Goal: Task Accomplishment & Management: Manage account settings

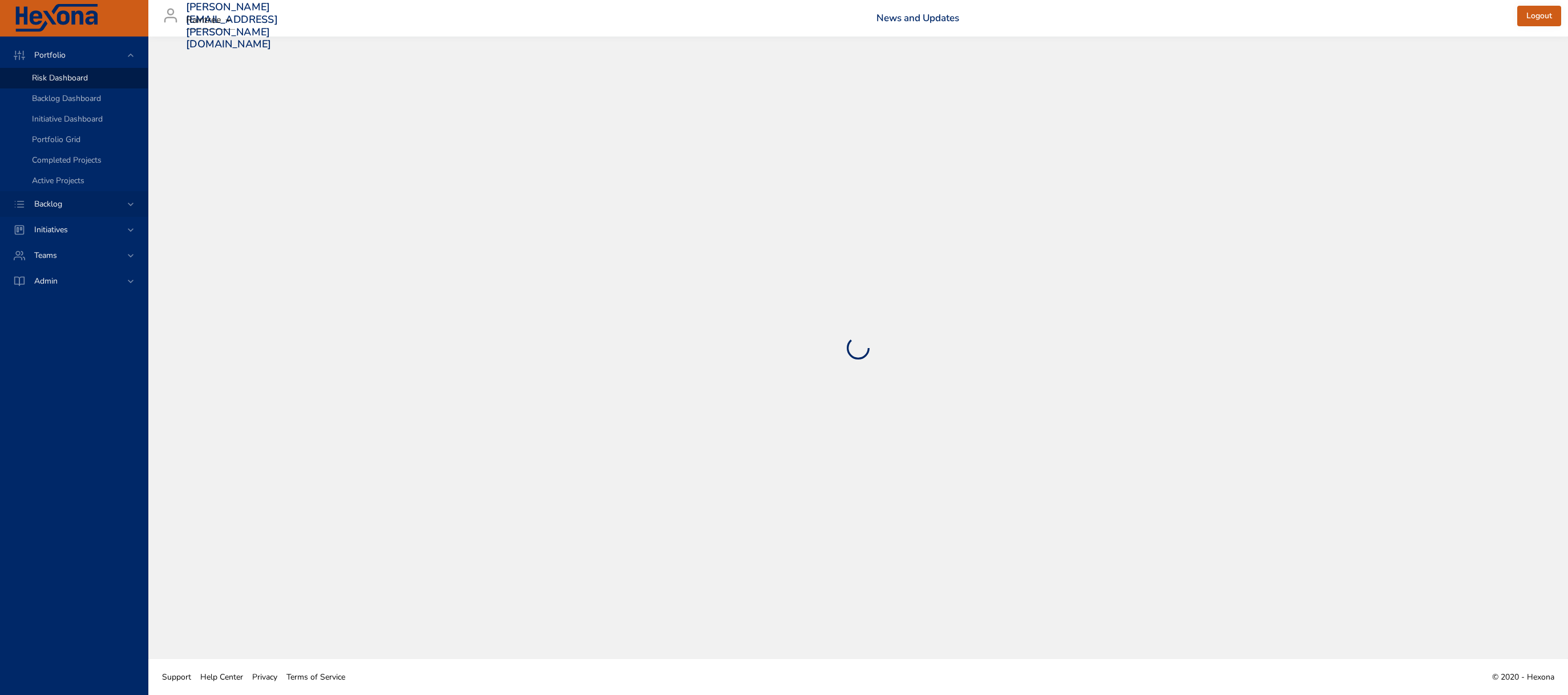
click at [71, 201] on span "Backlog" at bounding box center [48, 204] width 46 height 11
click at [54, 101] on span "Backlog Details" at bounding box center [59, 103] width 55 height 11
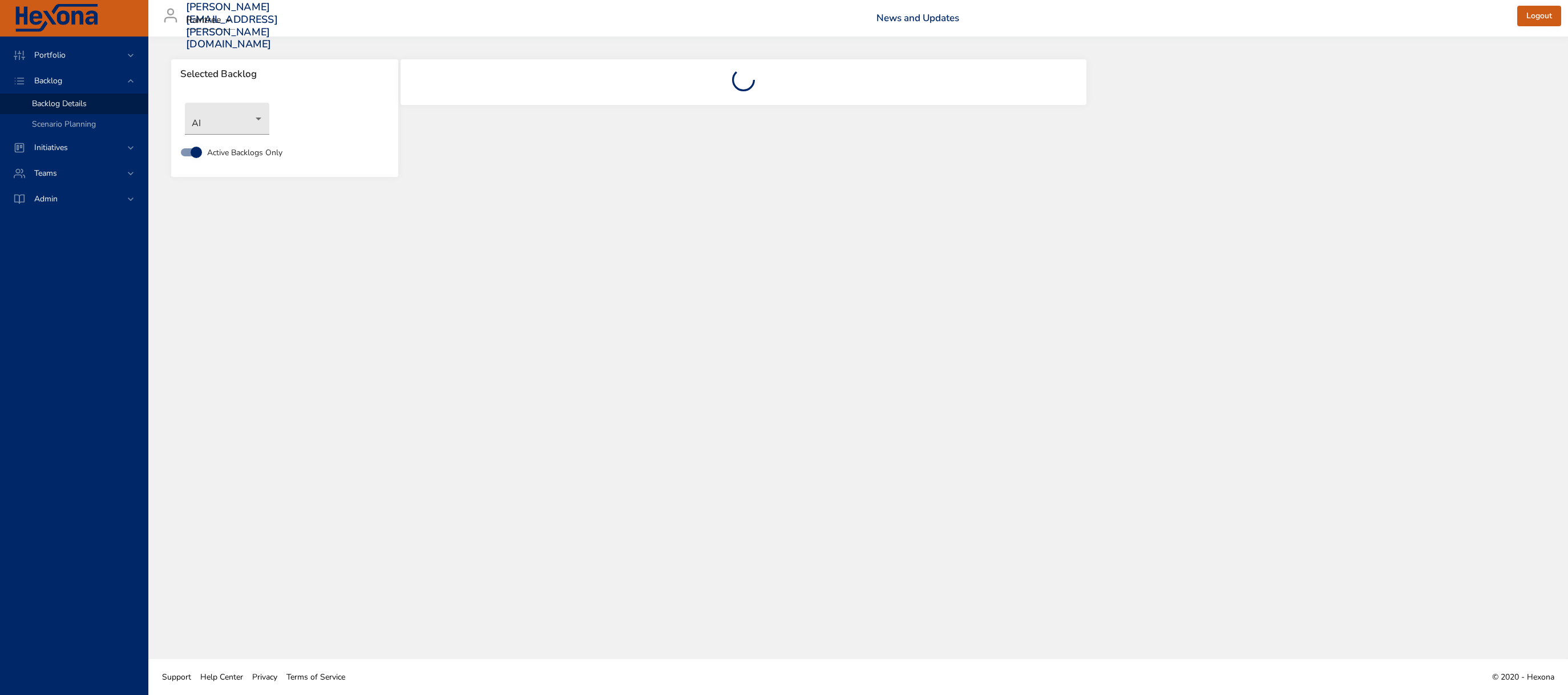
click at [203, 137] on div "AI" at bounding box center [285, 118] width 211 height 44
click at [208, 128] on body "Portfolio Backlog Backlog Details Scenario Planning Initiatives Teams Admin [EM…" at bounding box center [784, 348] width 1568 height 695
click at [249, 323] on li "NoteIQ™" at bounding box center [243, 326] width 117 height 19
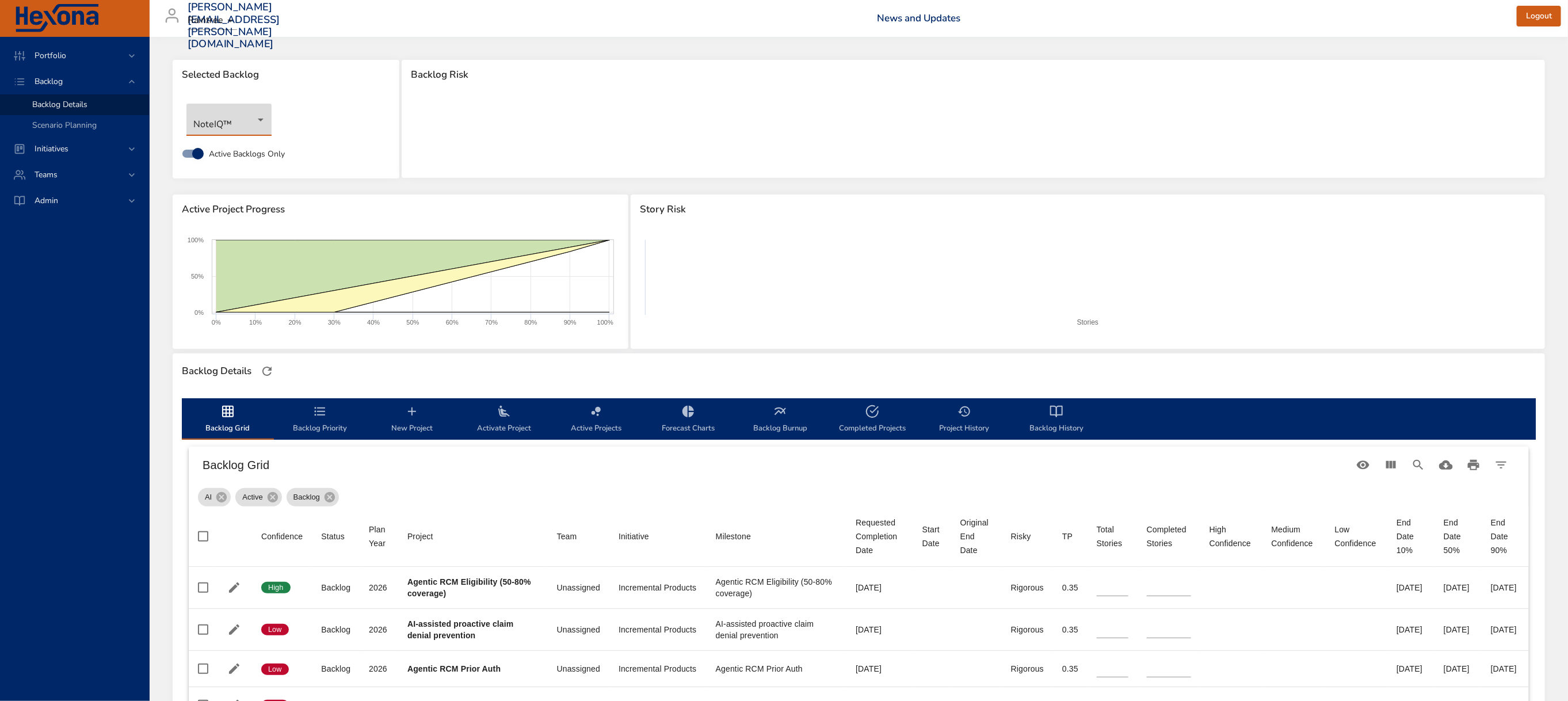
type input "*"
type input "**"
type input "*"
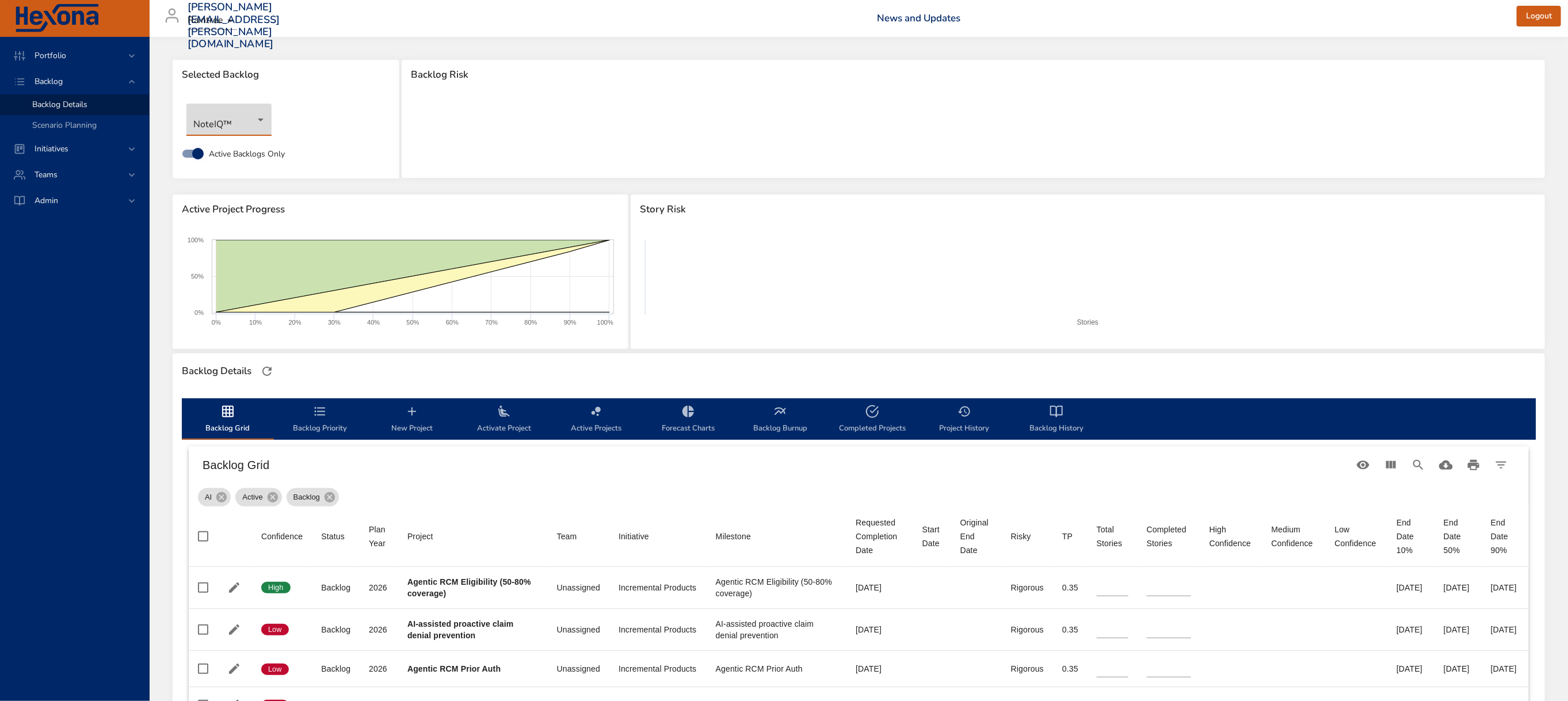
type input "*"
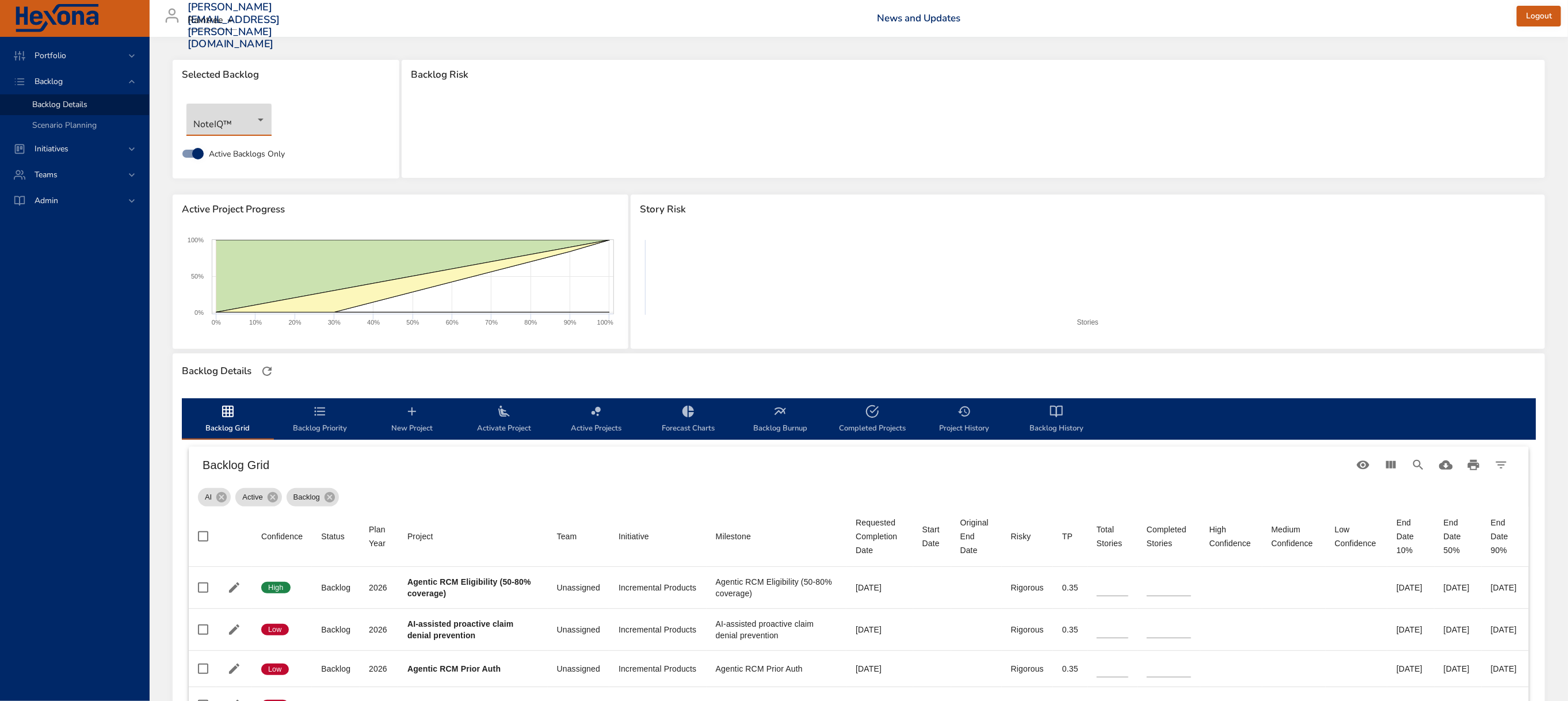
type input "*"
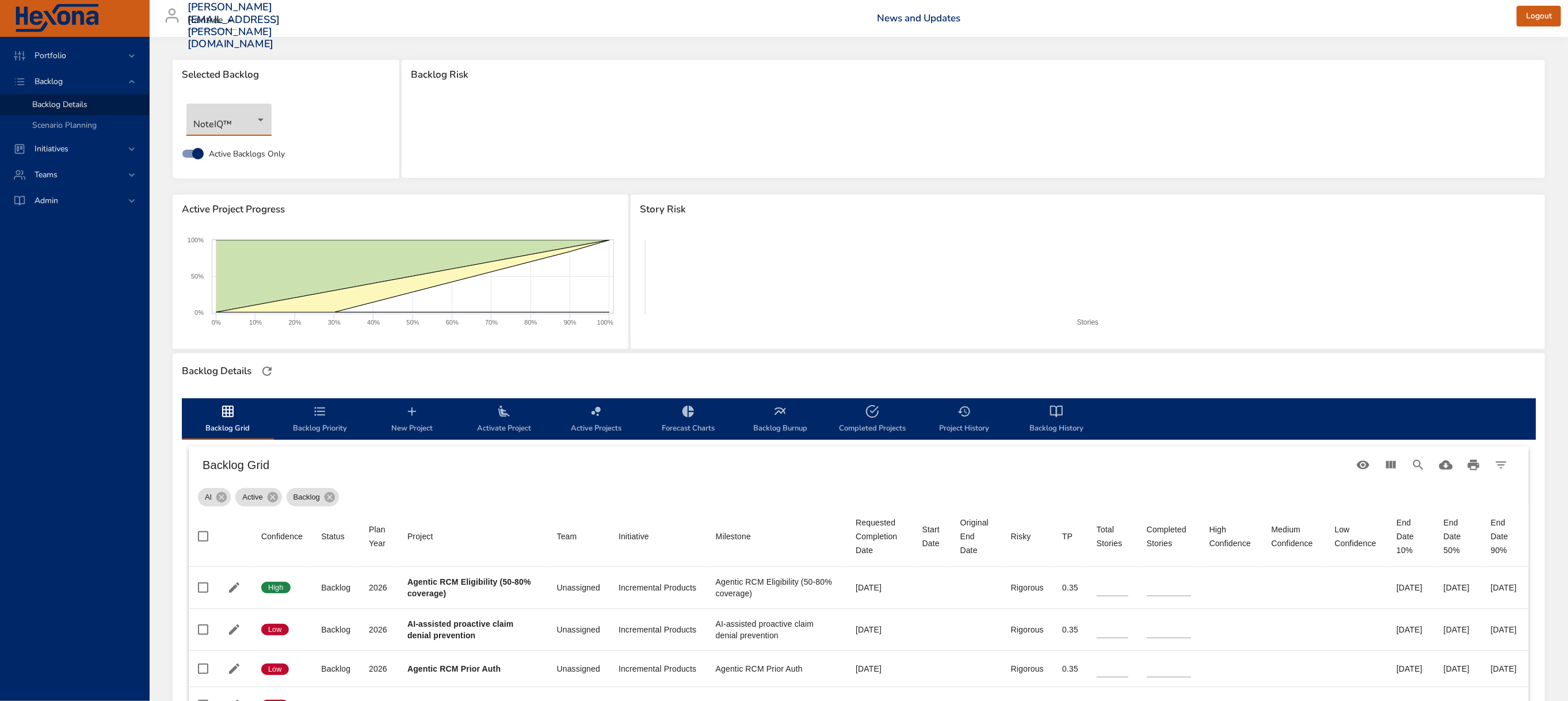
type input "*"
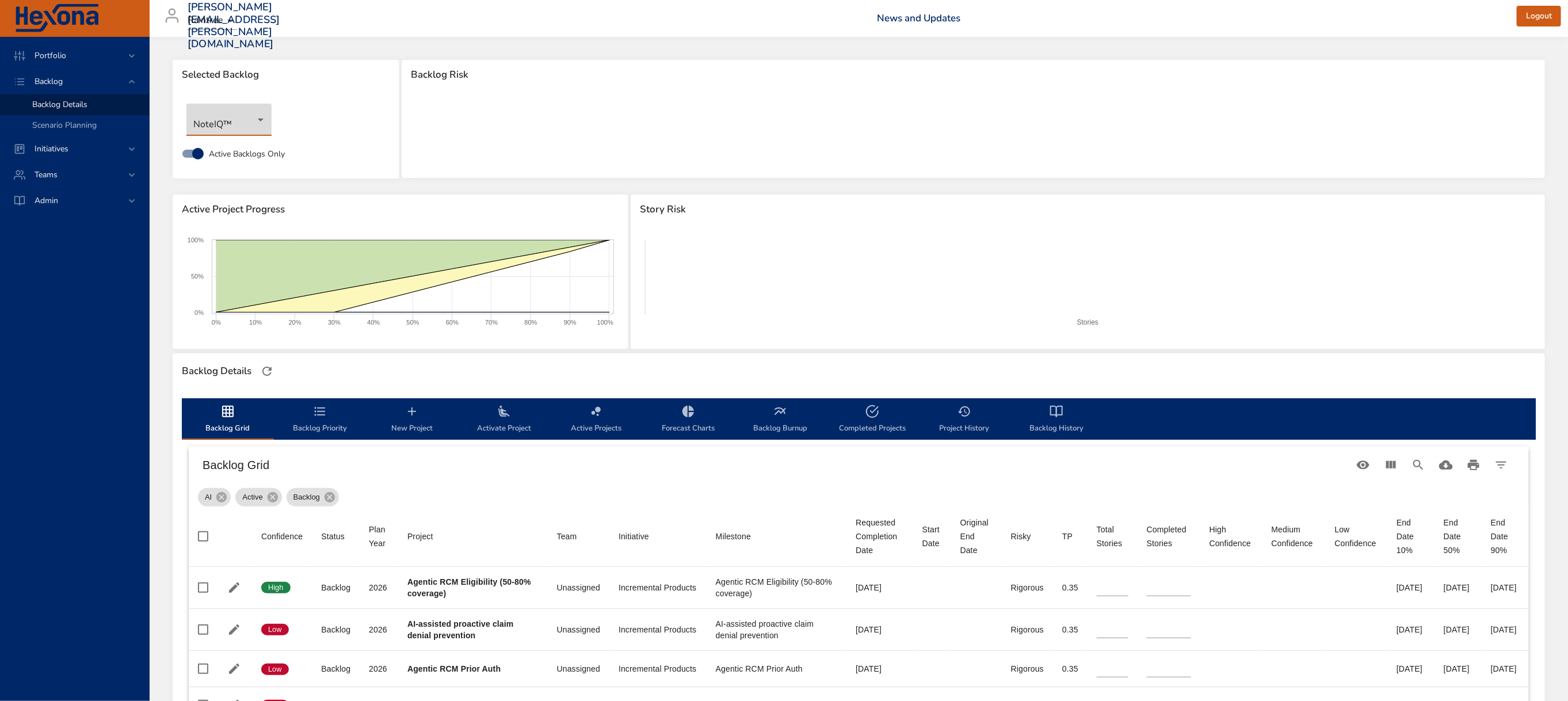
type input "*"
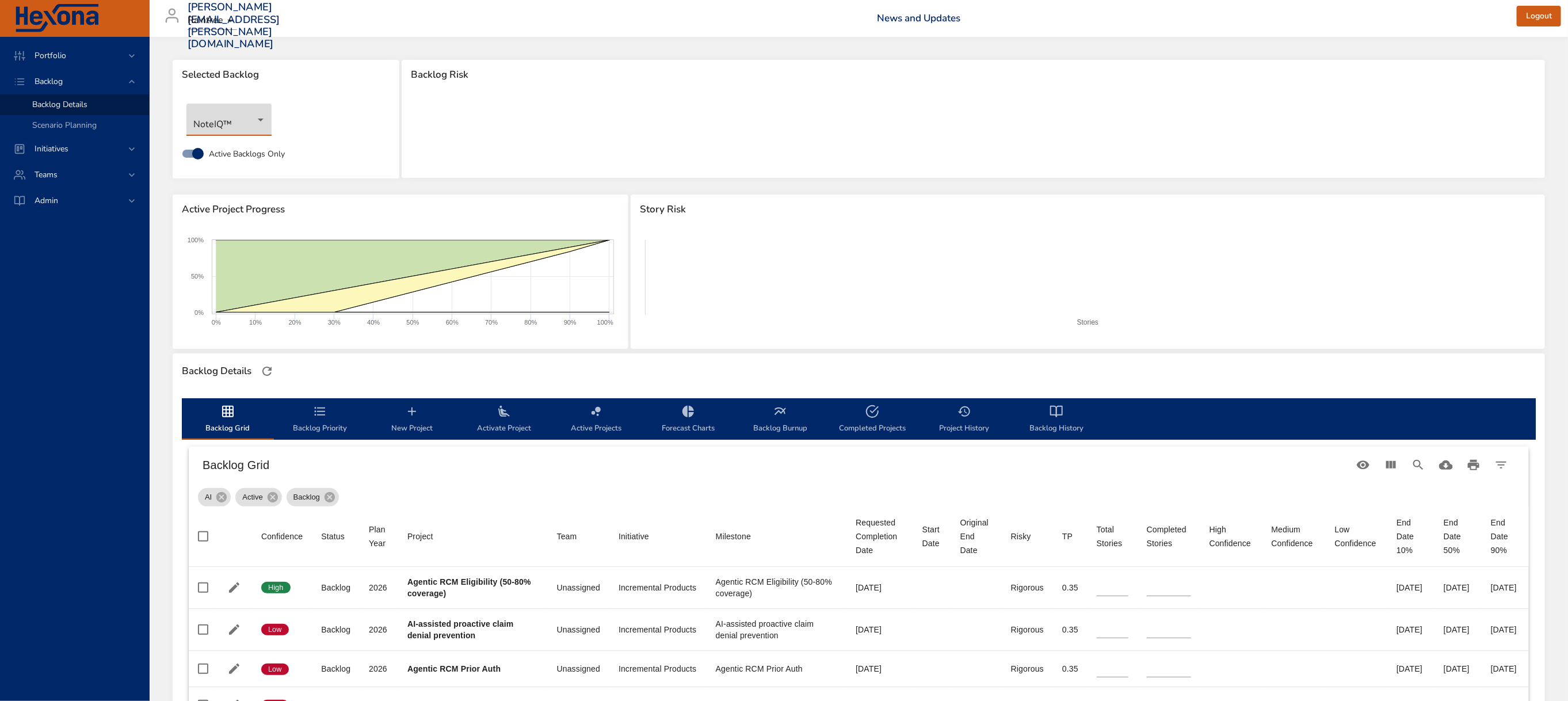
type input "*"
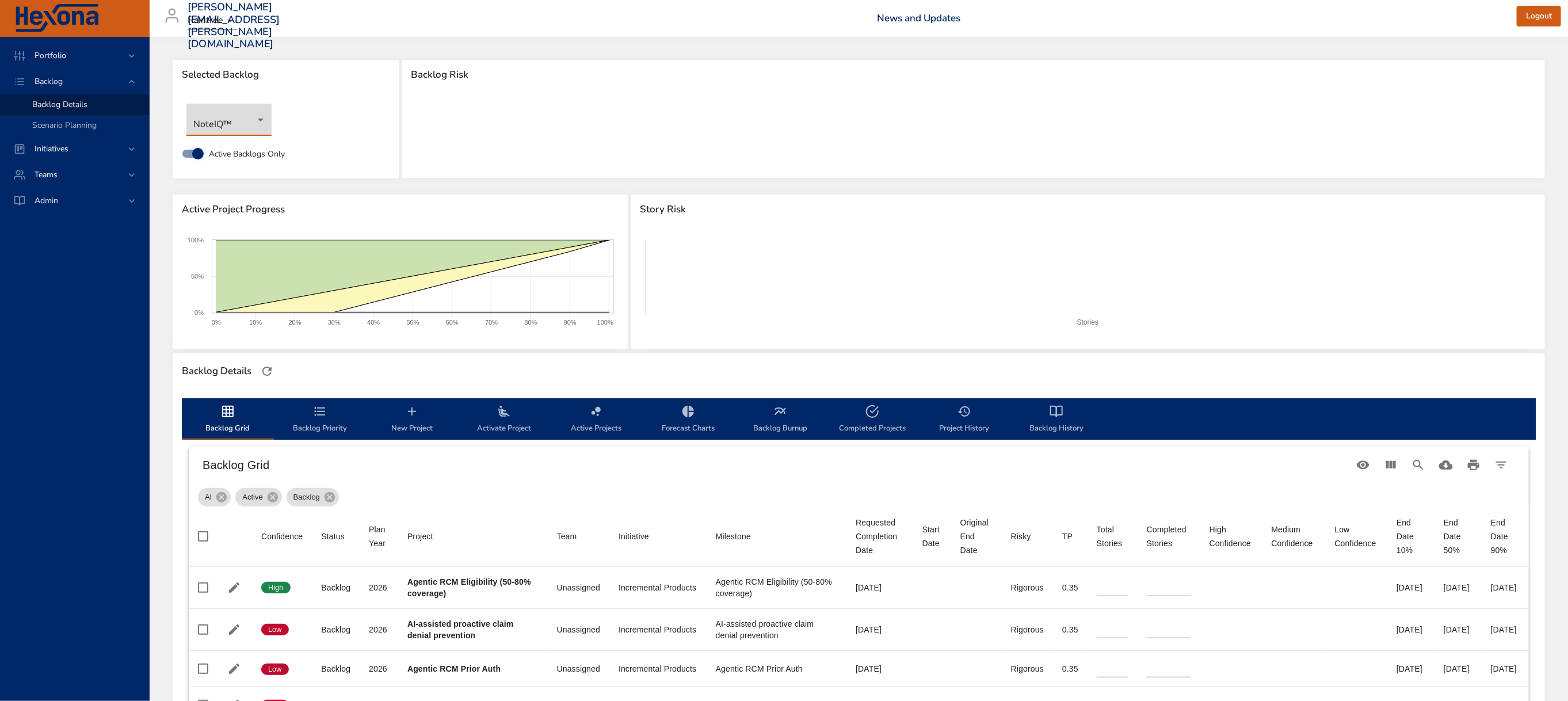
type input "*"
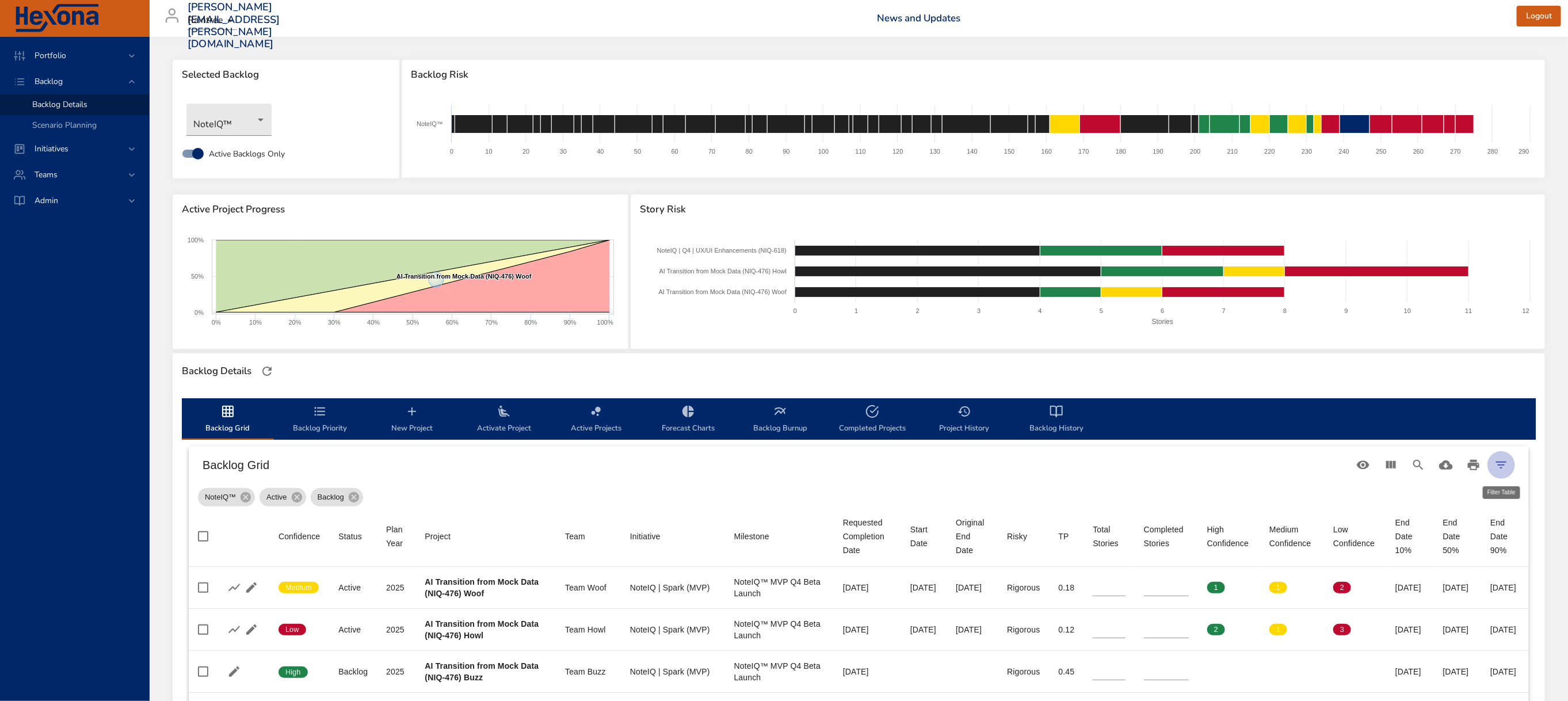
click at [1500, 465] on icon "Filter Table" at bounding box center [1501, 465] width 10 height 7
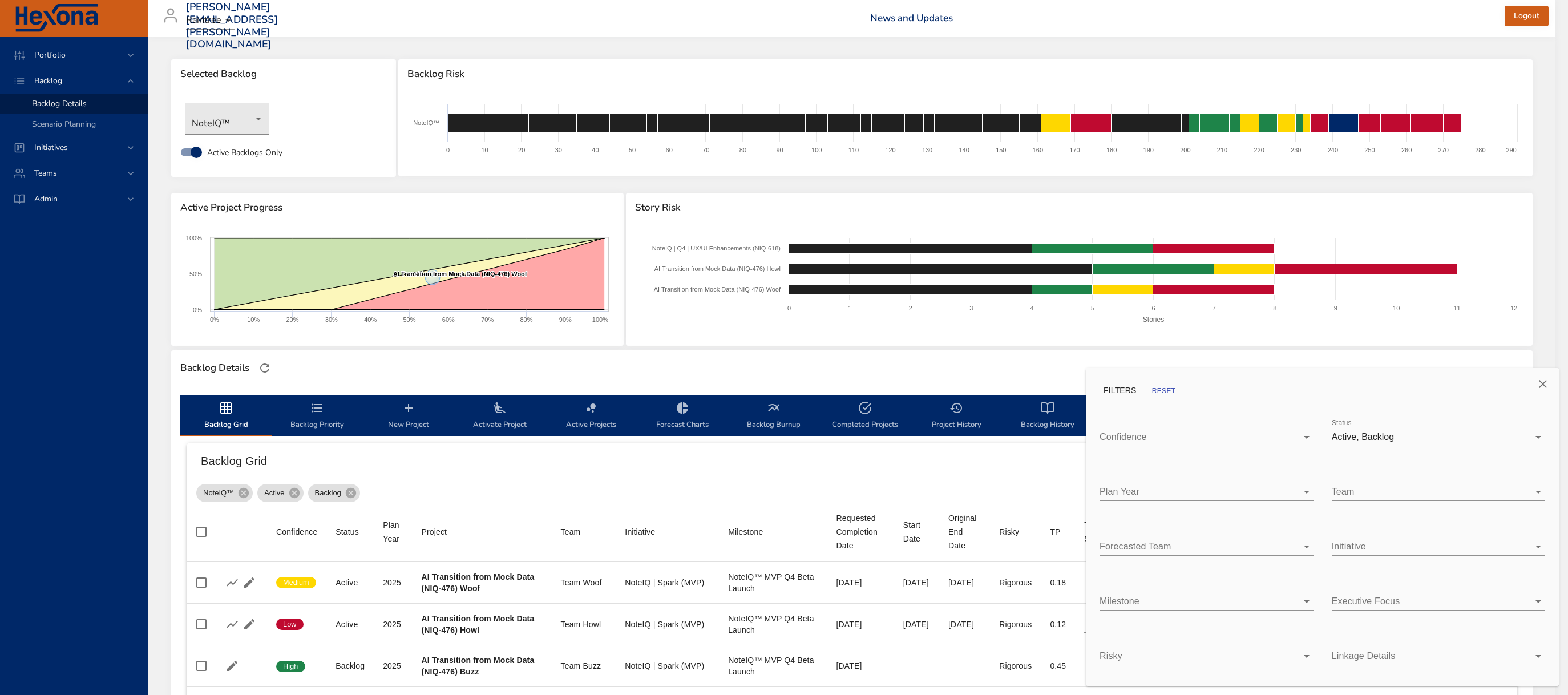
click at [1435, 435] on body "Portfolio Backlog Backlog Details Scenario Planning Initiatives Teams Admin [PE…" at bounding box center [784, 348] width 1568 height 695
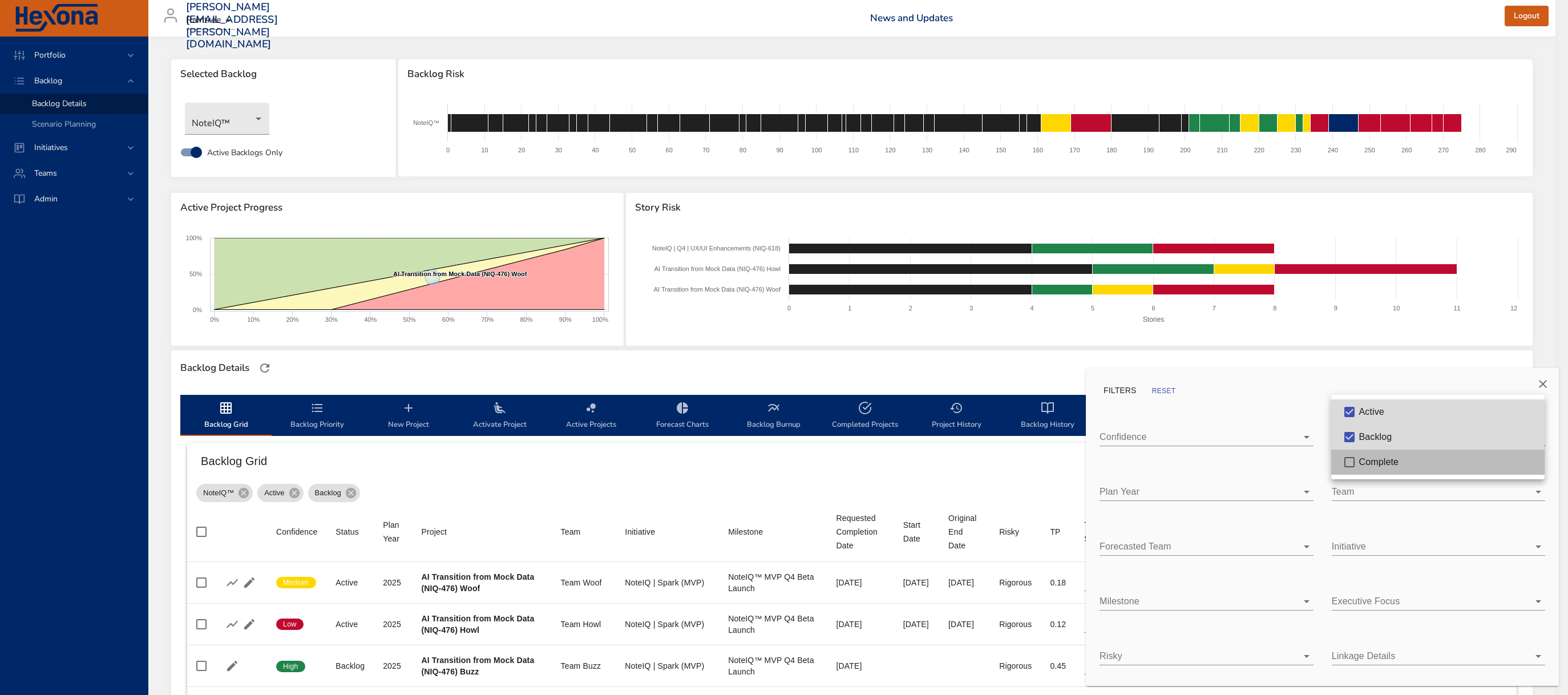
click at [1415, 463] on div "Complete" at bounding box center [1446, 462] width 177 height 14
type input "*"
type input "**"
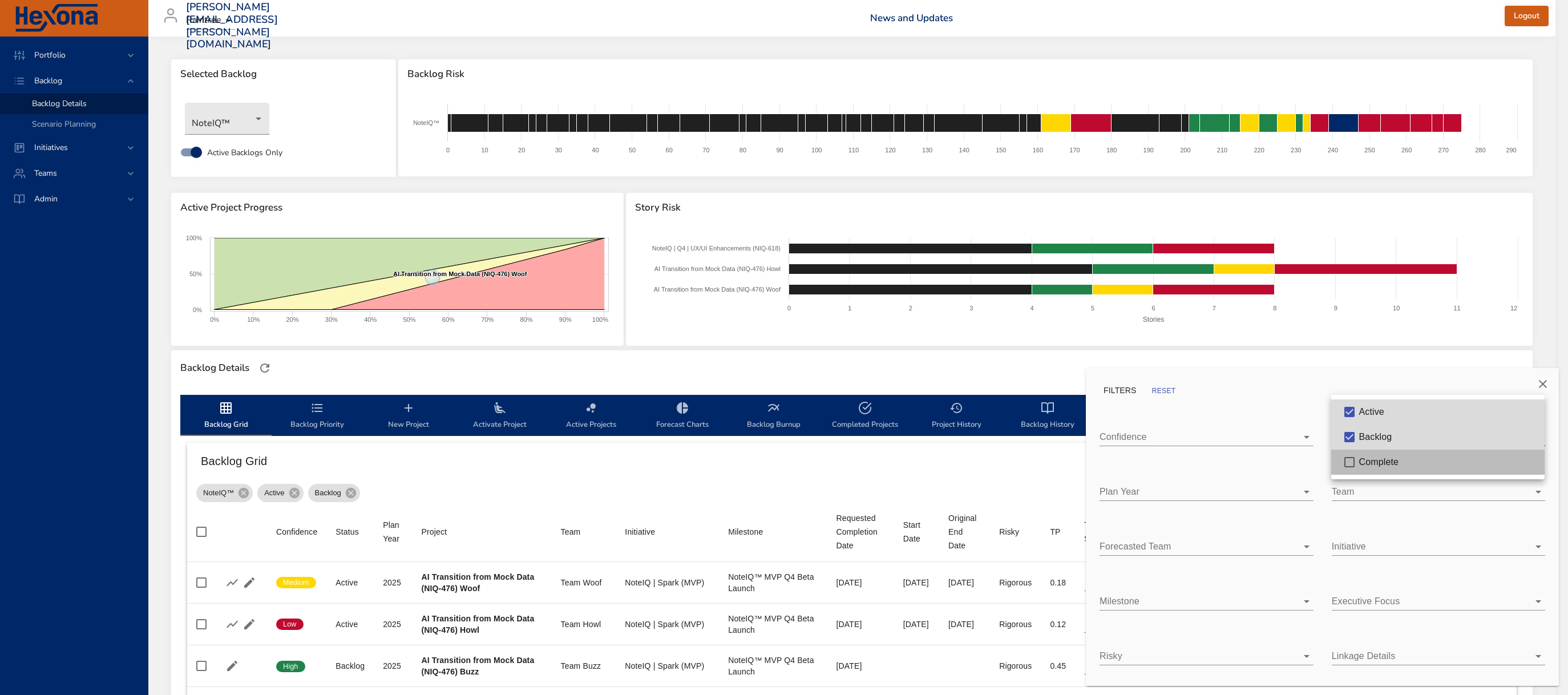
type input "*"
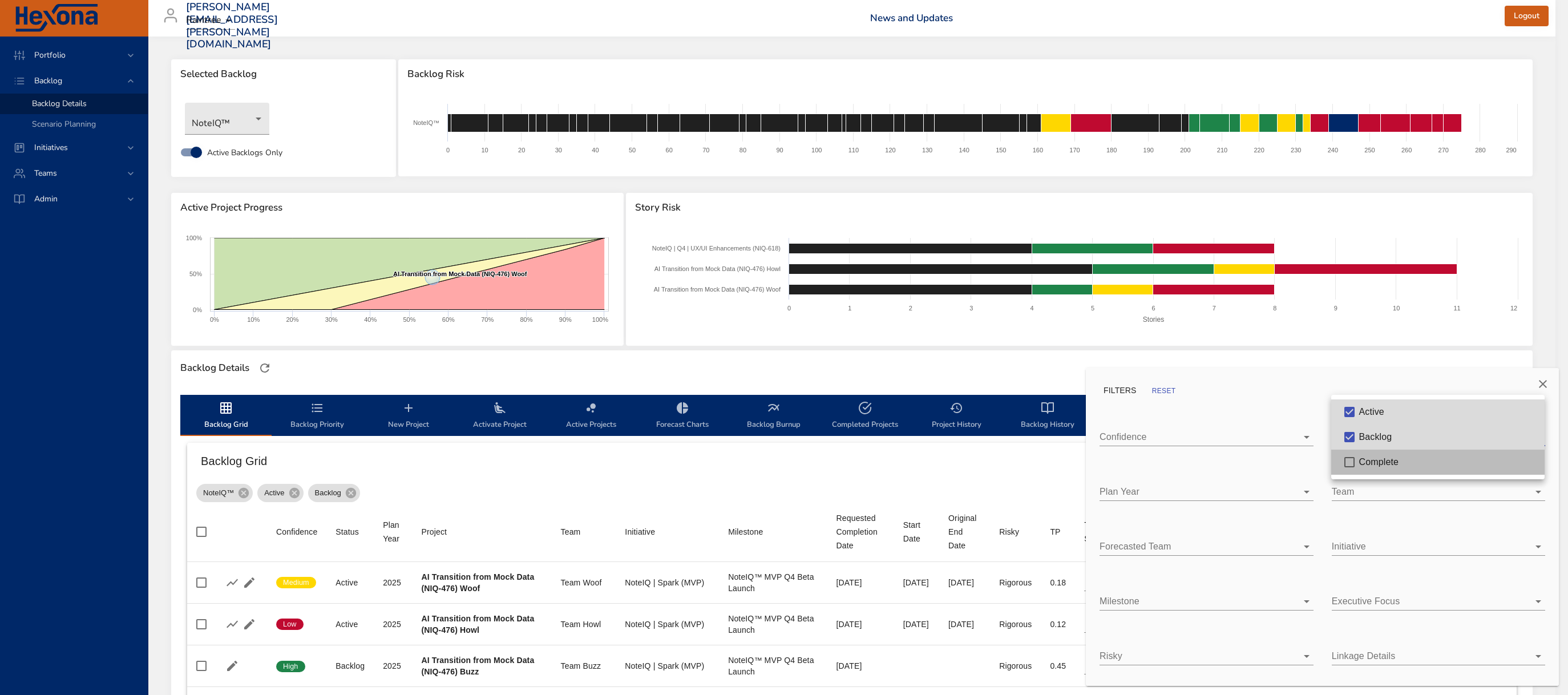
type input "*"
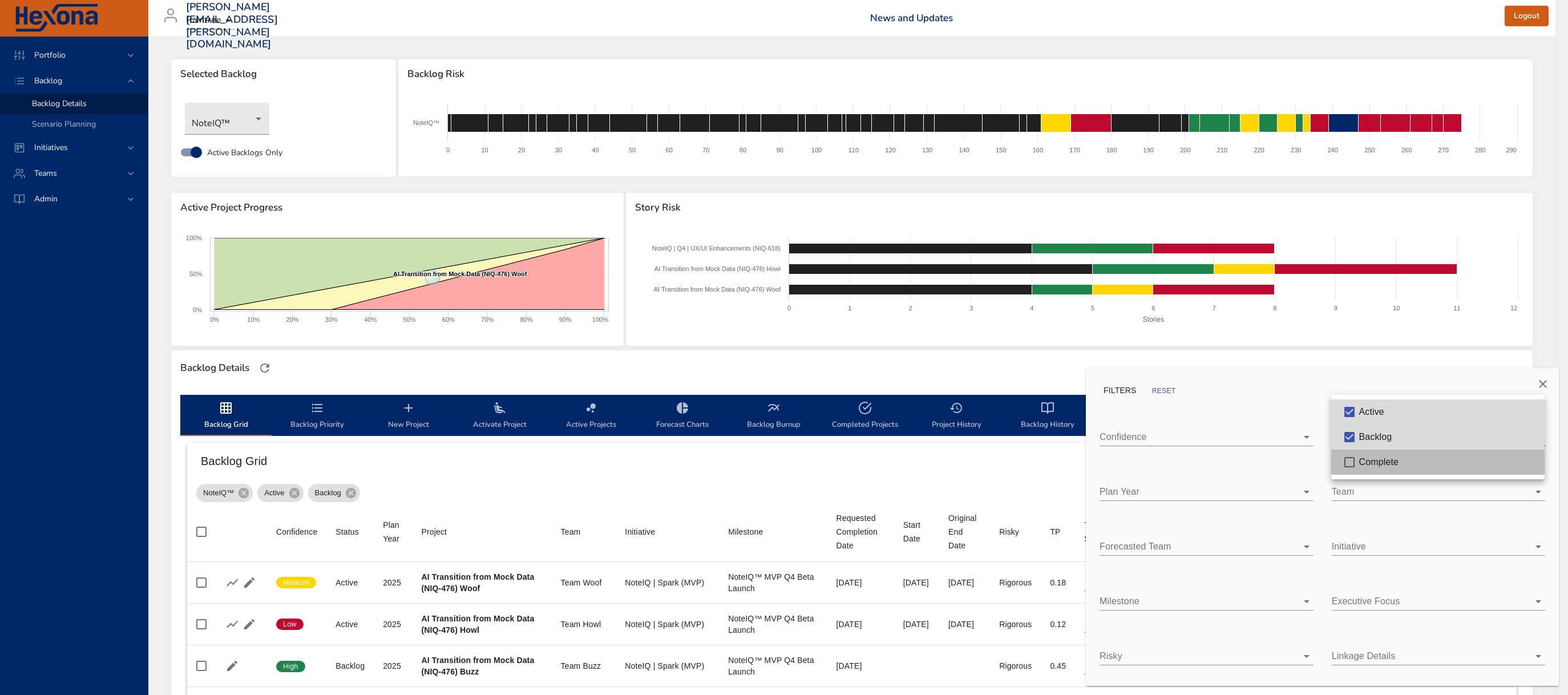
type input "*"
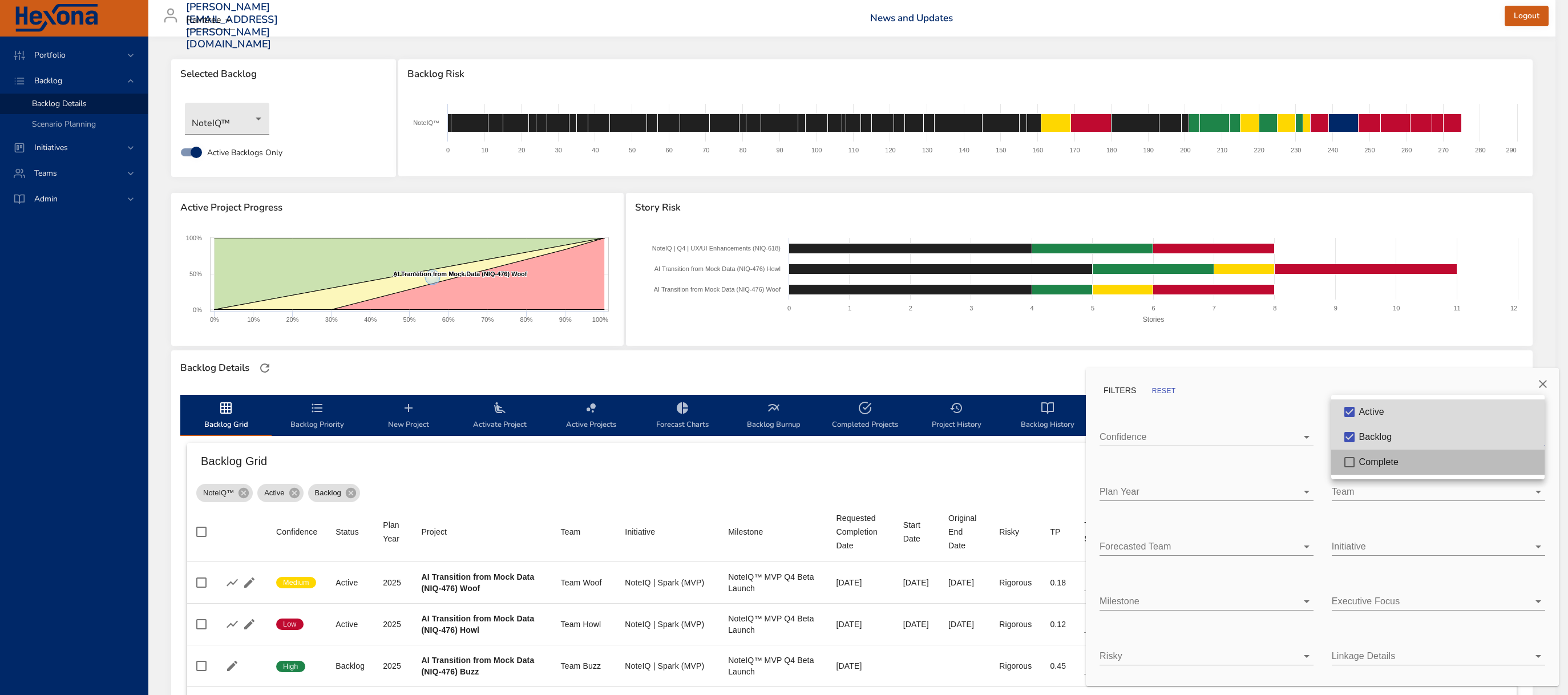
type input "*"
type input "**"
type input "*"
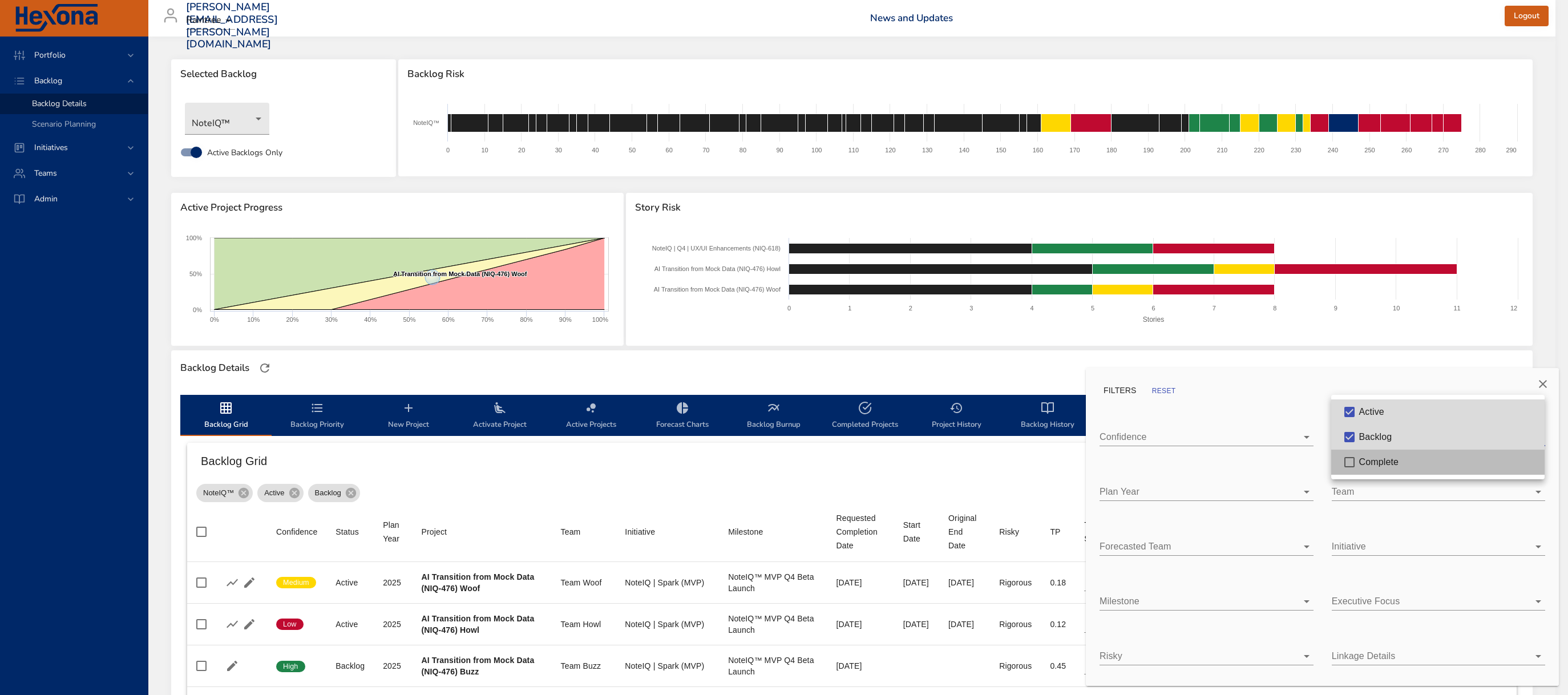
type input "*"
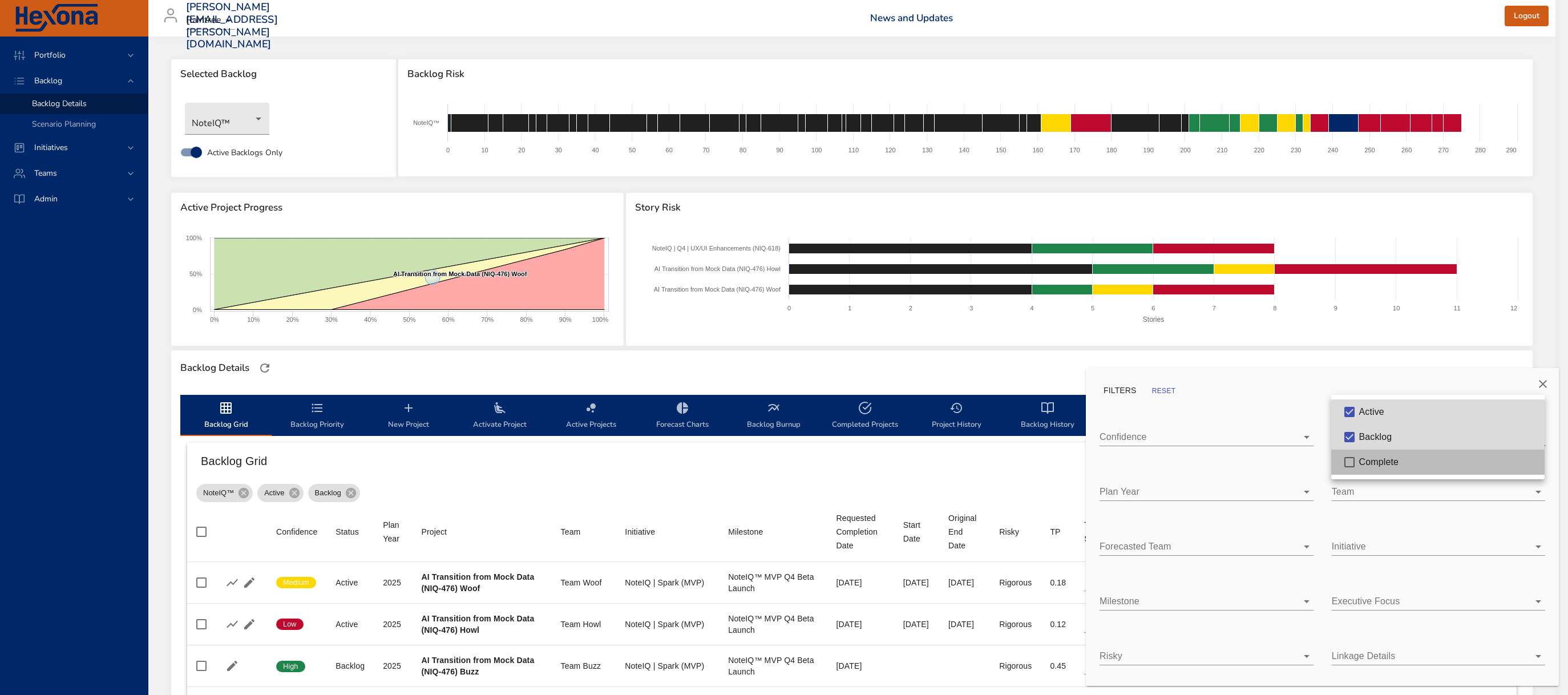
type input "*"
type input "**"
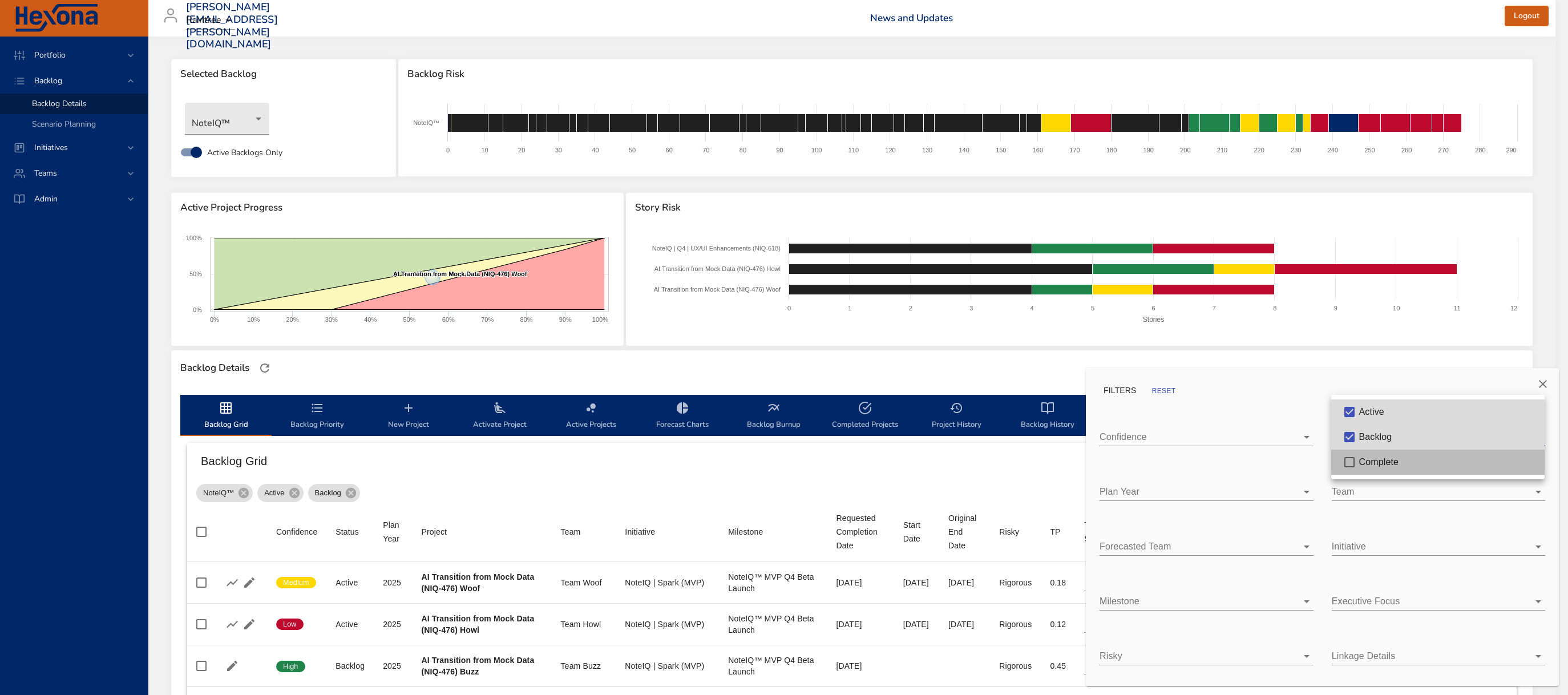
type input "*"
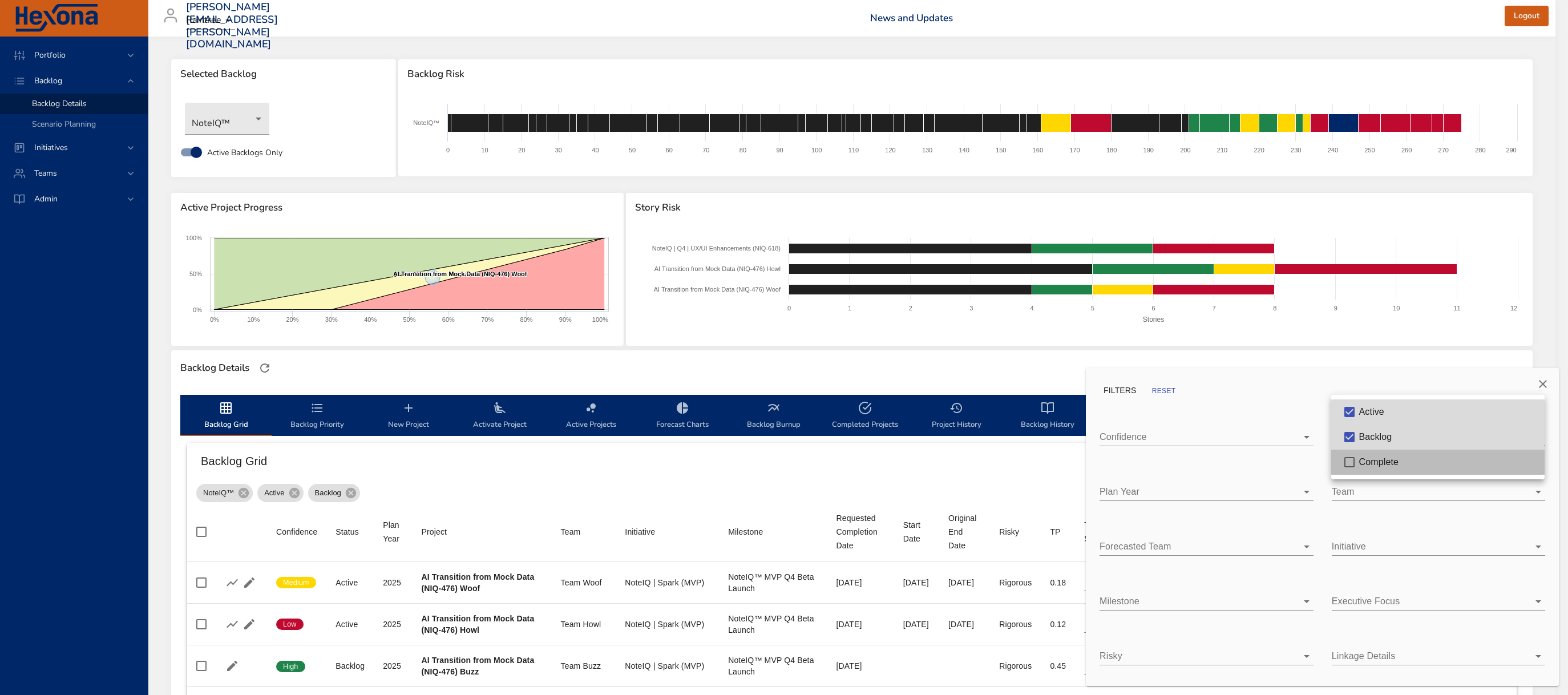
type input "*"
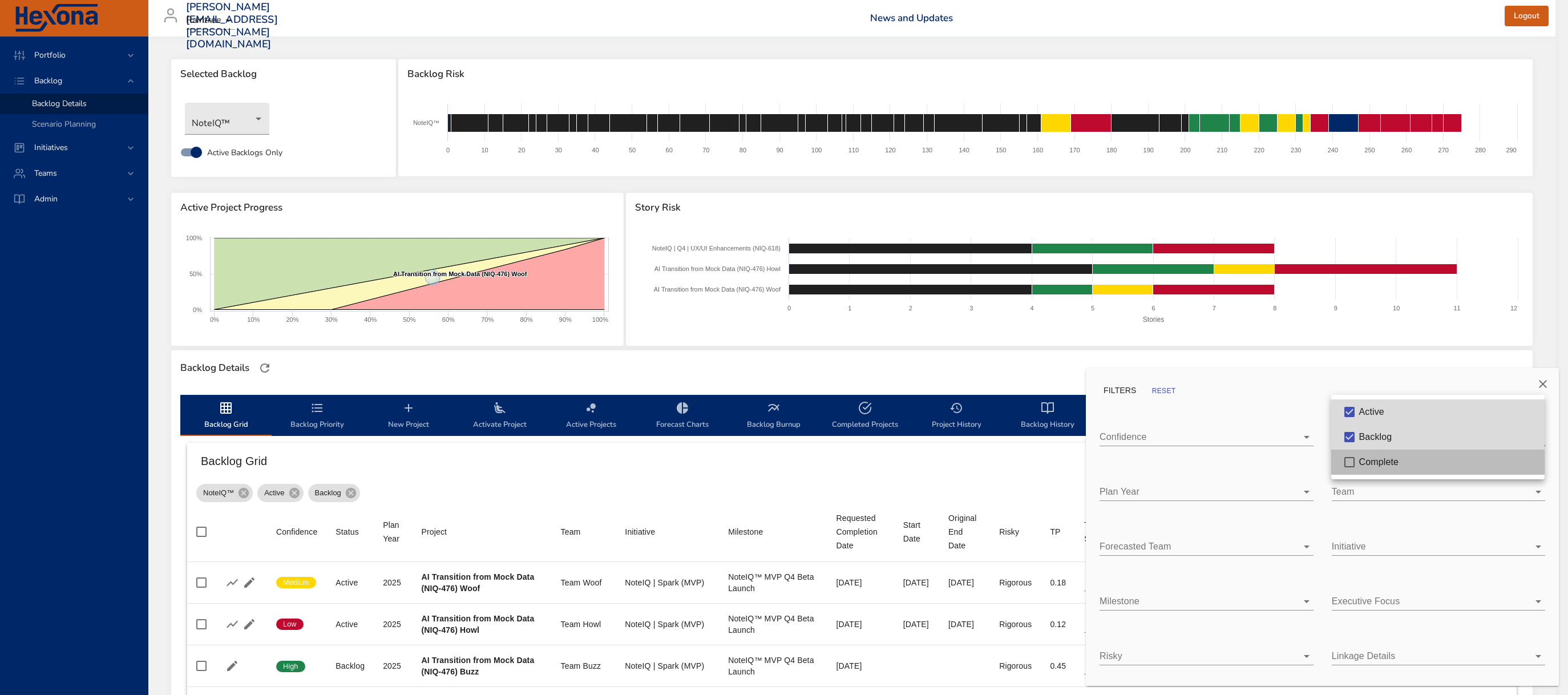
type input "*"
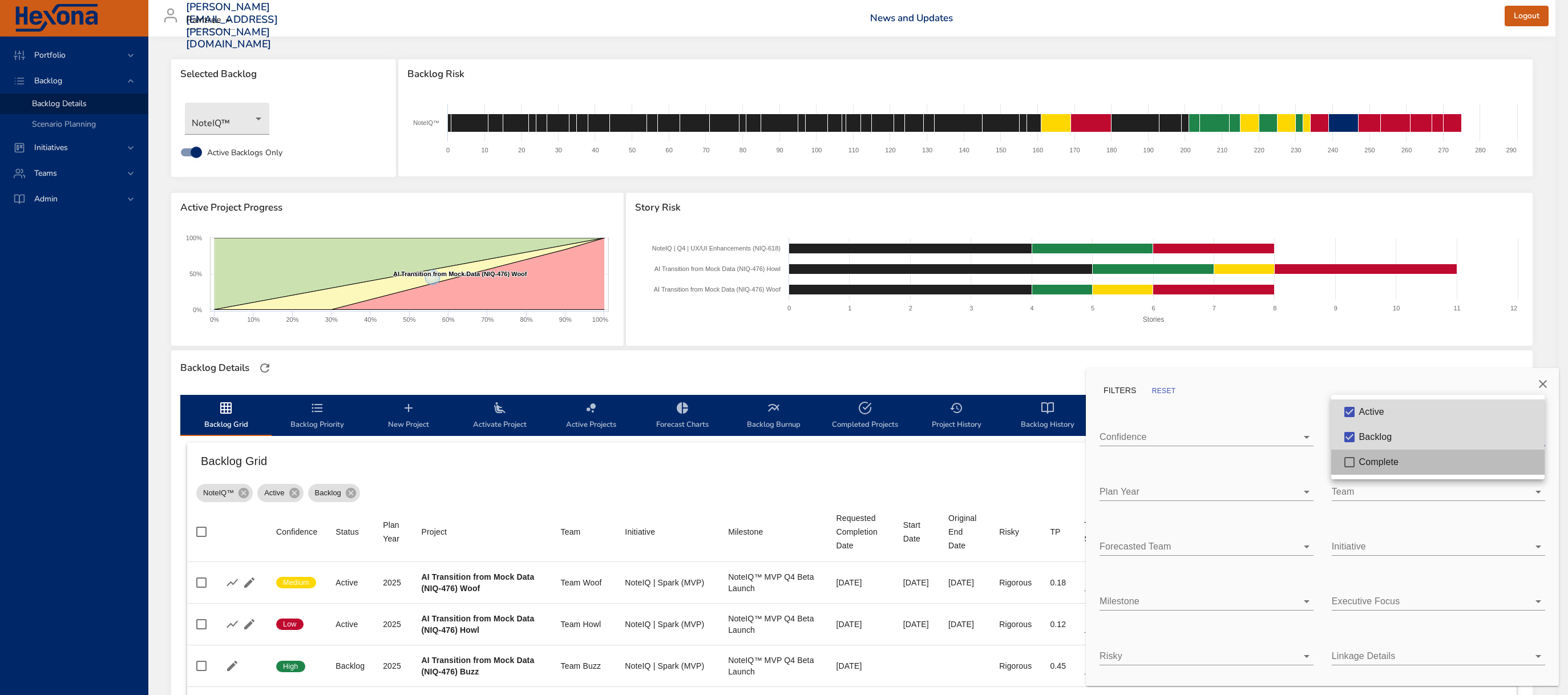
type input "*"
type input "**"
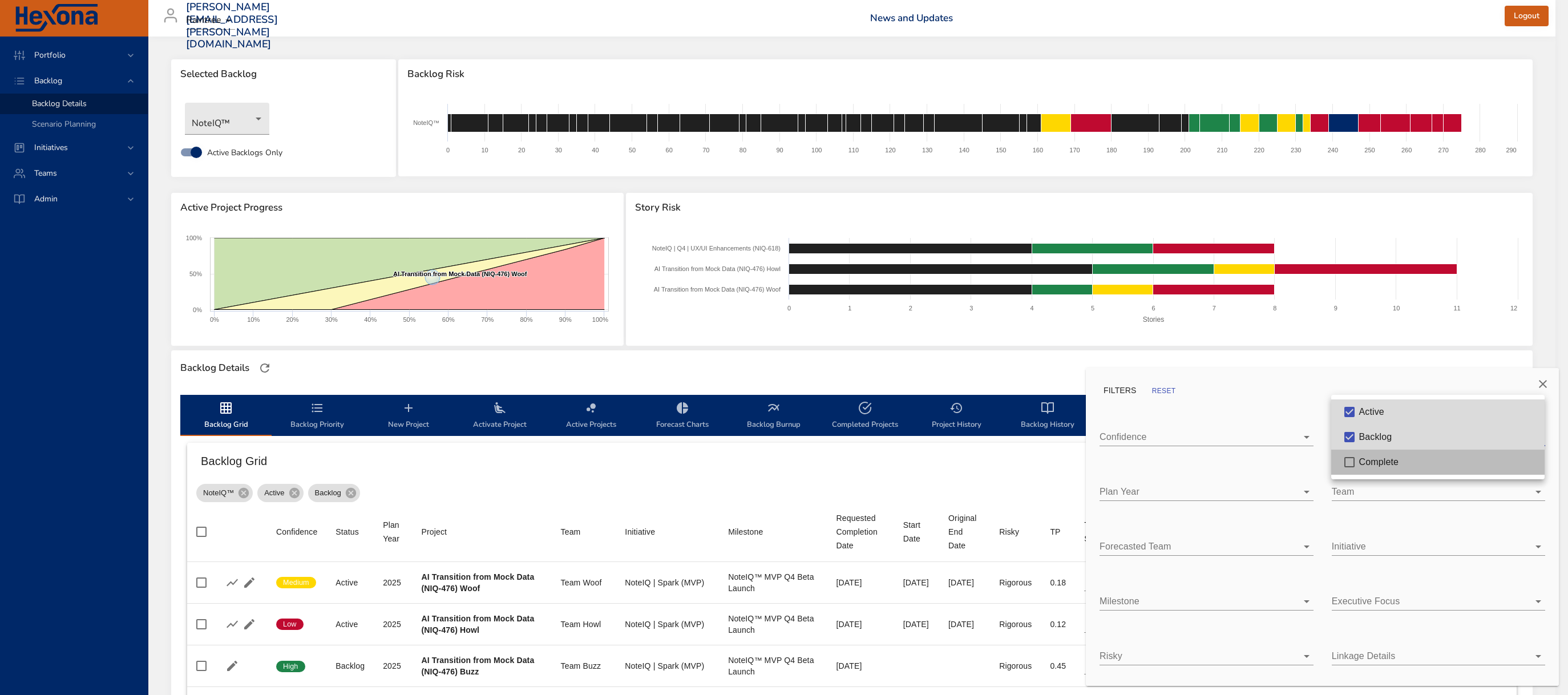
type input "**"
type input "*"
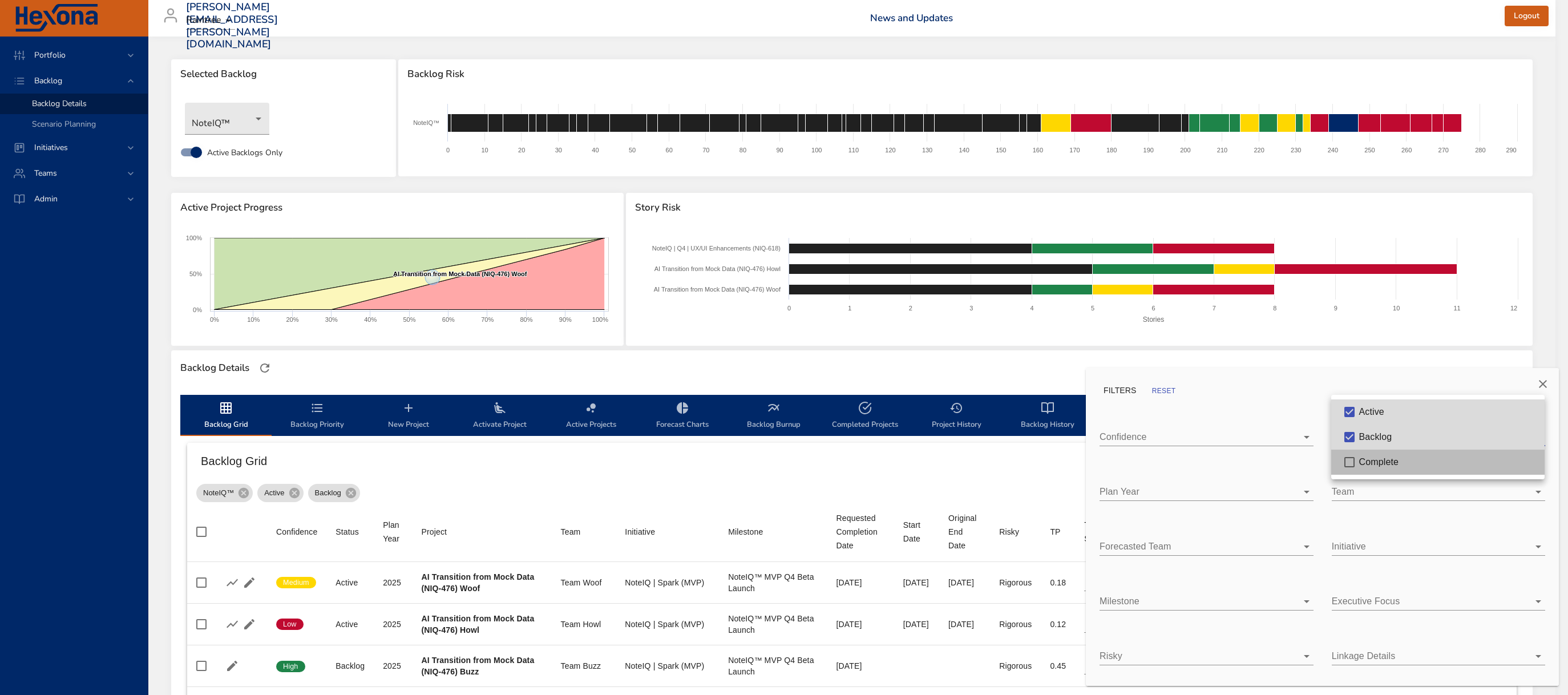
type input "*"
type input "**"
type input "*"
type input "**"
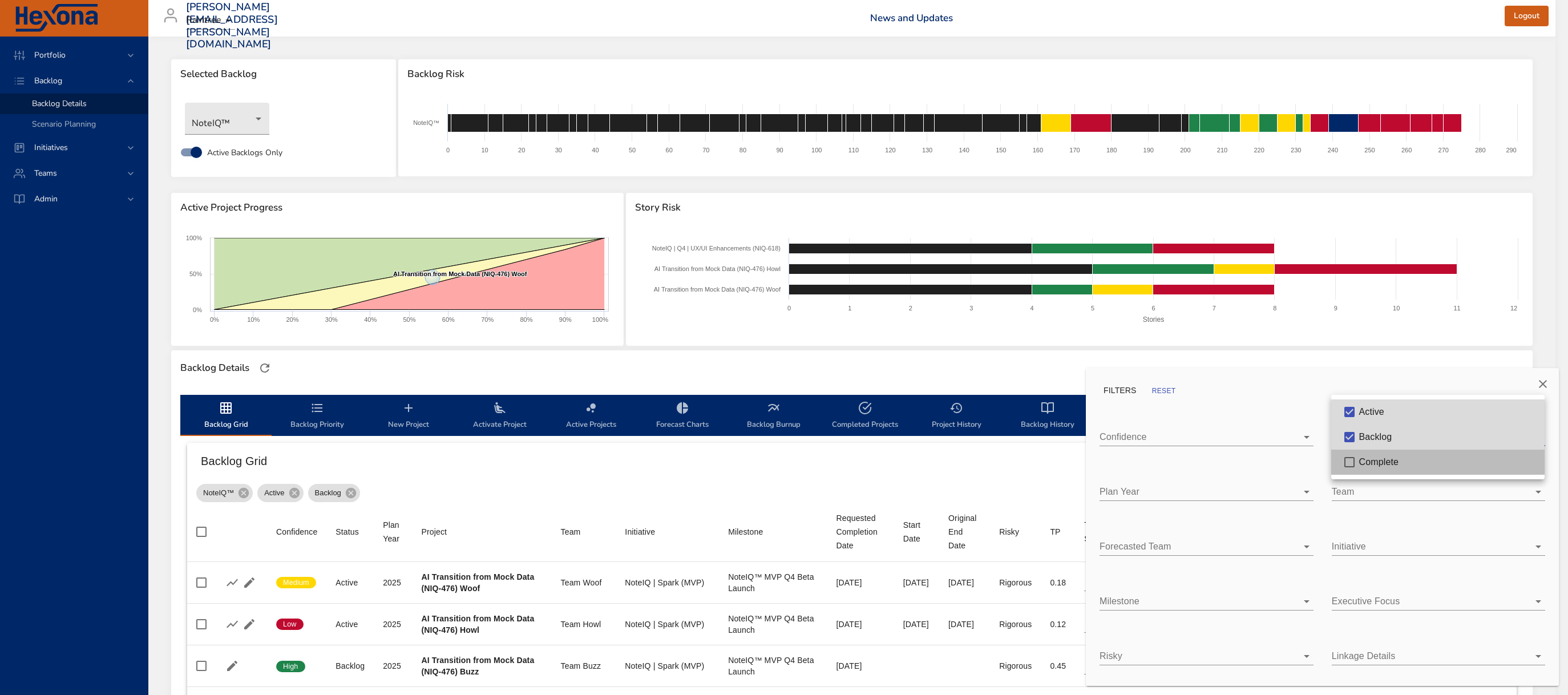
type input "**"
type input "*"
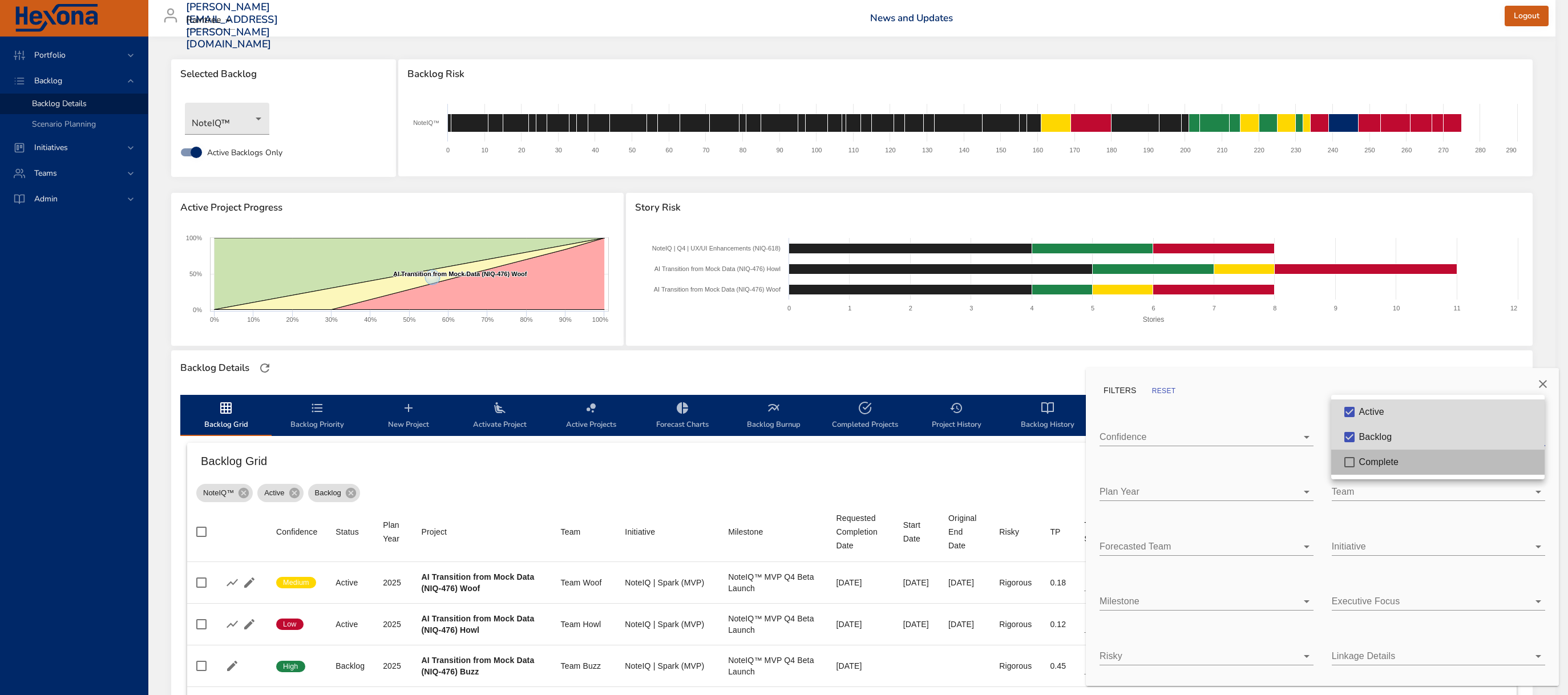
type input "*"
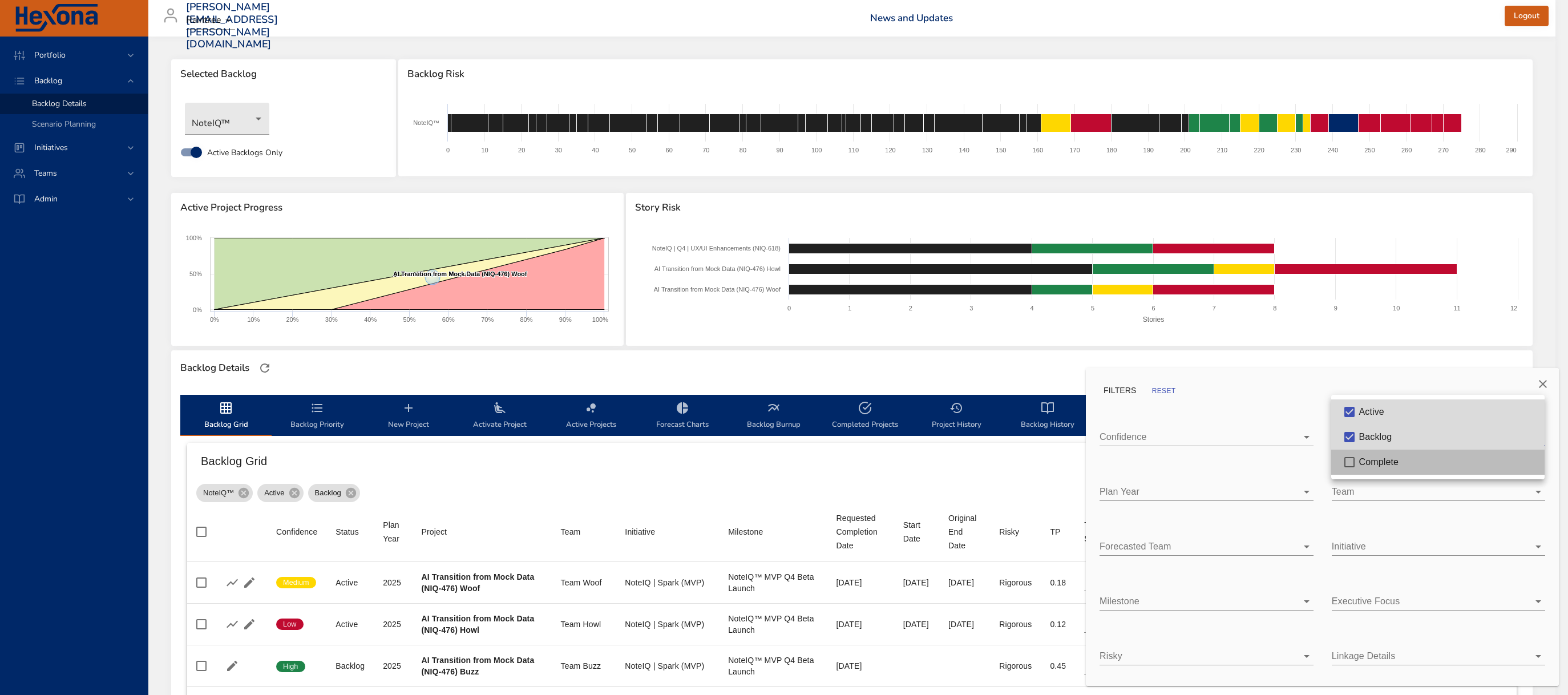
type input "*"
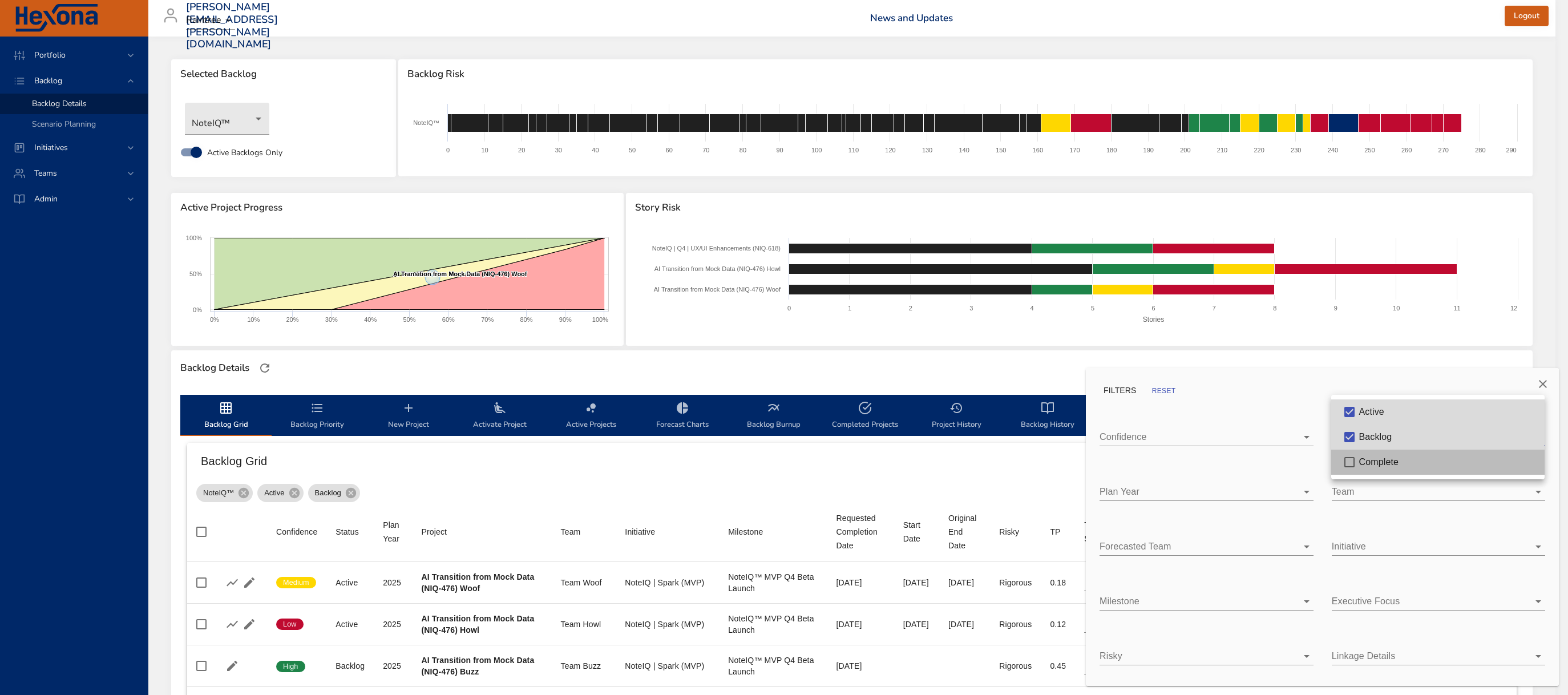
type input "*"
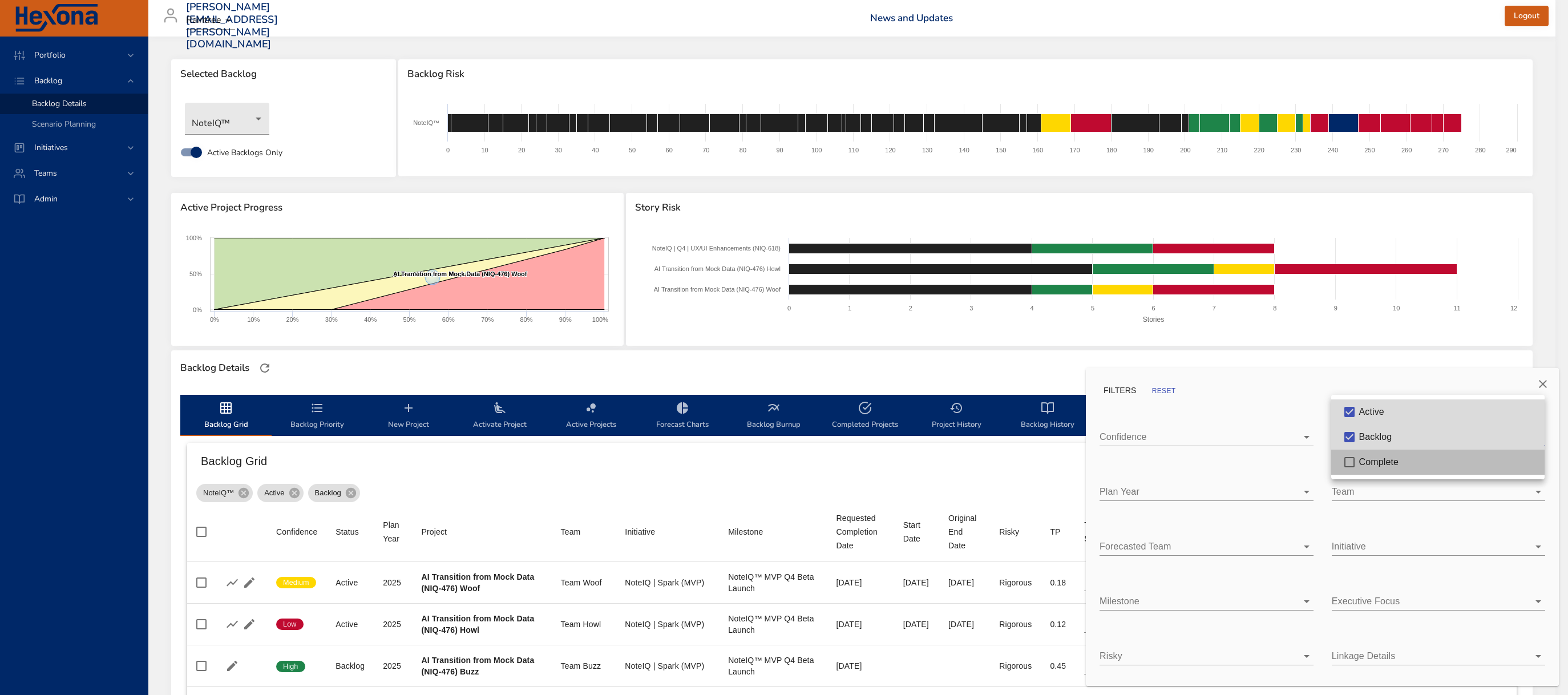
type input "*"
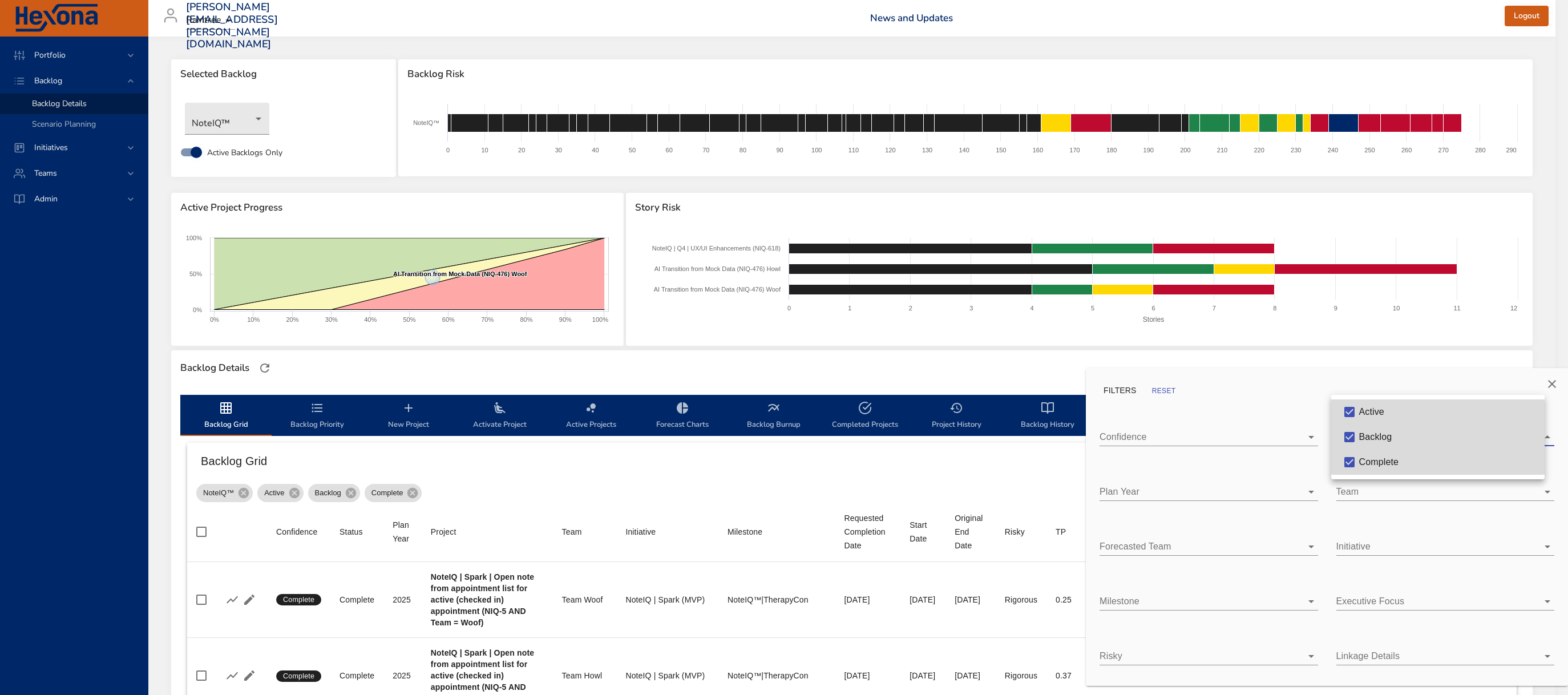
click at [1374, 493] on div at bounding box center [784, 348] width 1568 height 695
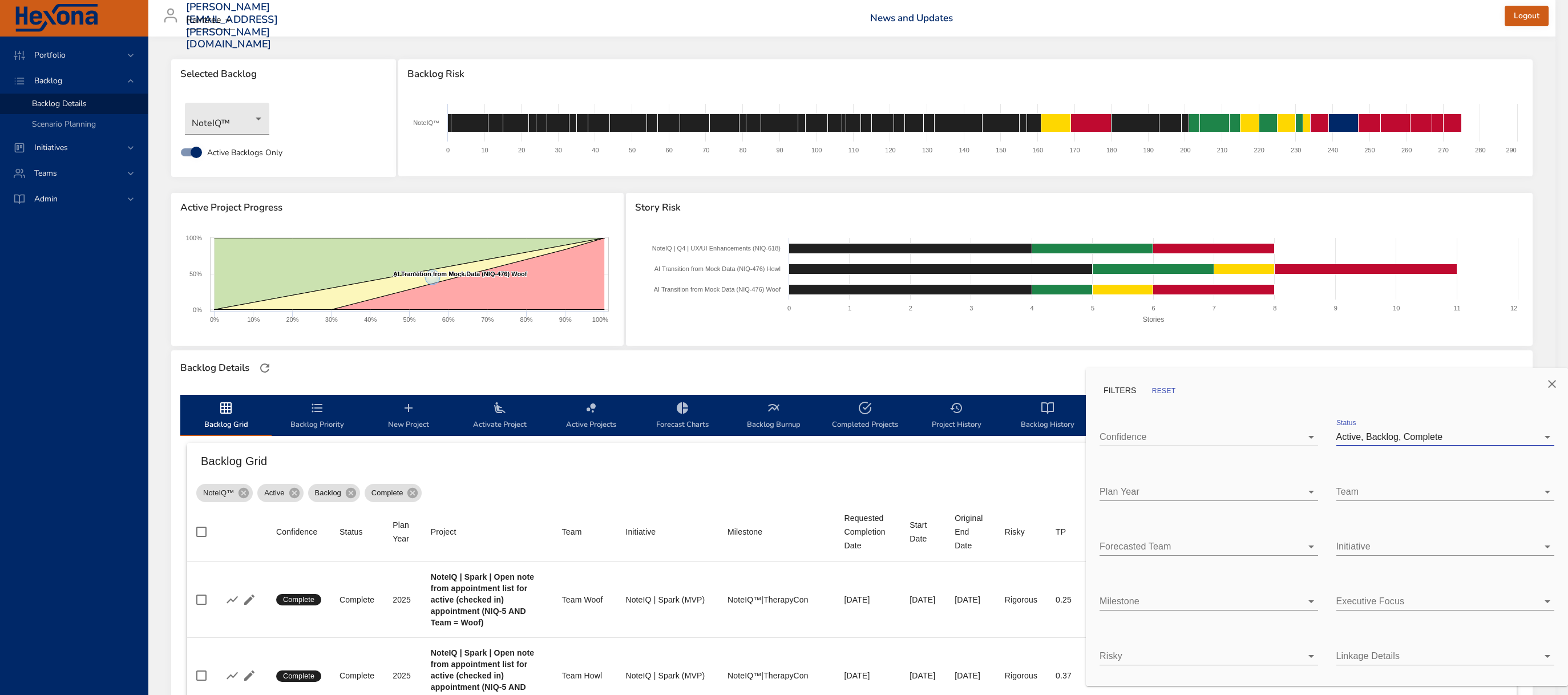
click at [1372, 495] on body "Portfolio Backlog Backlog Details Scenario Planning Initiatives Teams Admin [PE…" at bounding box center [784, 348] width 1568 height 695
type input "*"
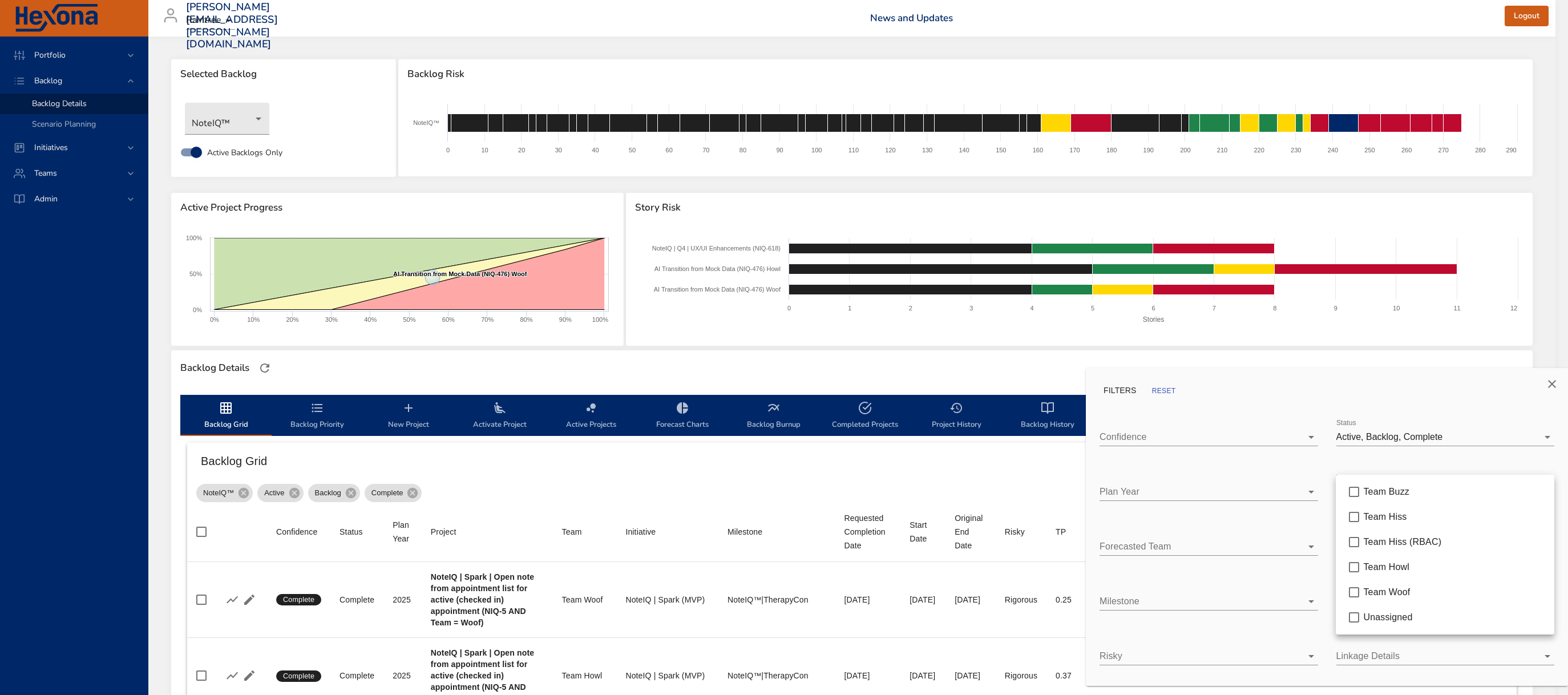
type input "*"
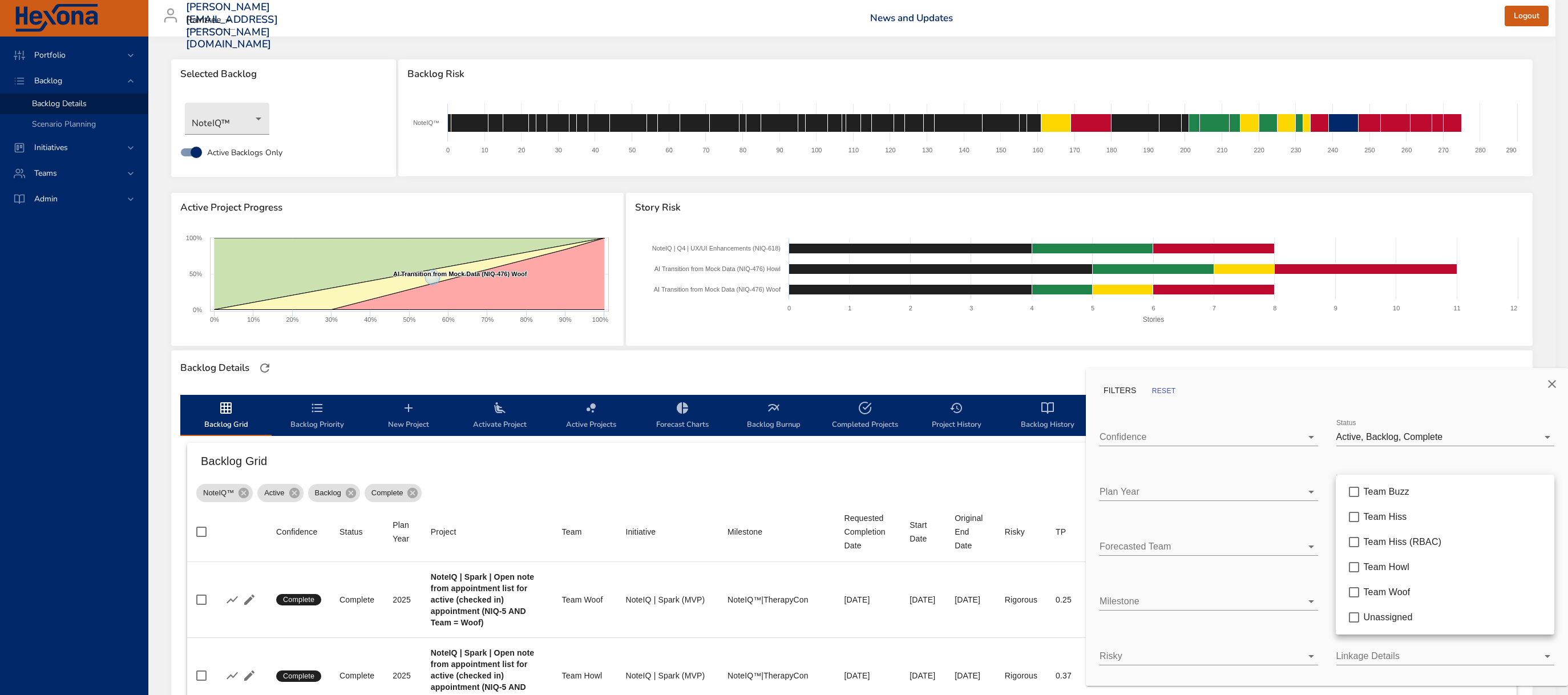
type input "*"
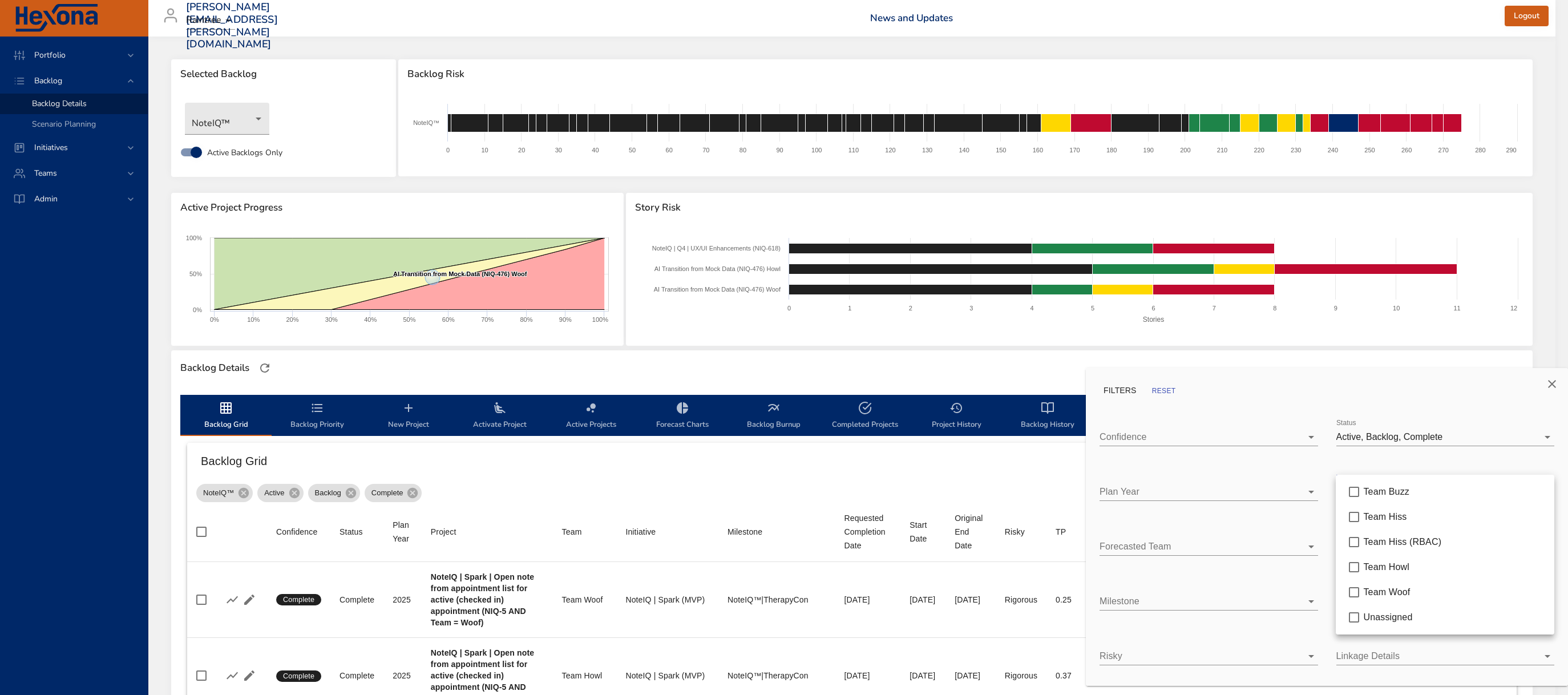
type input "**"
type input "*"
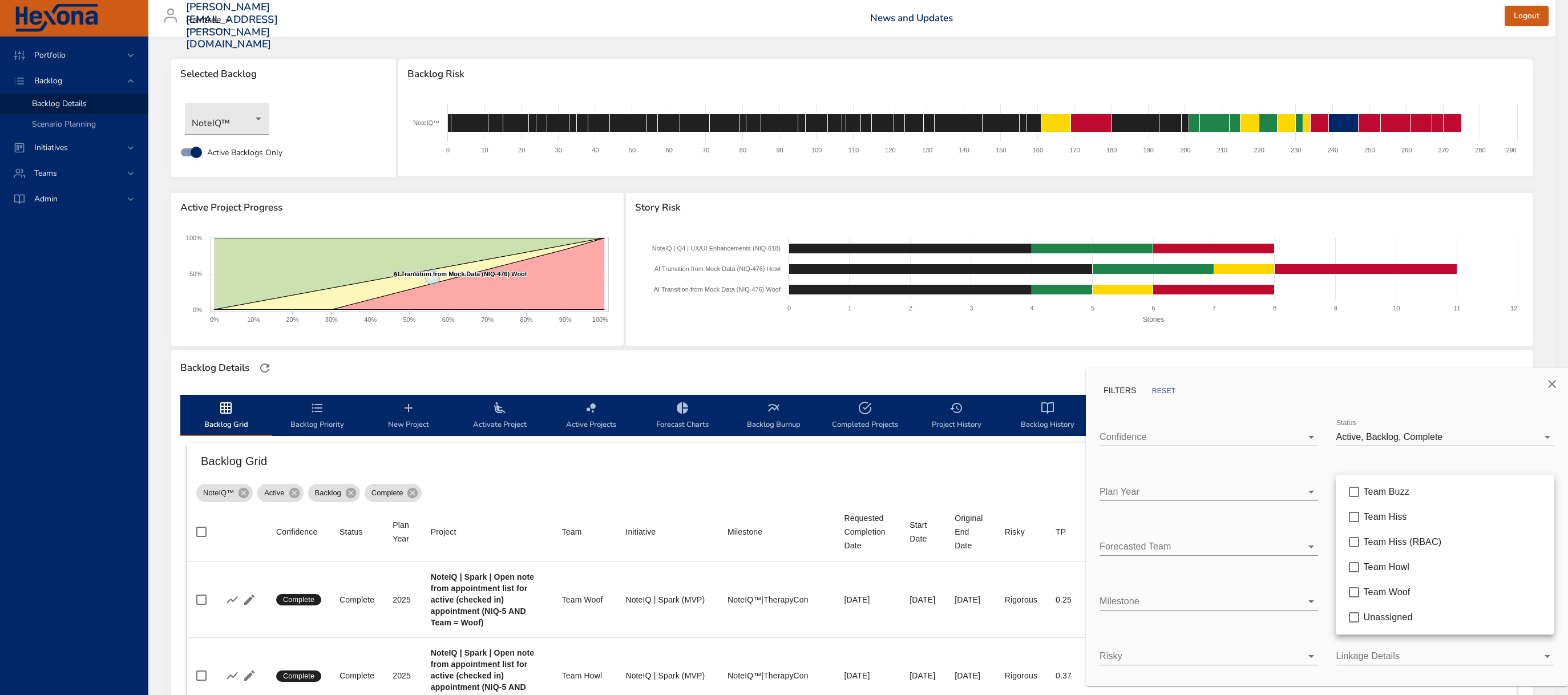
type input "*"
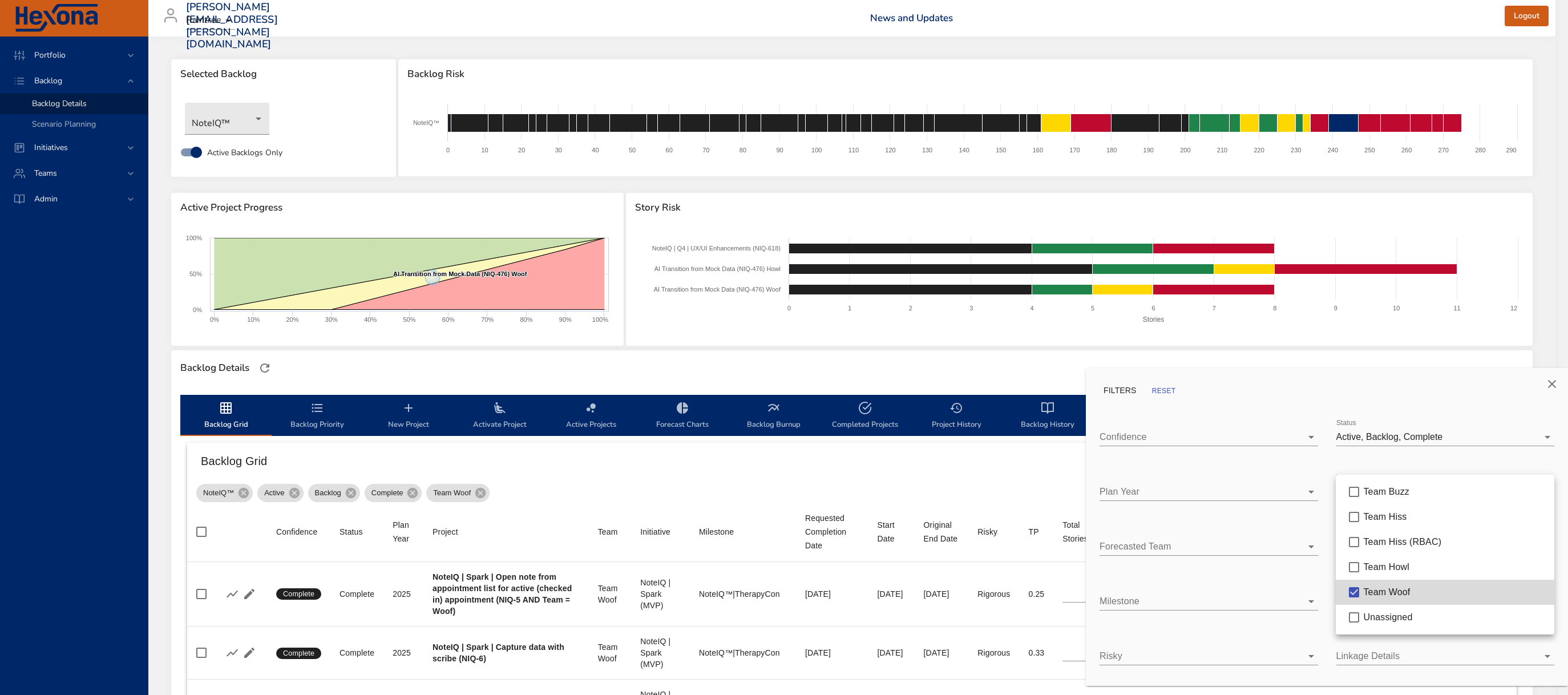
click at [830, 337] on div at bounding box center [784, 348] width 1568 height 695
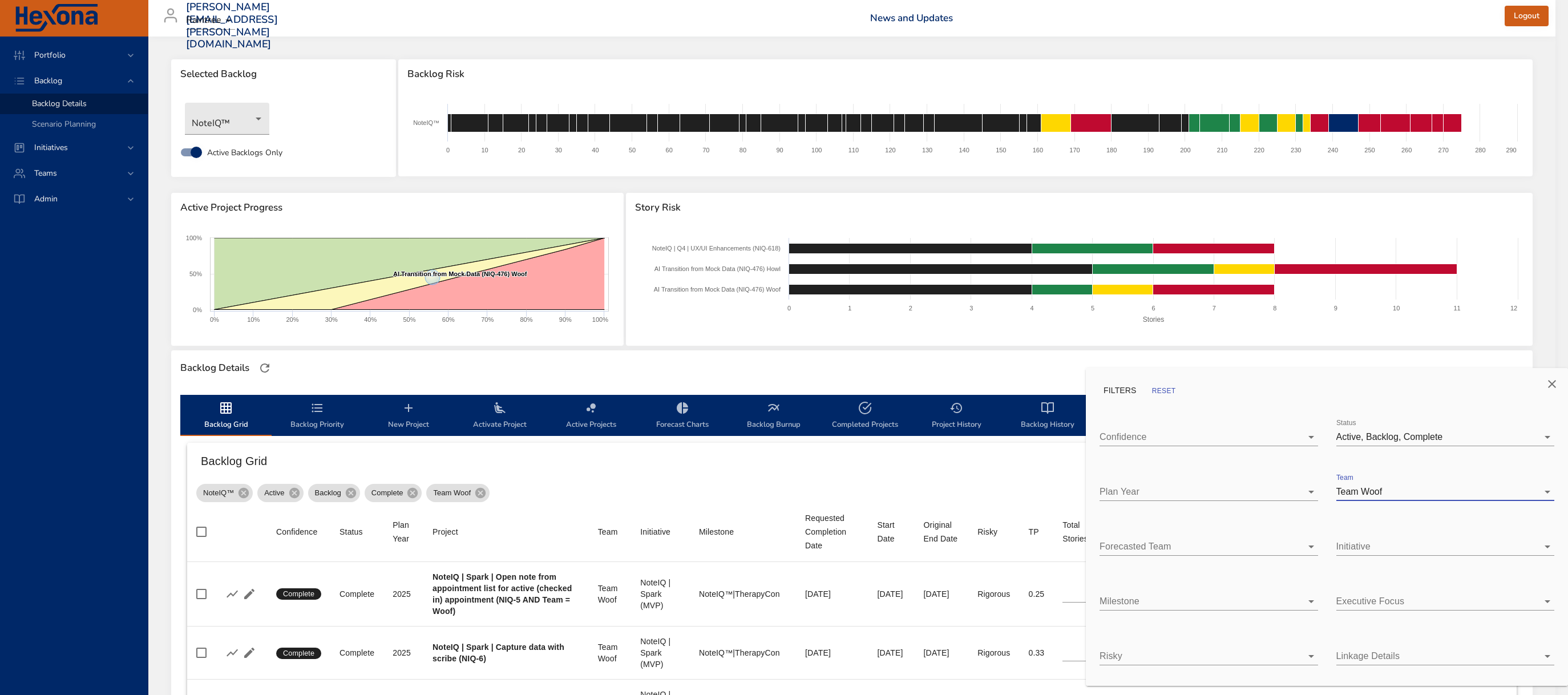
click at [740, 373] on div at bounding box center [784, 348] width 1568 height 695
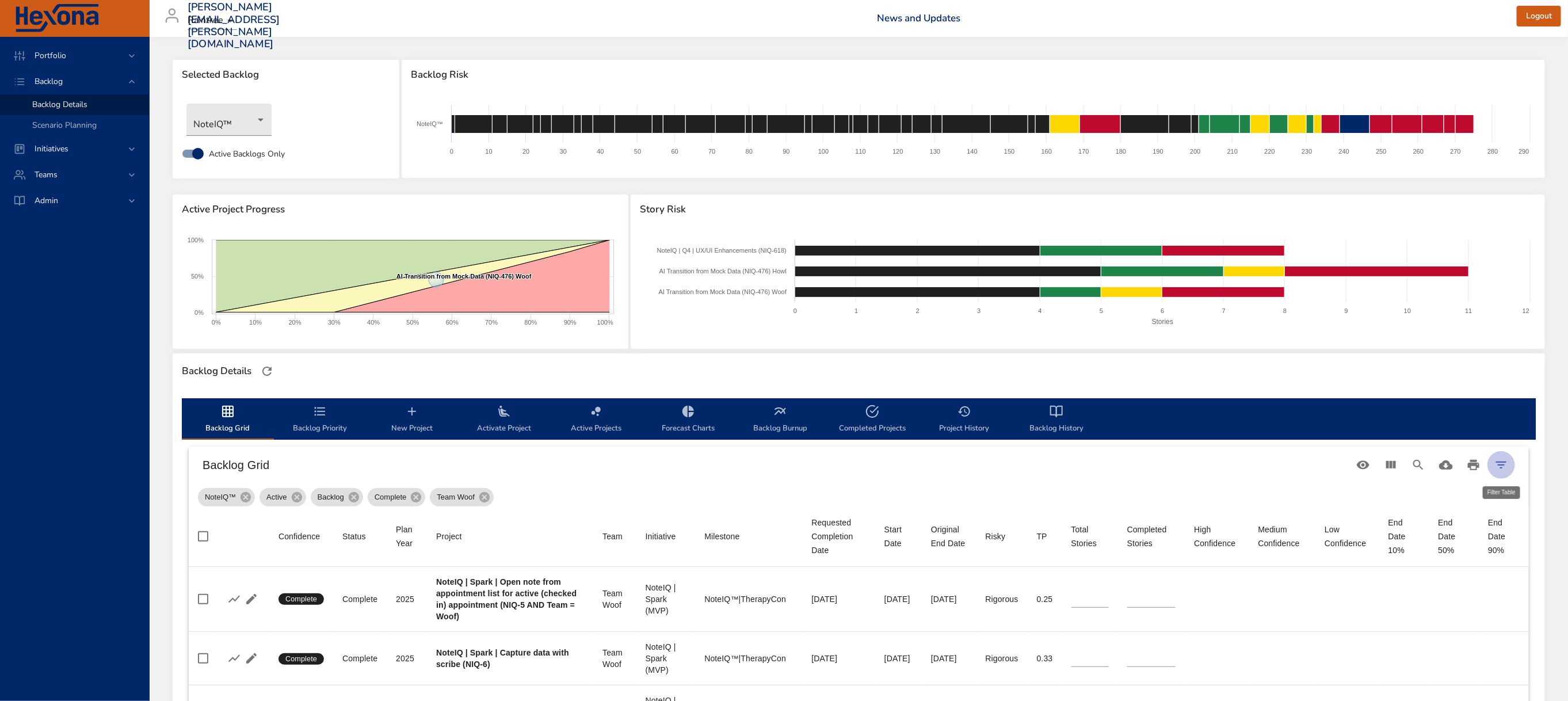
click at [1500, 461] on icon "Filter Table" at bounding box center [1501, 464] width 14 height 14
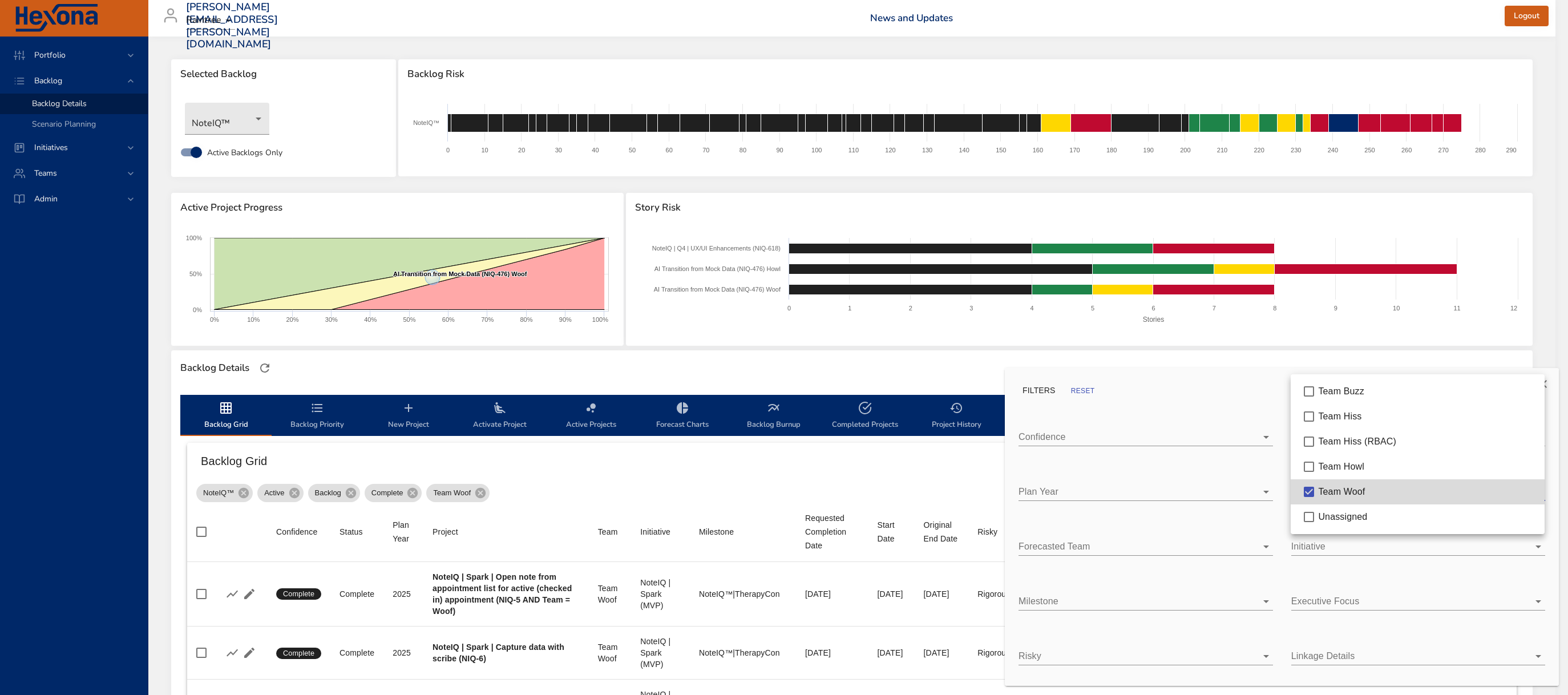
click at [1339, 487] on body "Portfolio Backlog Backlog Details Scenario Planning Initiatives Teams Admin [PE…" at bounding box center [784, 348] width 1568 height 695
click at [1362, 390] on span "Team Buzz" at bounding box center [1341, 391] width 46 height 10
type input "*"
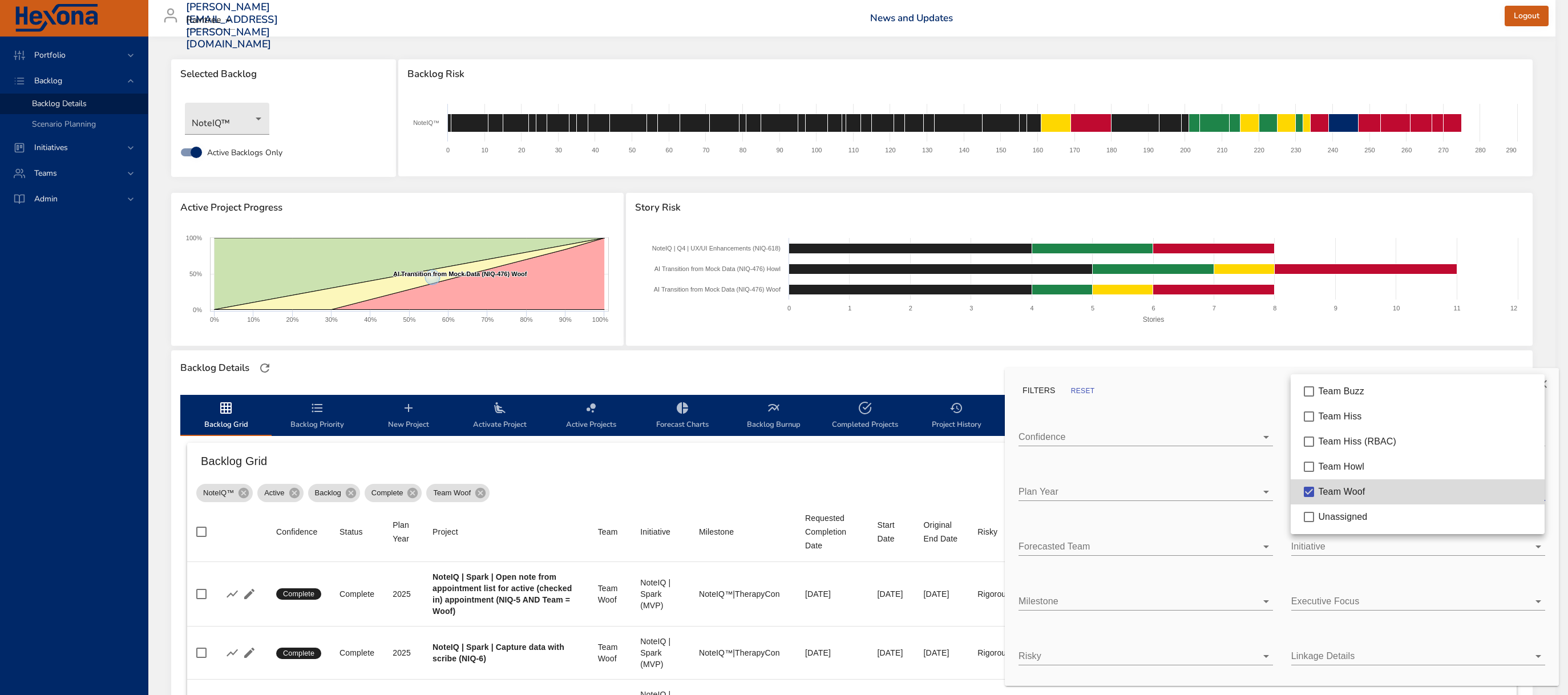
type input "*"
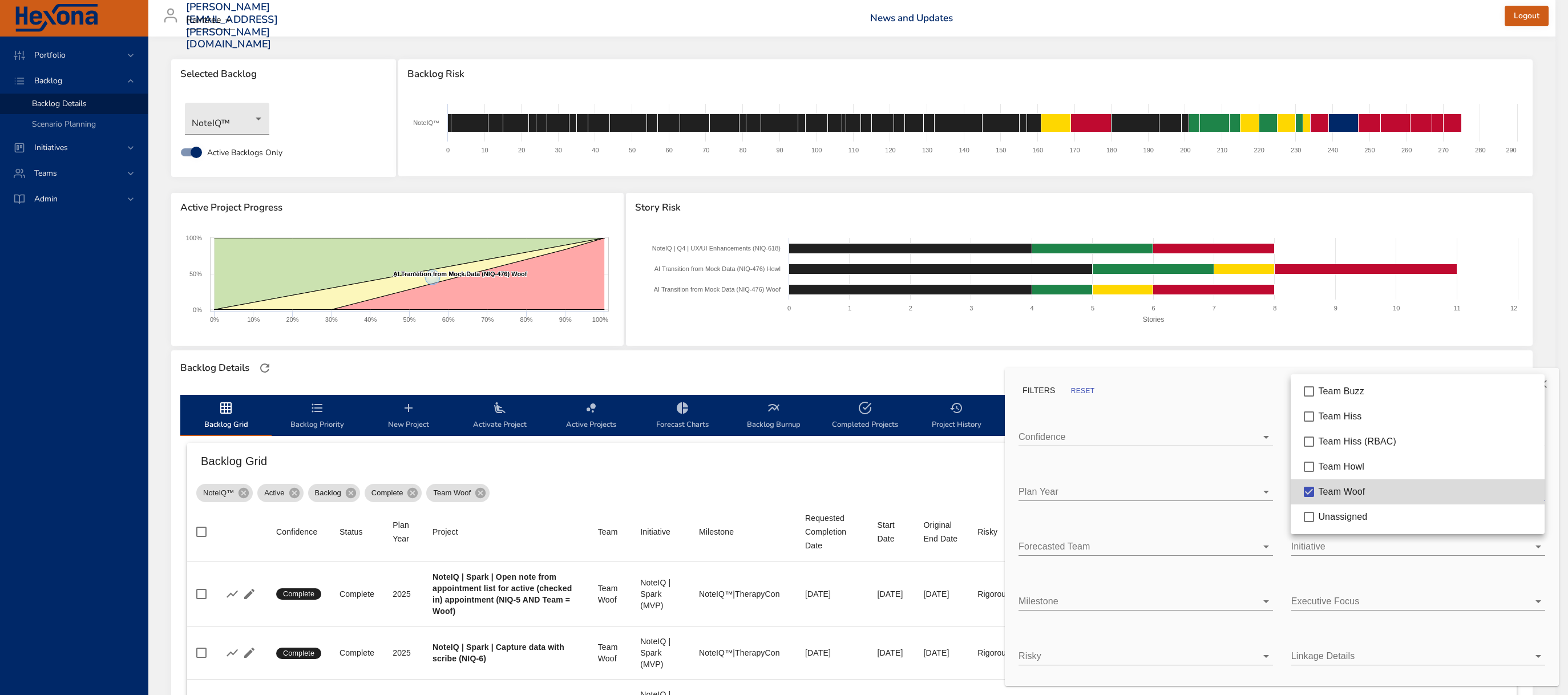
type input "*"
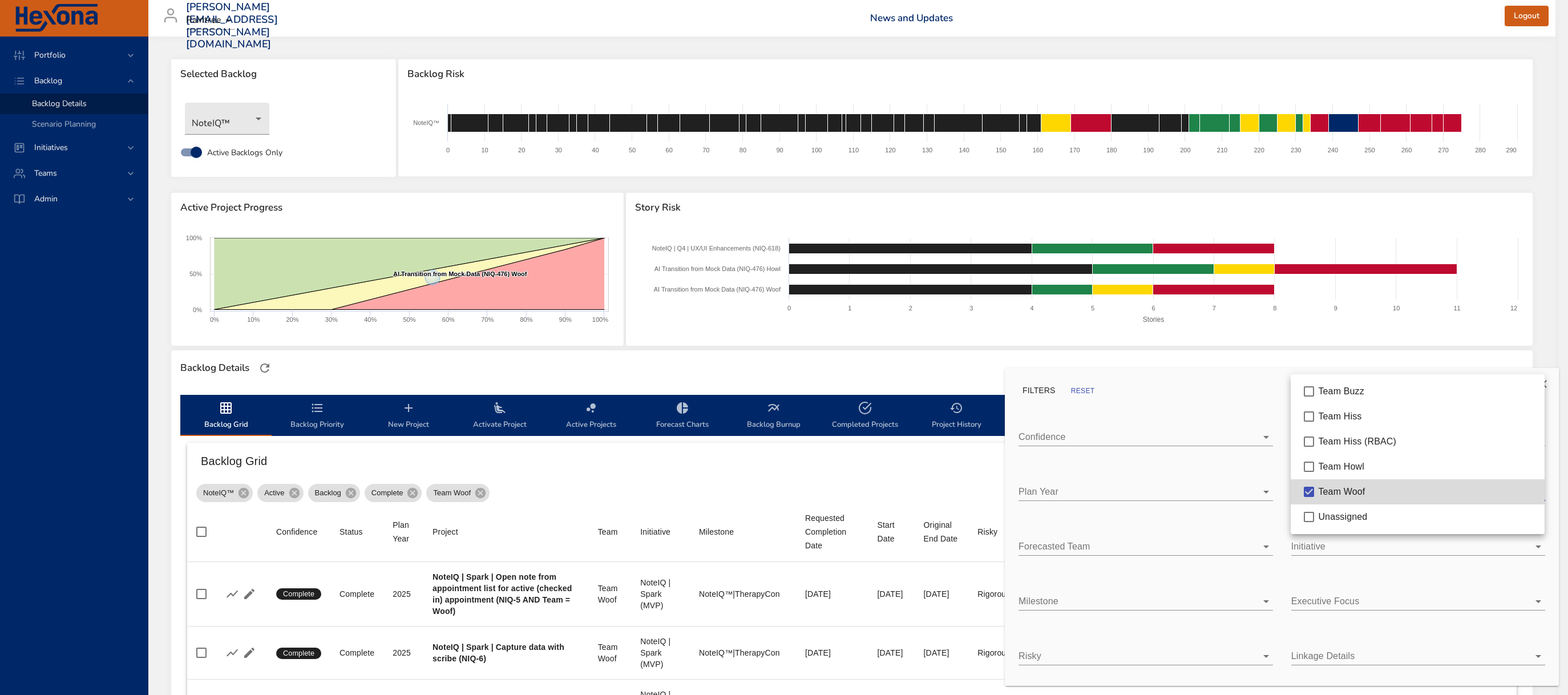
type input "*"
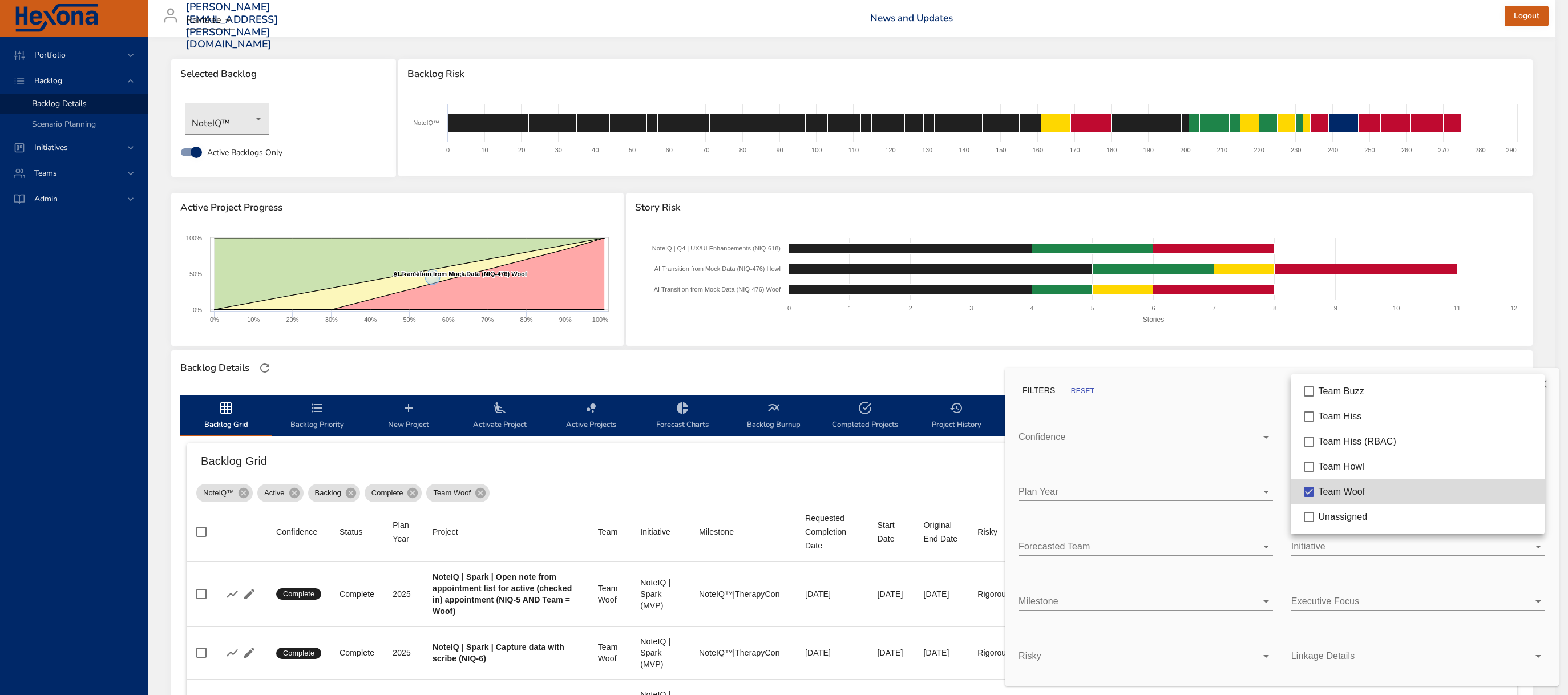
type input "*"
click at [1338, 491] on span "Team Woof" at bounding box center [1341, 491] width 47 height 10
type input "*"
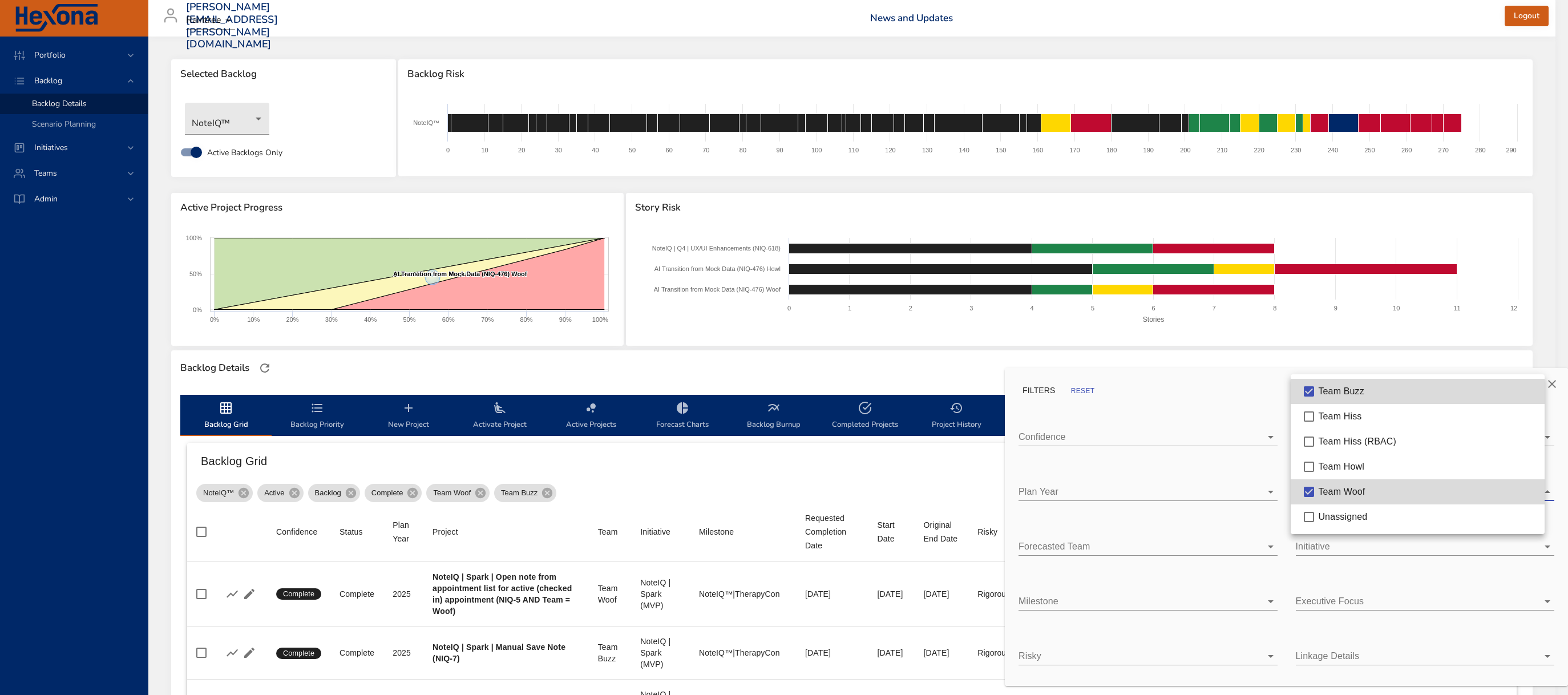
type input "*"
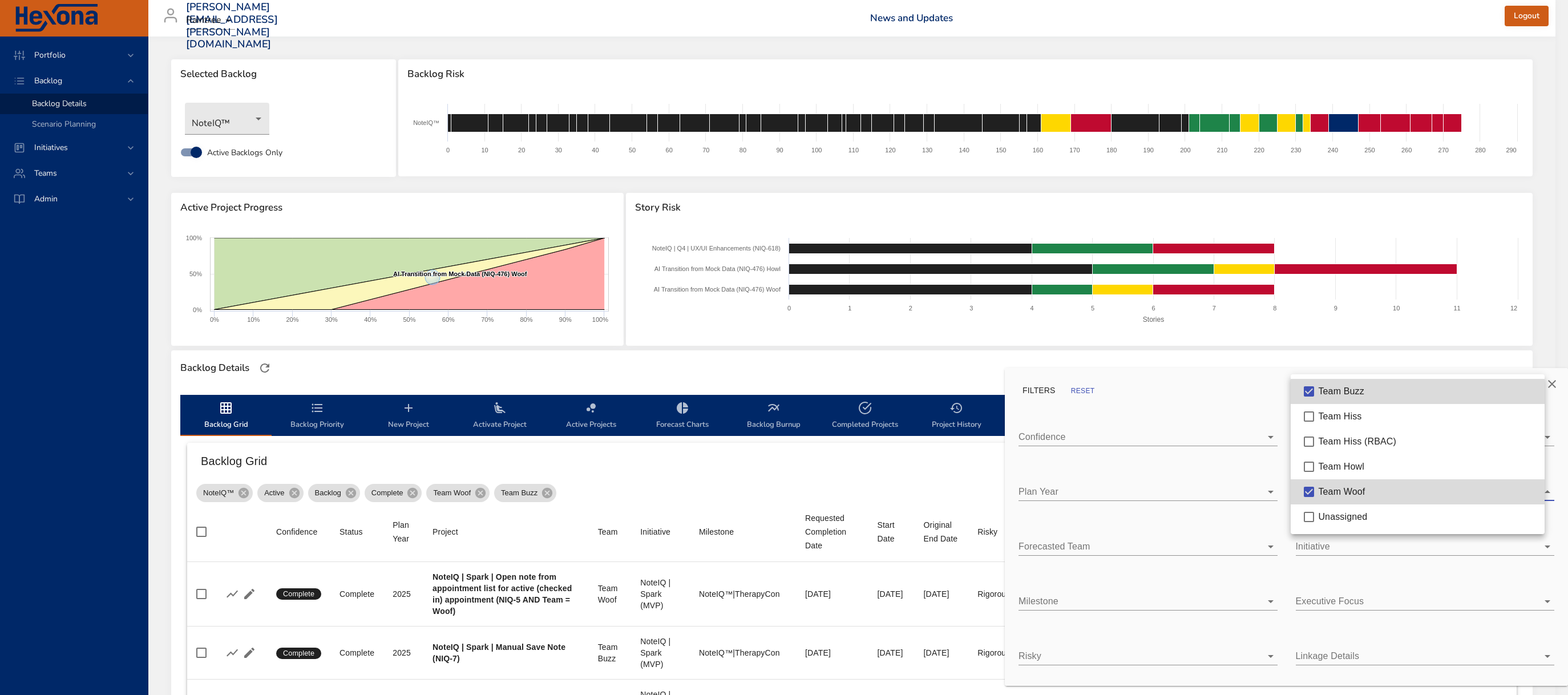
type input "*"
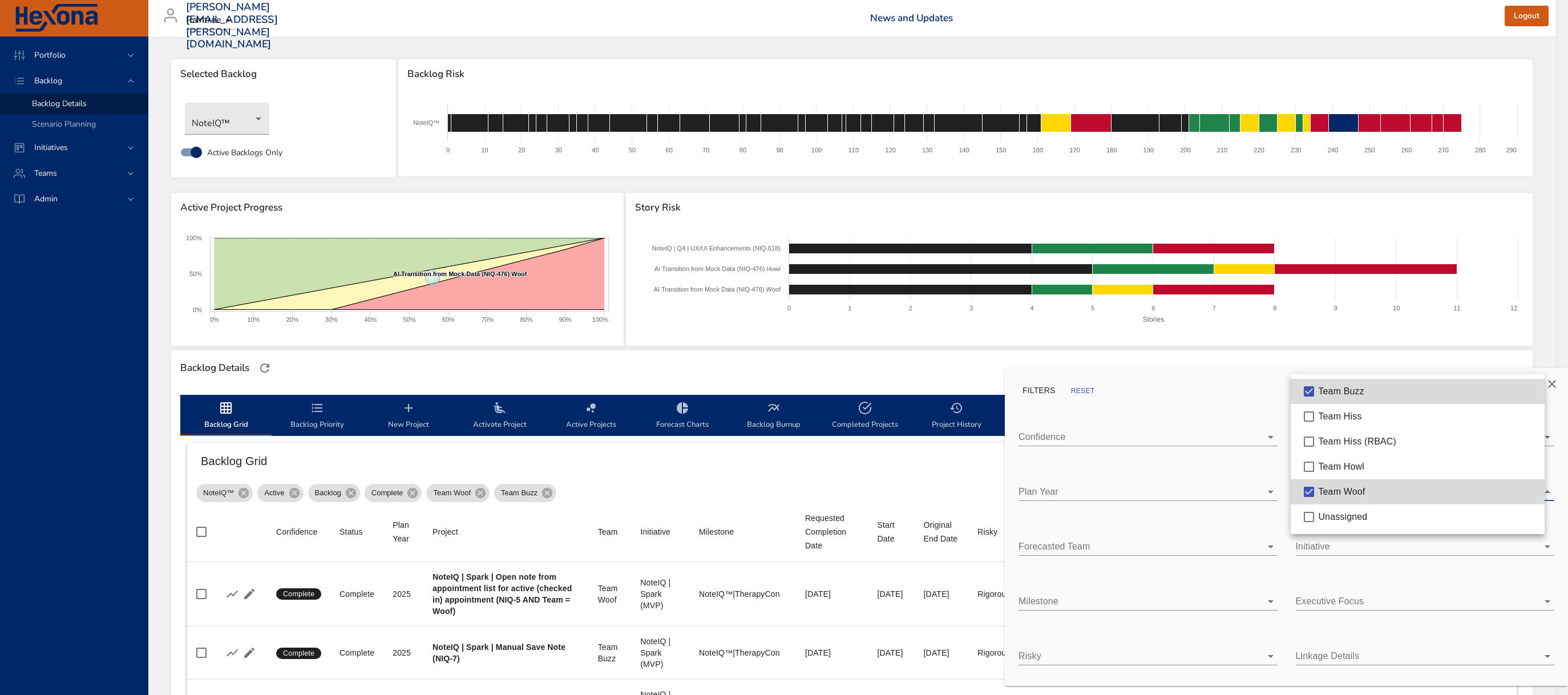
type input "*"
type input "**"
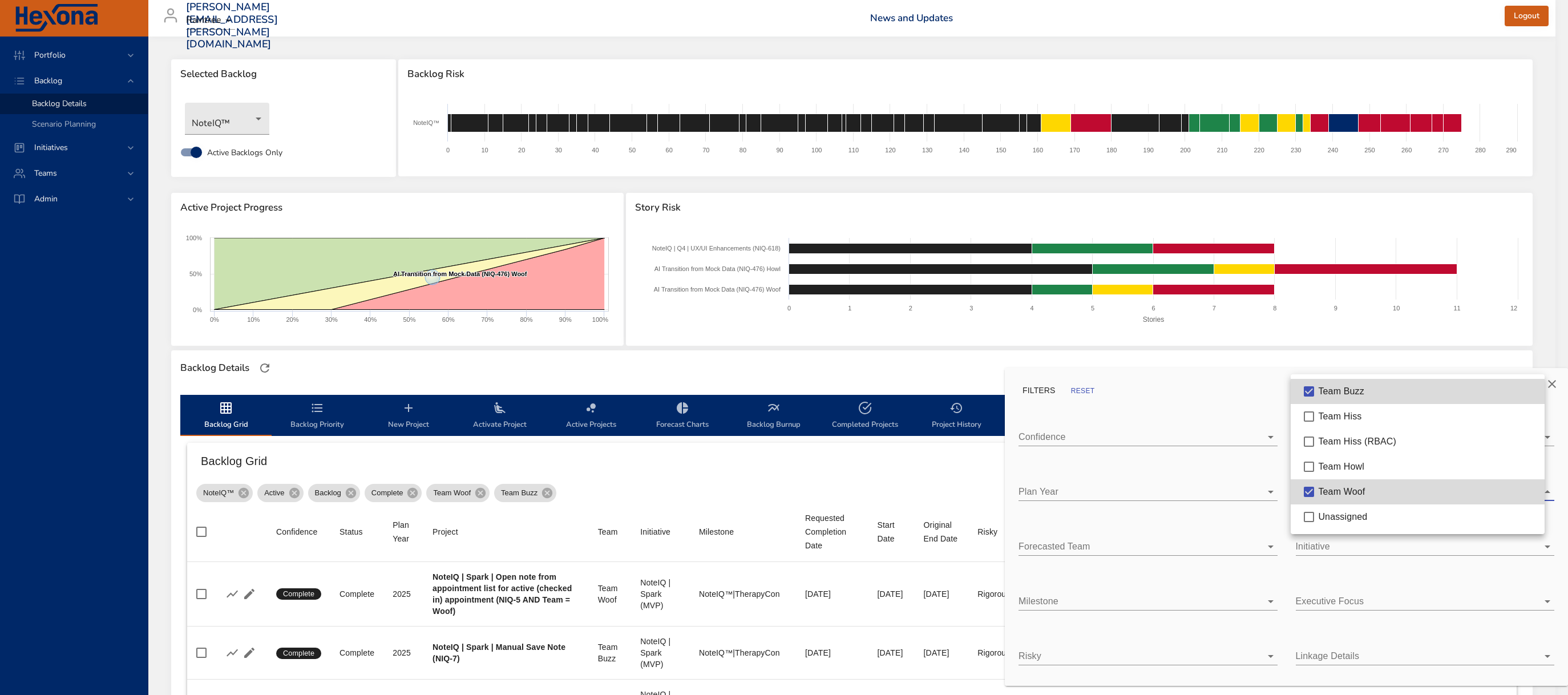
type input "**"
type input "*"
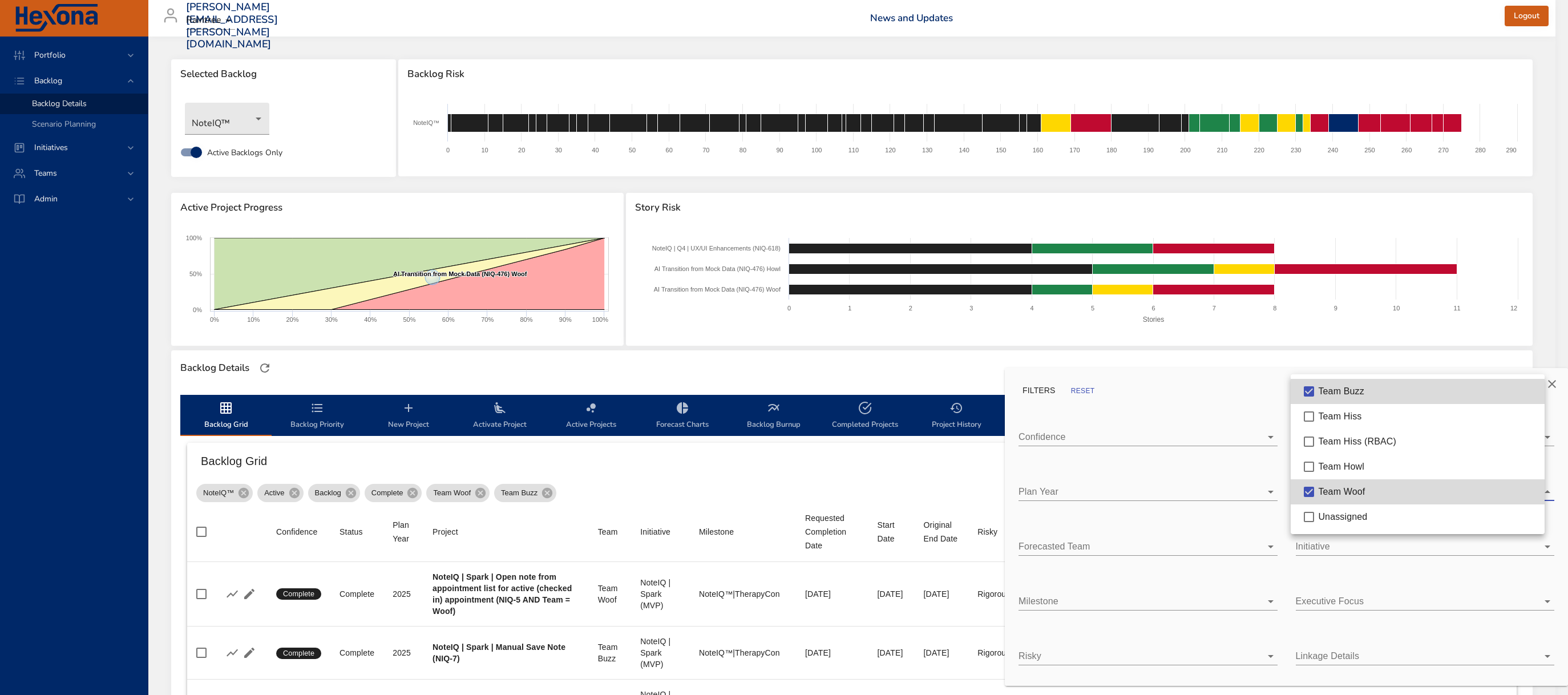
type input "*"
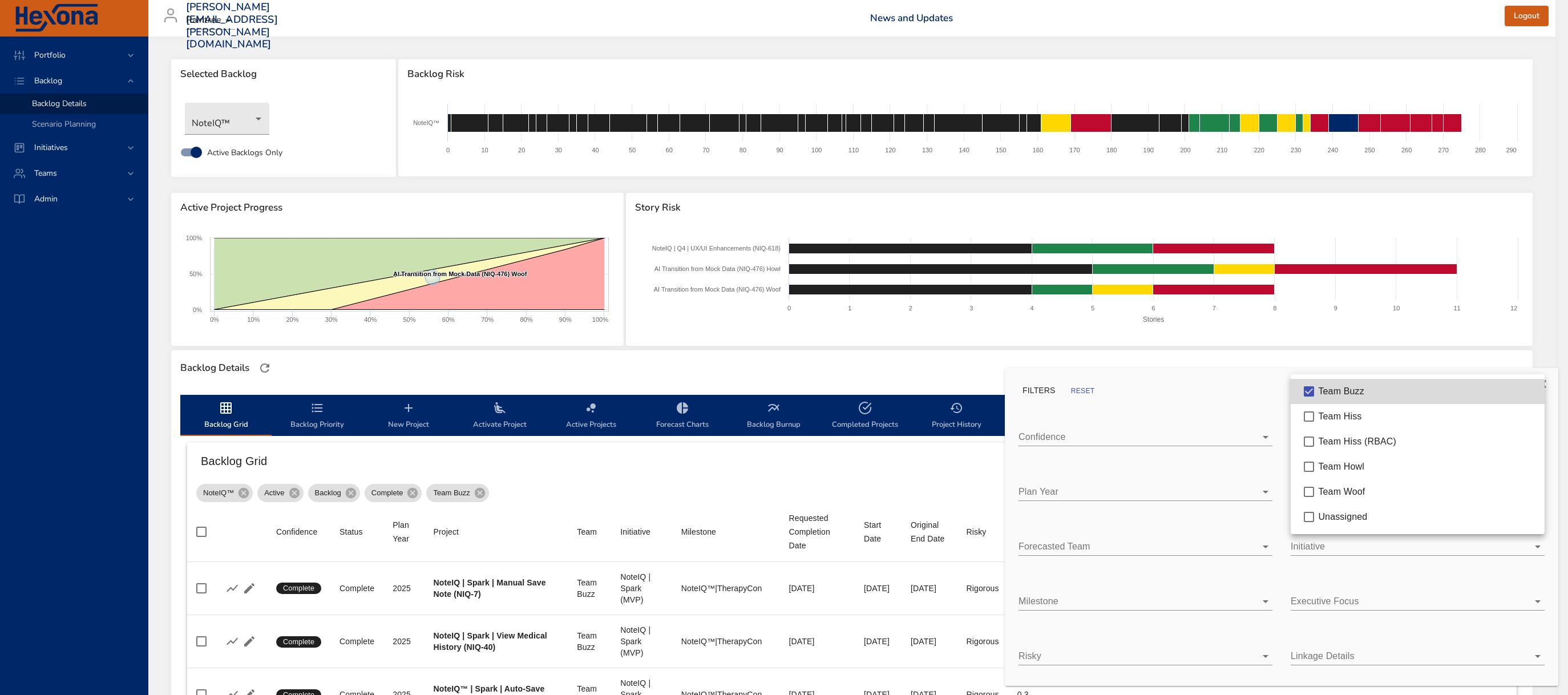
click at [650, 367] on div at bounding box center [784, 348] width 1568 height 695
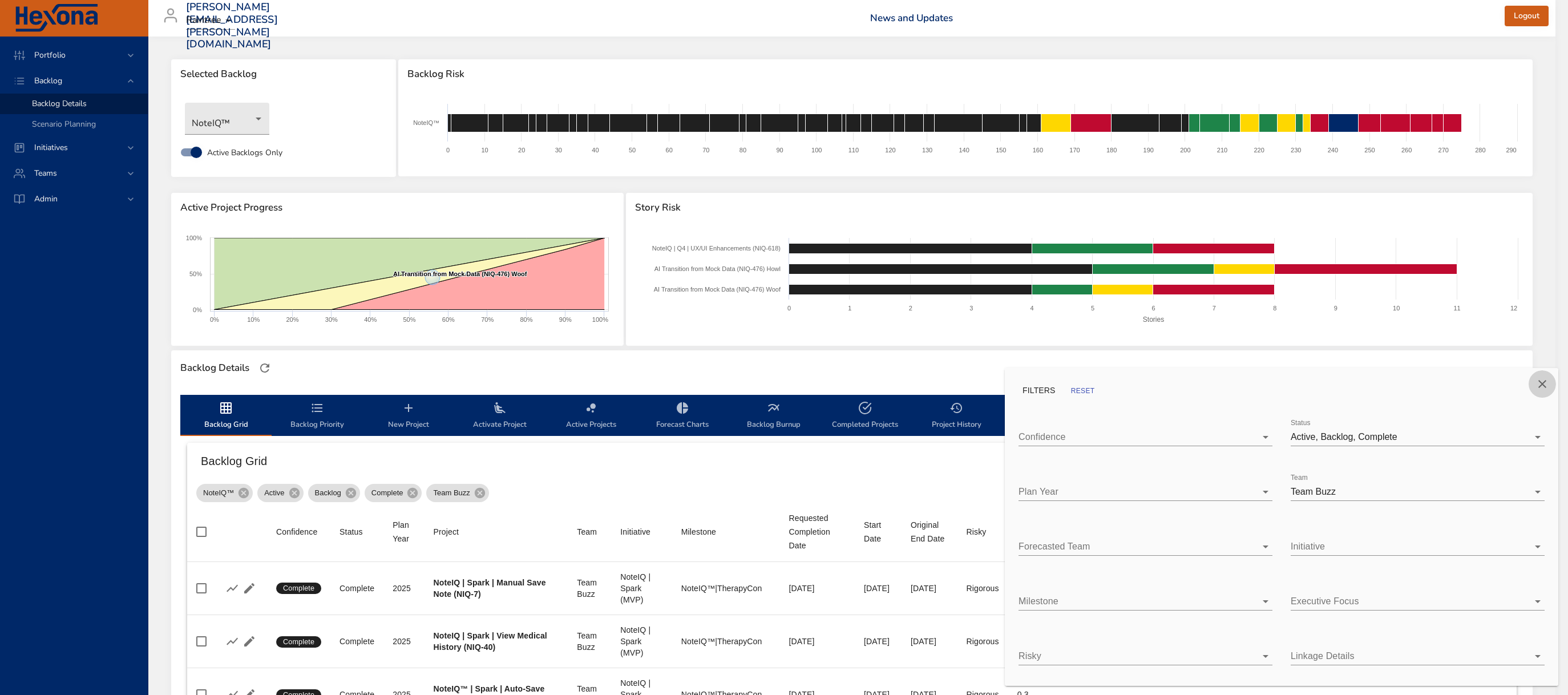
click at [1540, 382] on icon "Close" at bounding box center [1542, 384] width 8 height 8
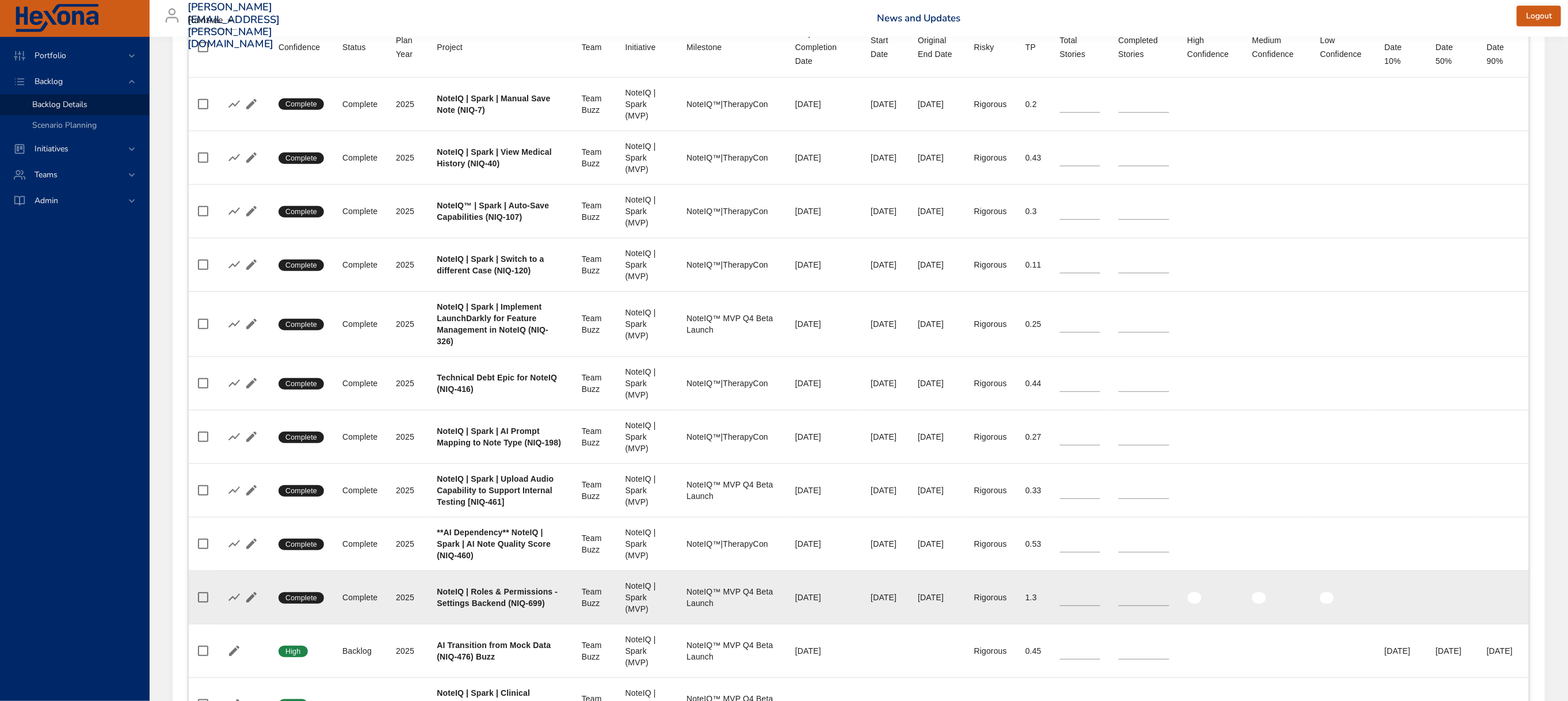
scroll to position [488, 0]
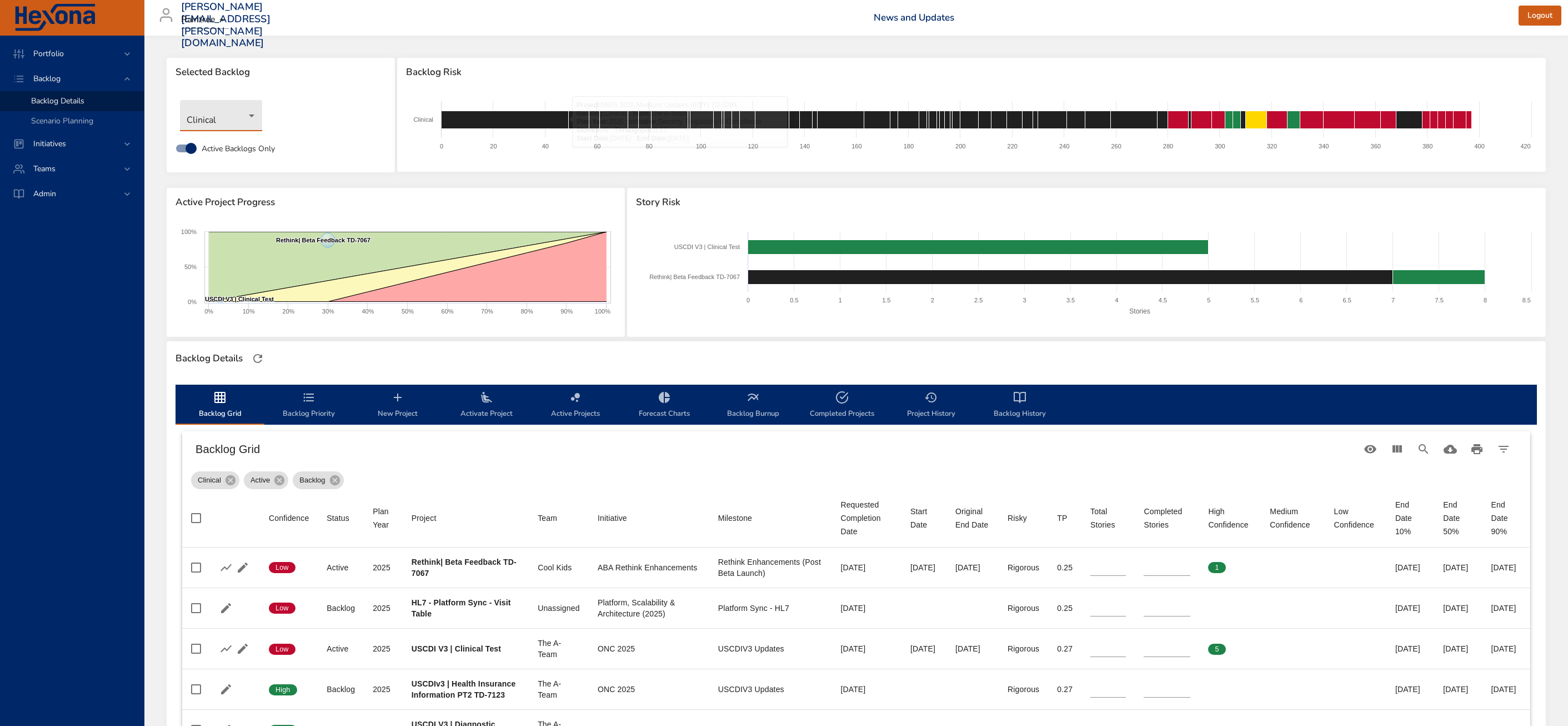
click at [169, 118] on div "Clinical Active Backlogs Only" at bounding box center [280, 129] width 228 height 86
click at [180, 115] on body "Portfolio Backlog Backlog Details Scenario Planning Initiatives Teams Admin zac…" at bounding box center [784, 363] width 1568 height 726
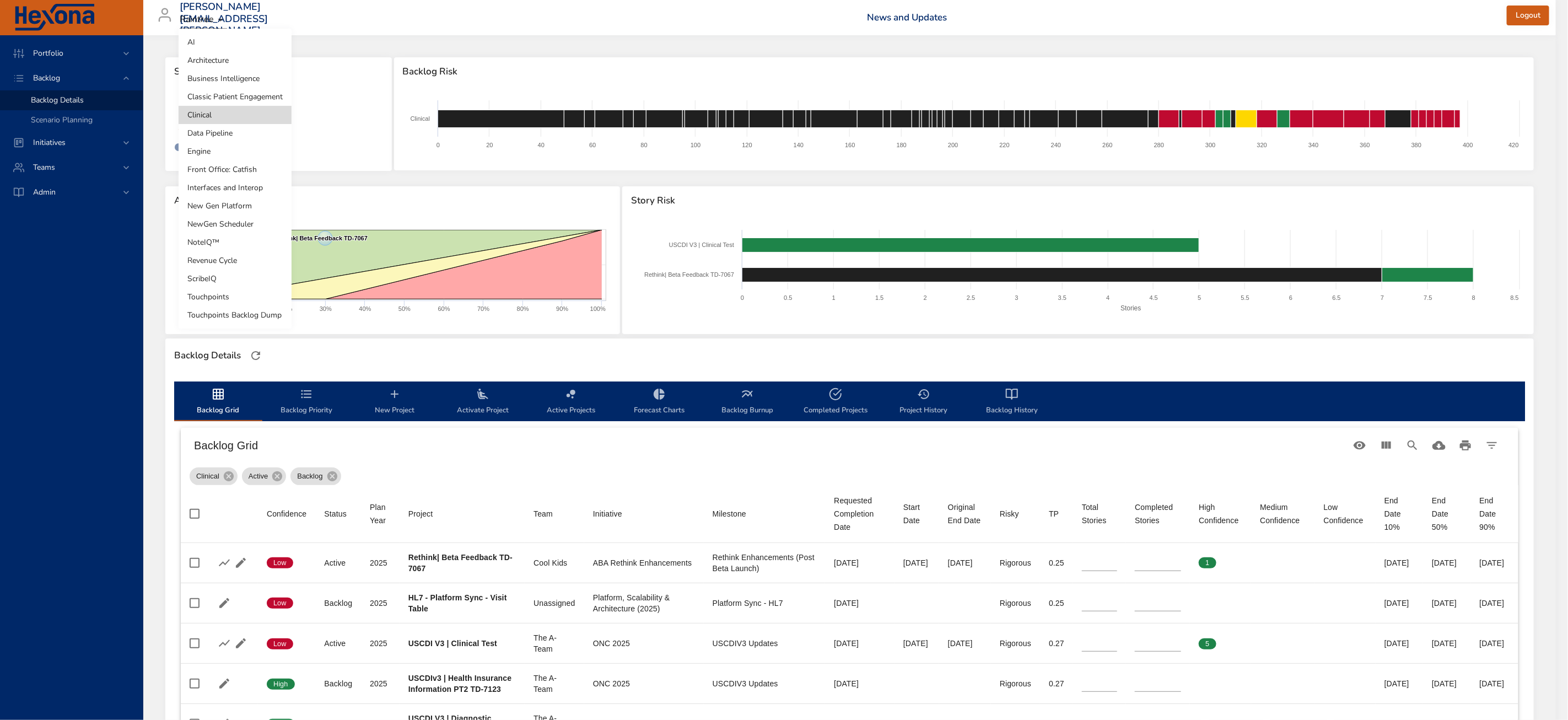
click at [240, 243] on li "NoteIQ™" at bounding box center [235, 243] width 113 height 18
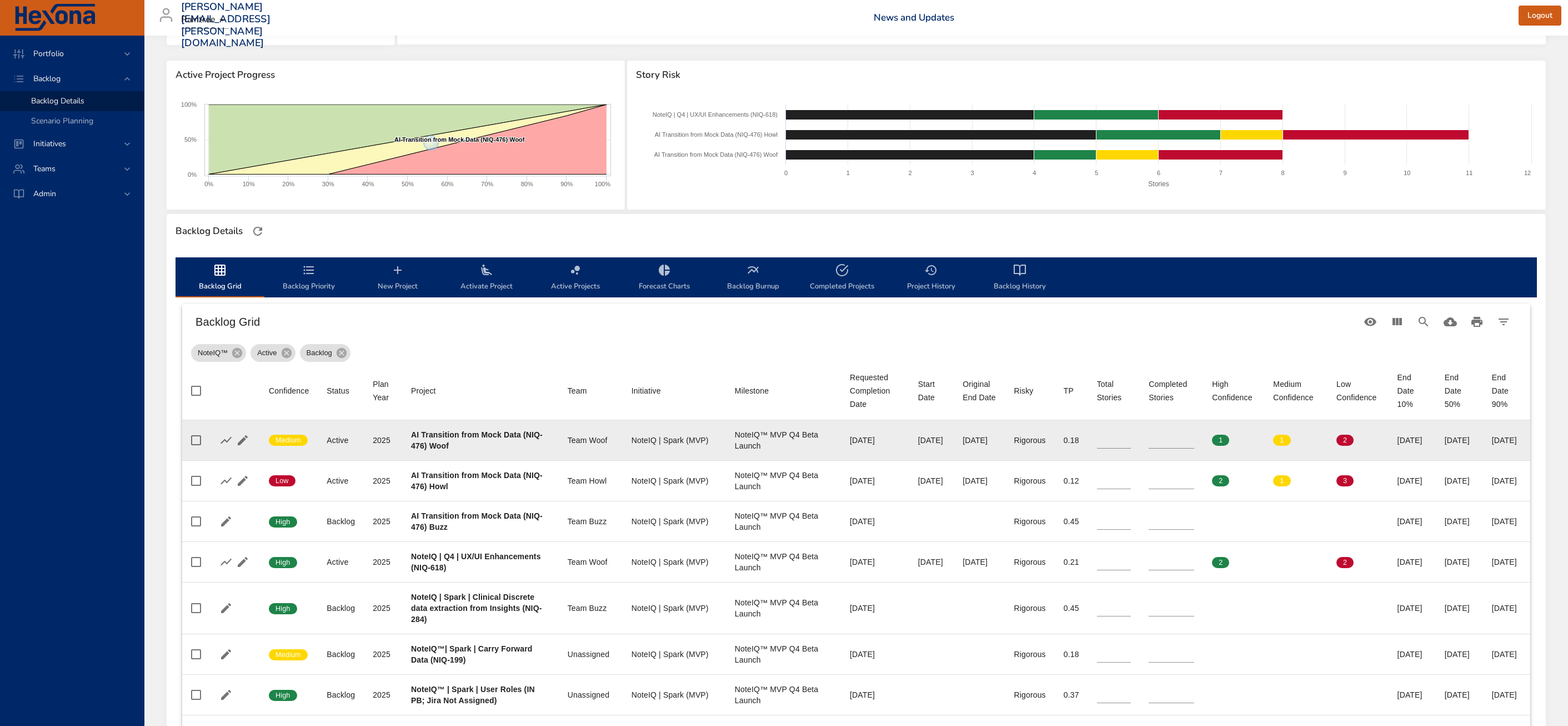
scroll to position [204, 0]
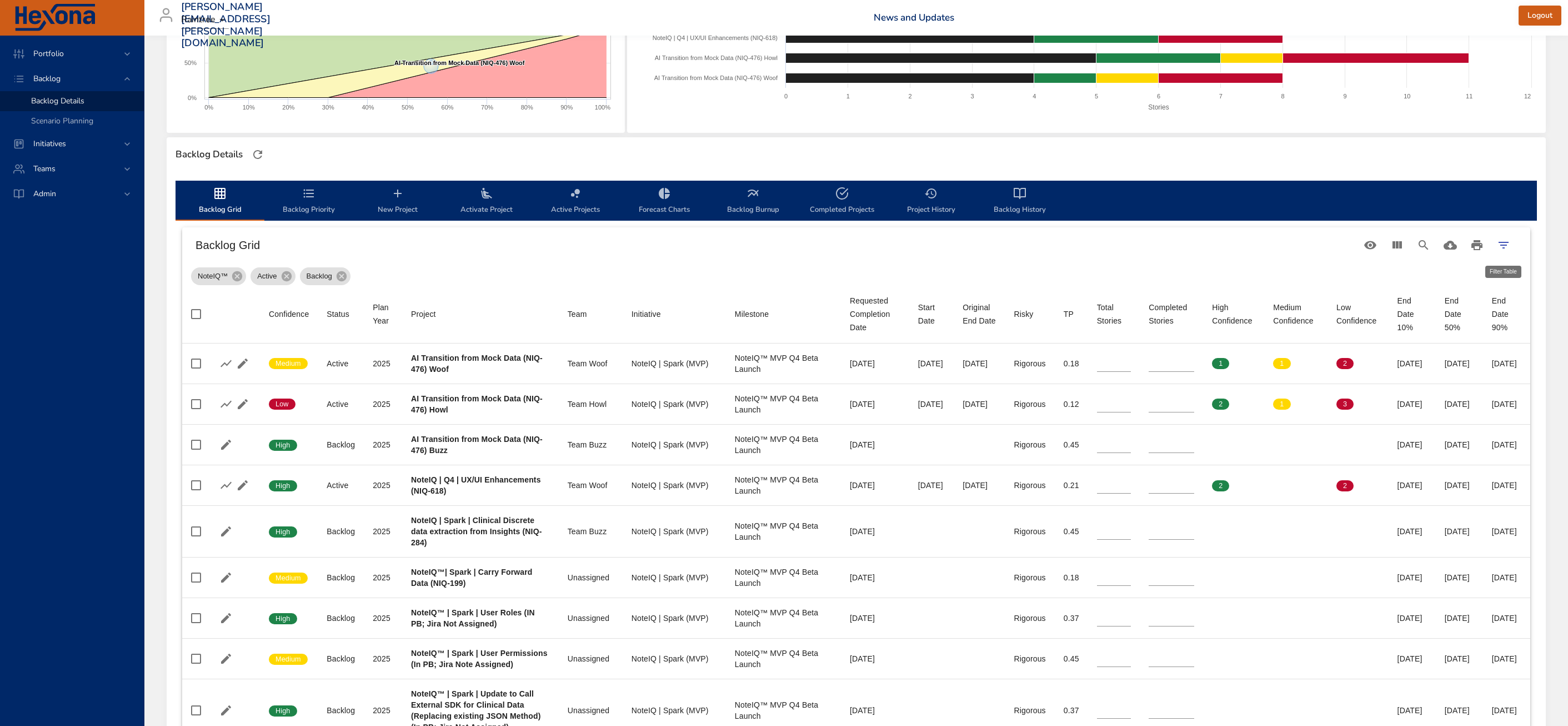
click at [1497, 245] on icon "Filter Table" at bounding box center [1503, 245] width 13 height 13
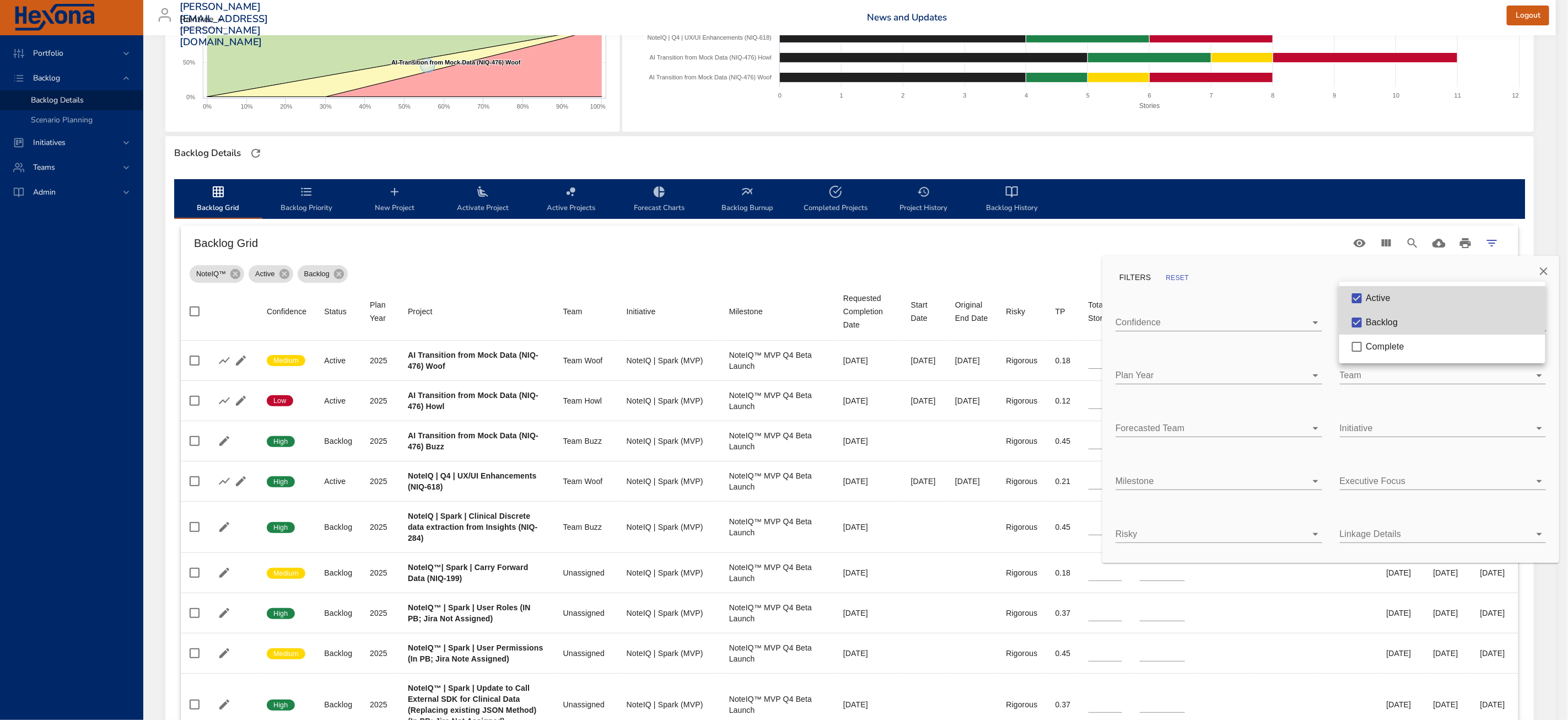
click at [1411, 327] on body "Portfolio Backlog Backlog Details Scenario Planning Initiatives Teams Admin zac…" at bounding box center [784, 158] width 1568 height 720
click at [1412, 349] on div "Complete" at bounding box center [1451, 346] width 171 height 13
type input "*"
type input "**"
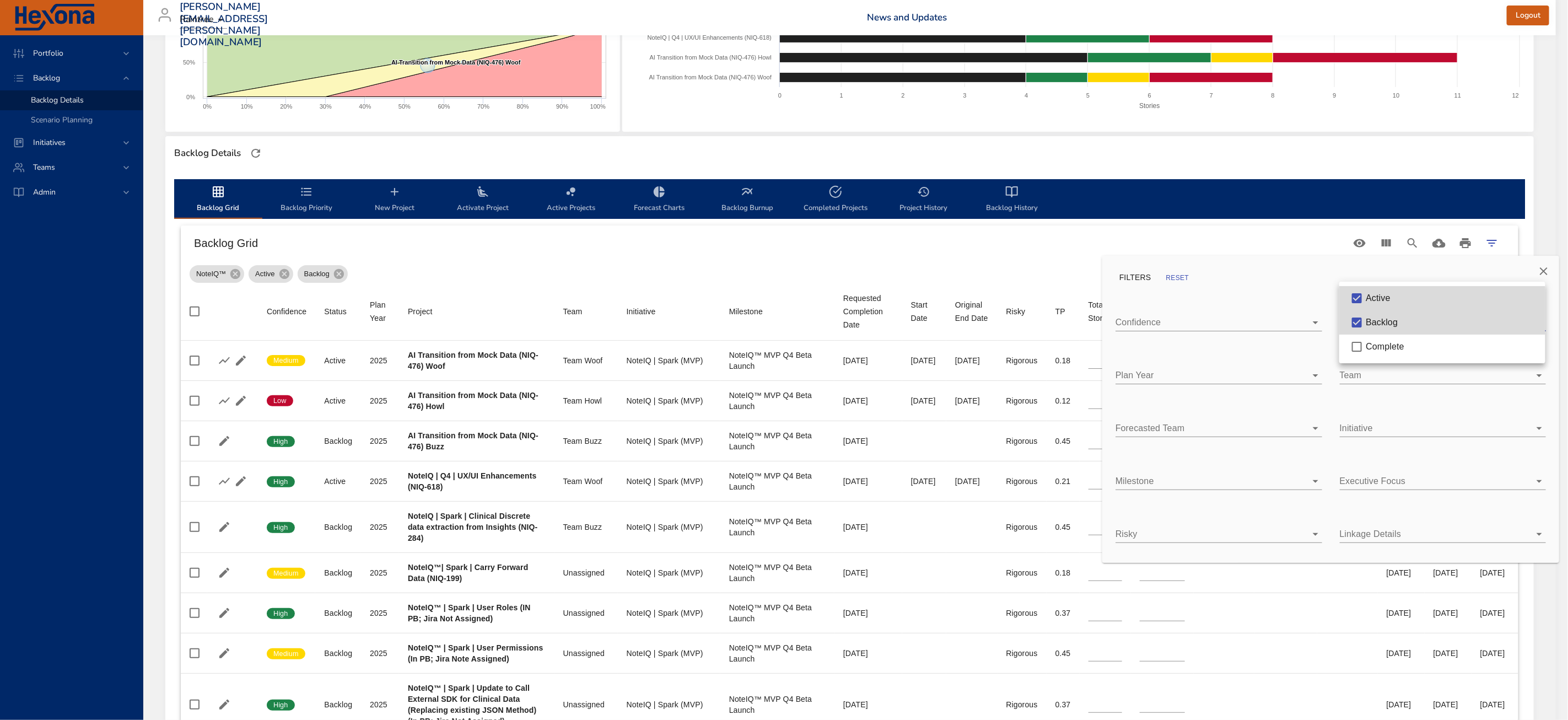
type input "**"
type input "*"
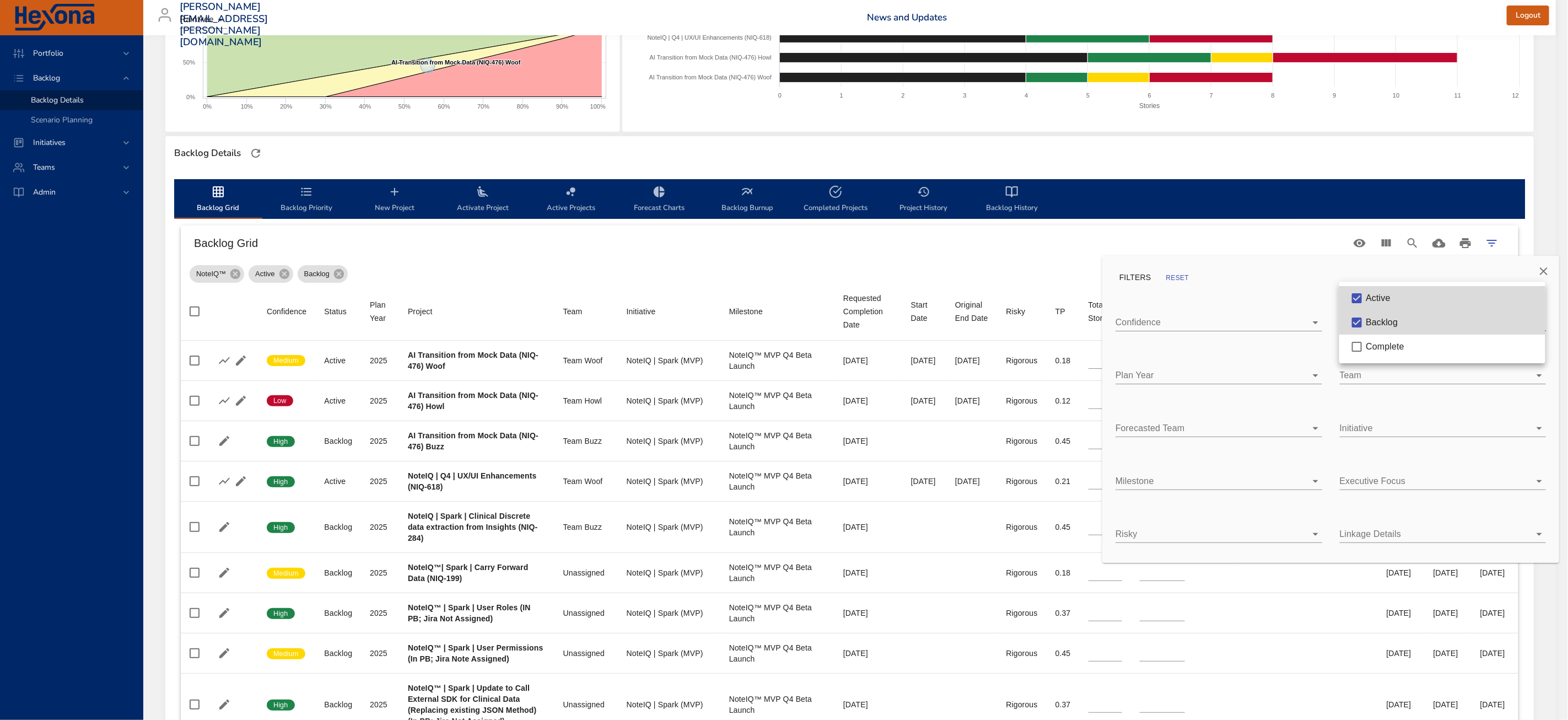
type input "*"
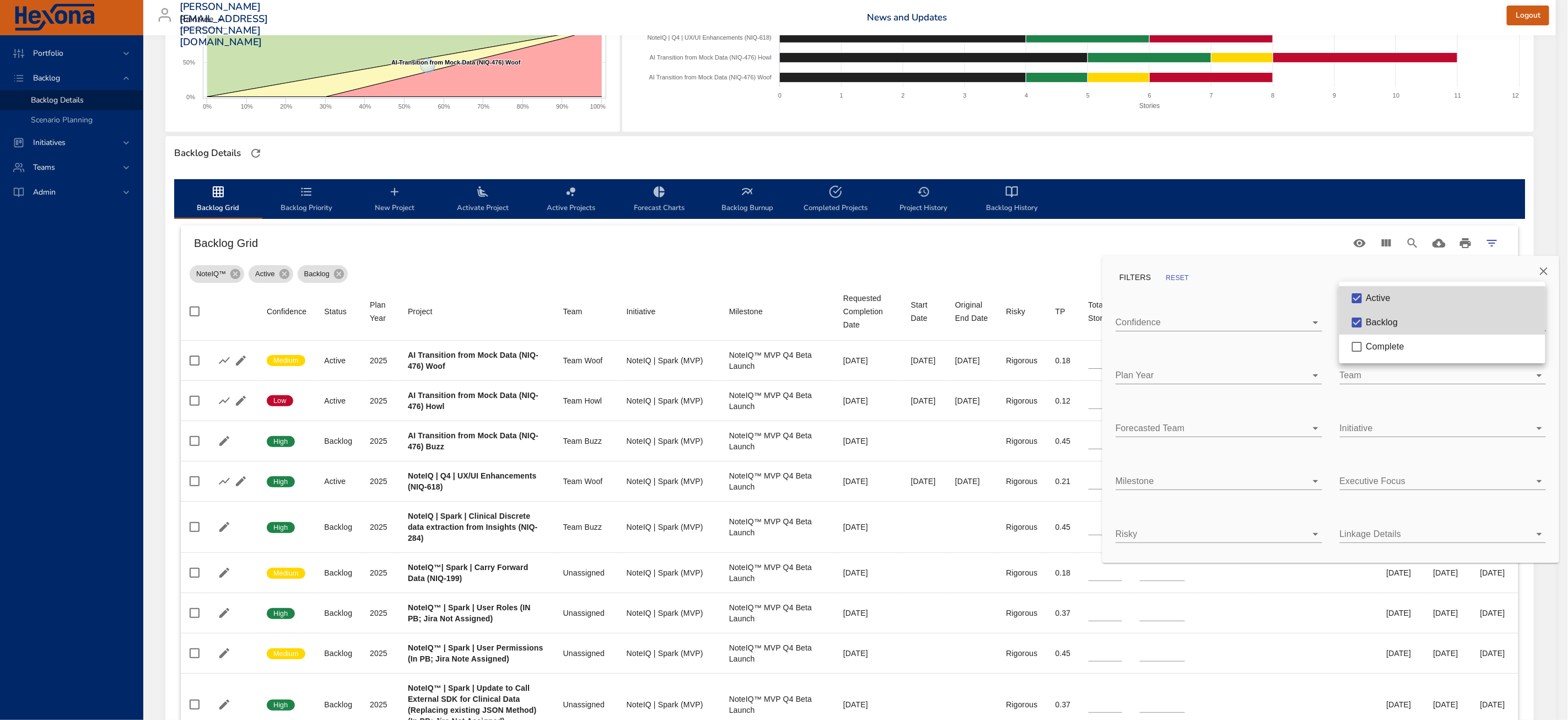
type input "*"
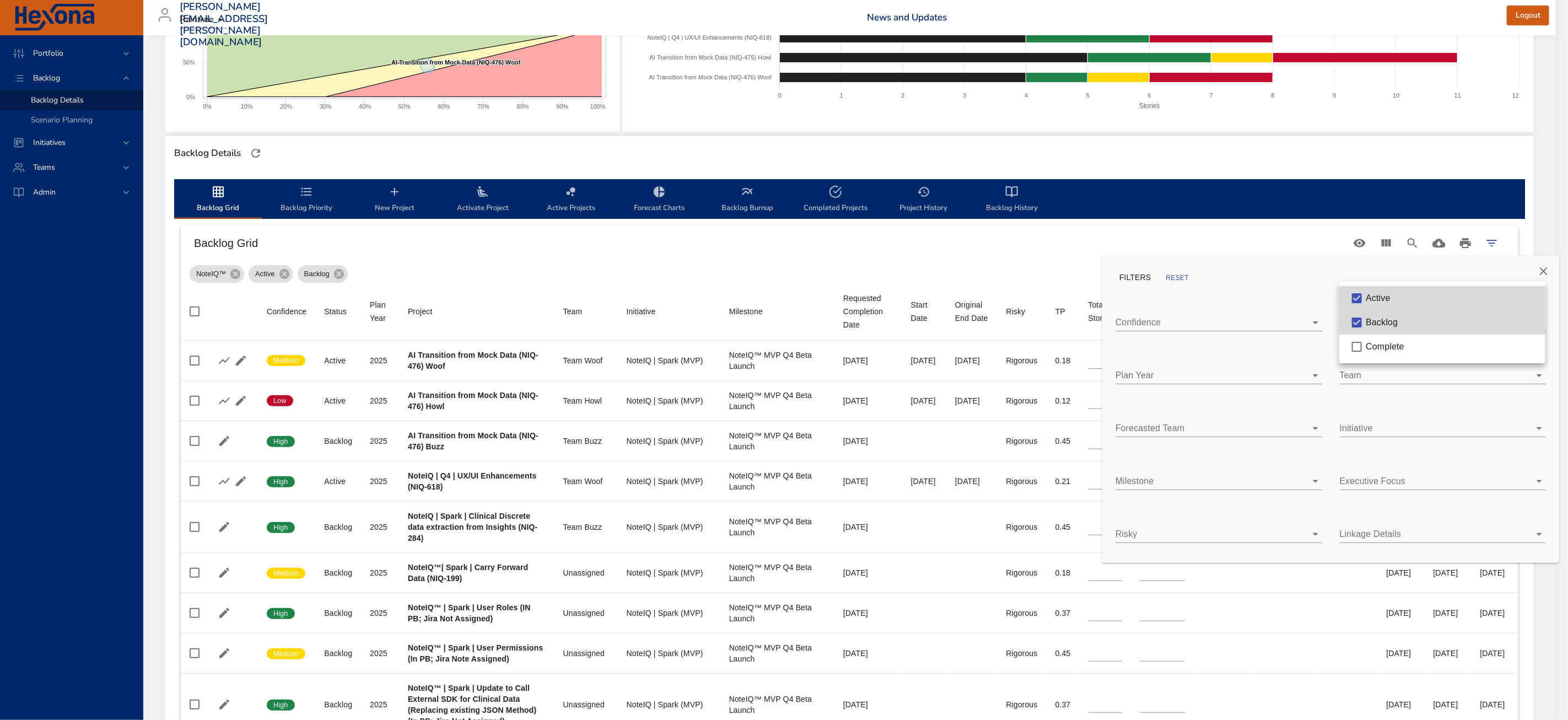
type input "*"
type input "**"
type input "*"
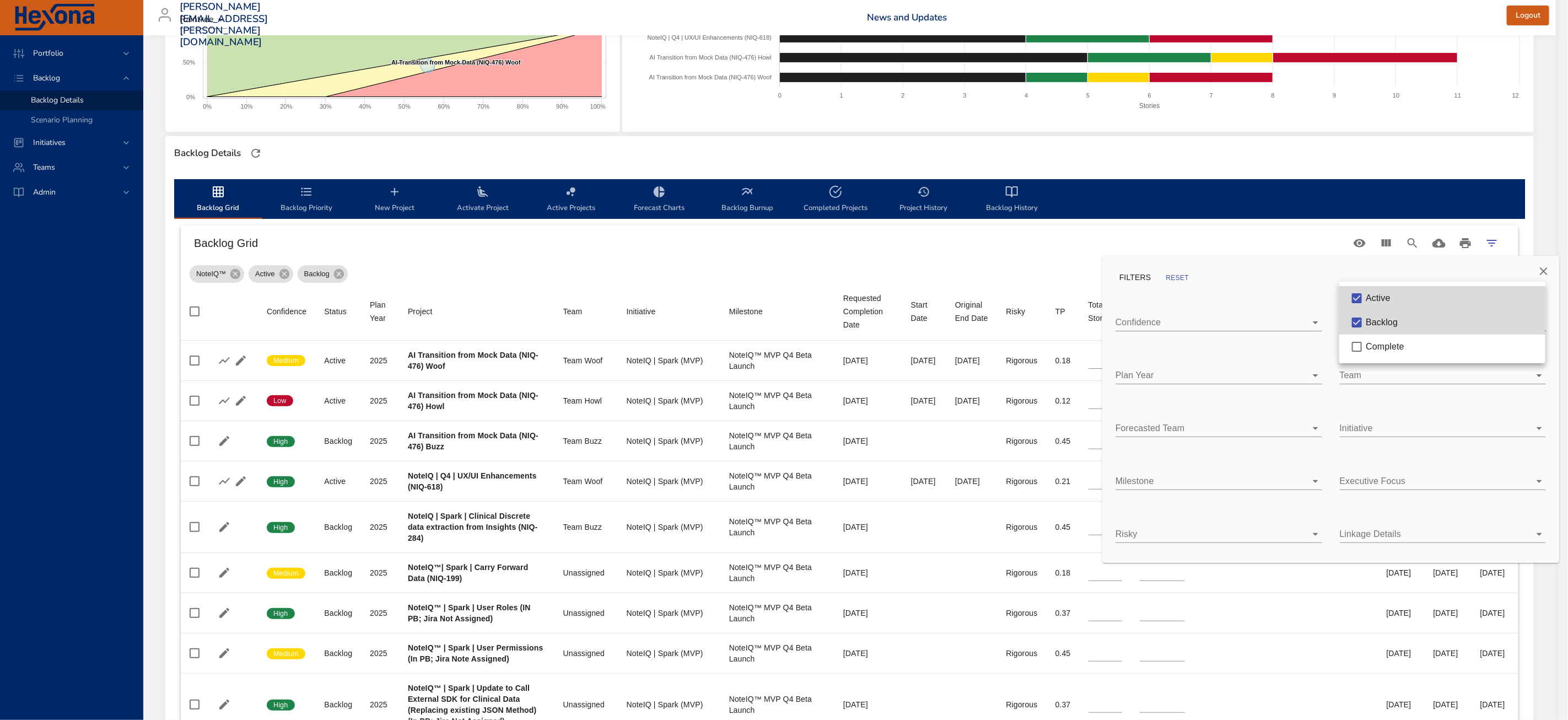
type input "*"
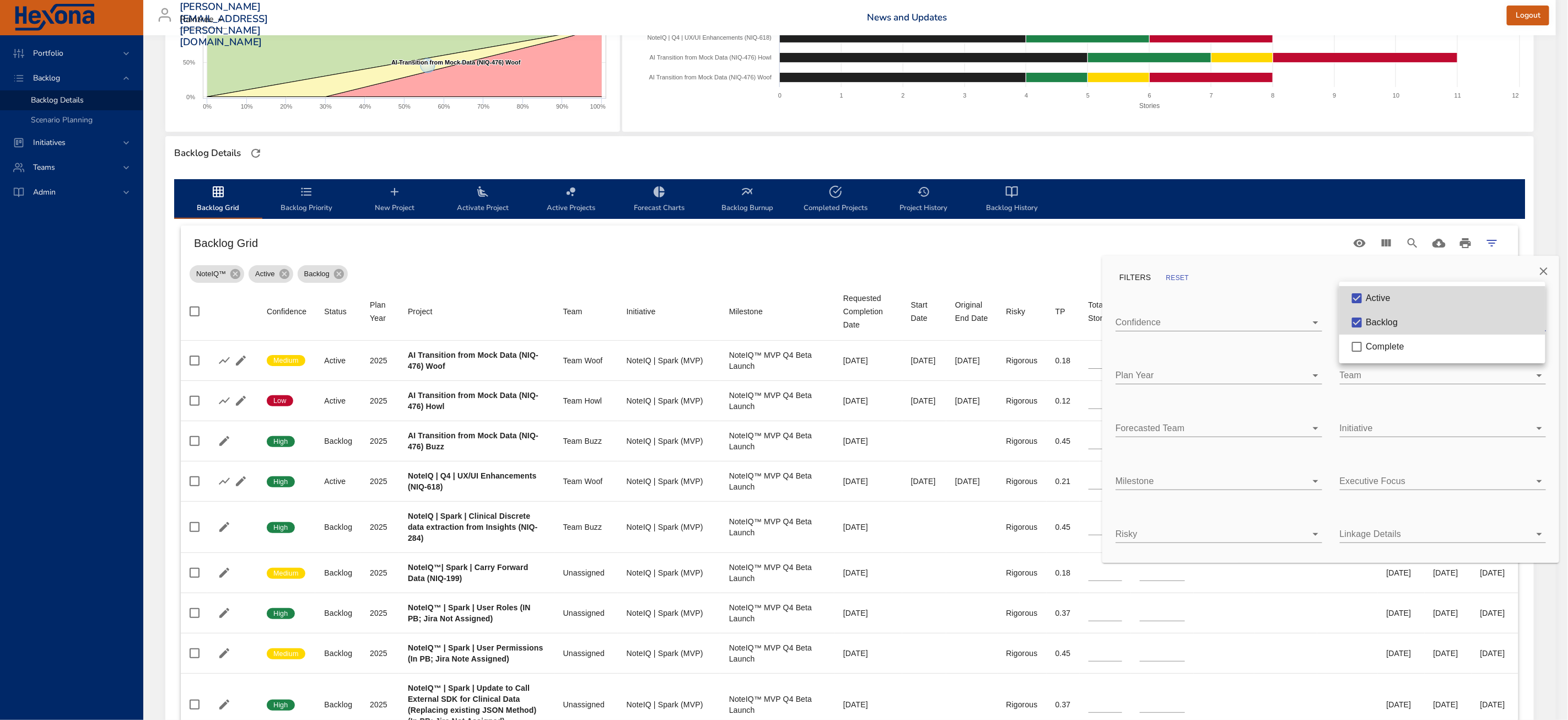
type input "*"
type input "**"
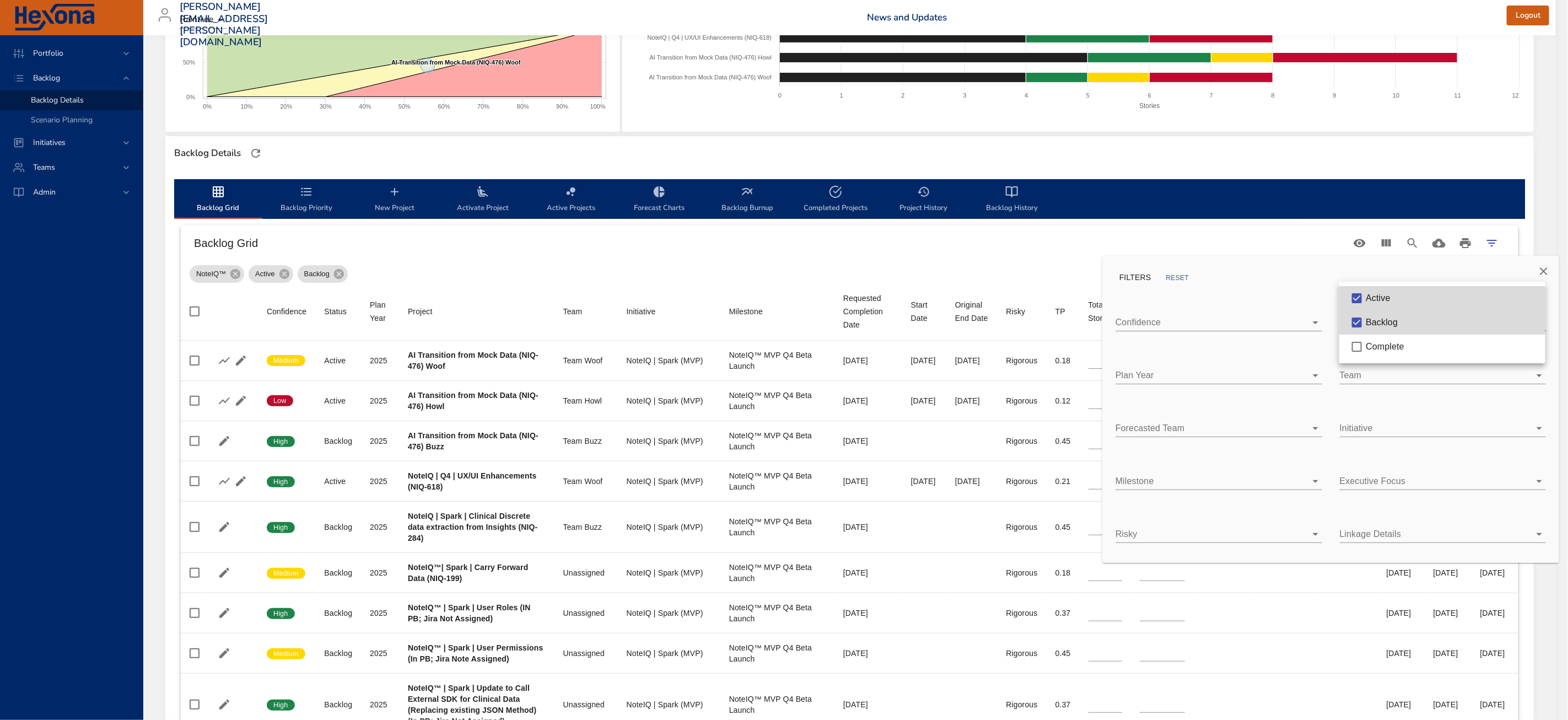
type input "**"
type input "*"
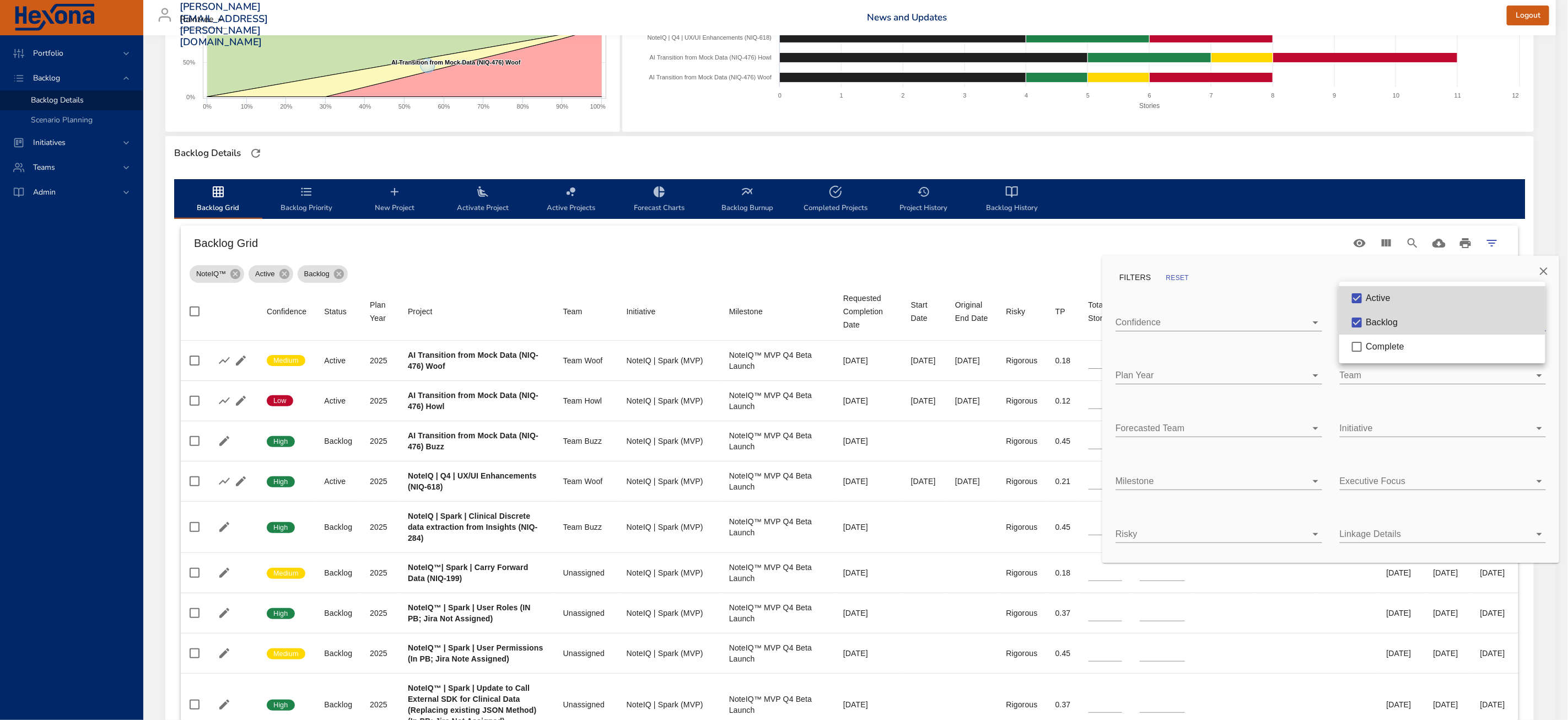
type input "*"
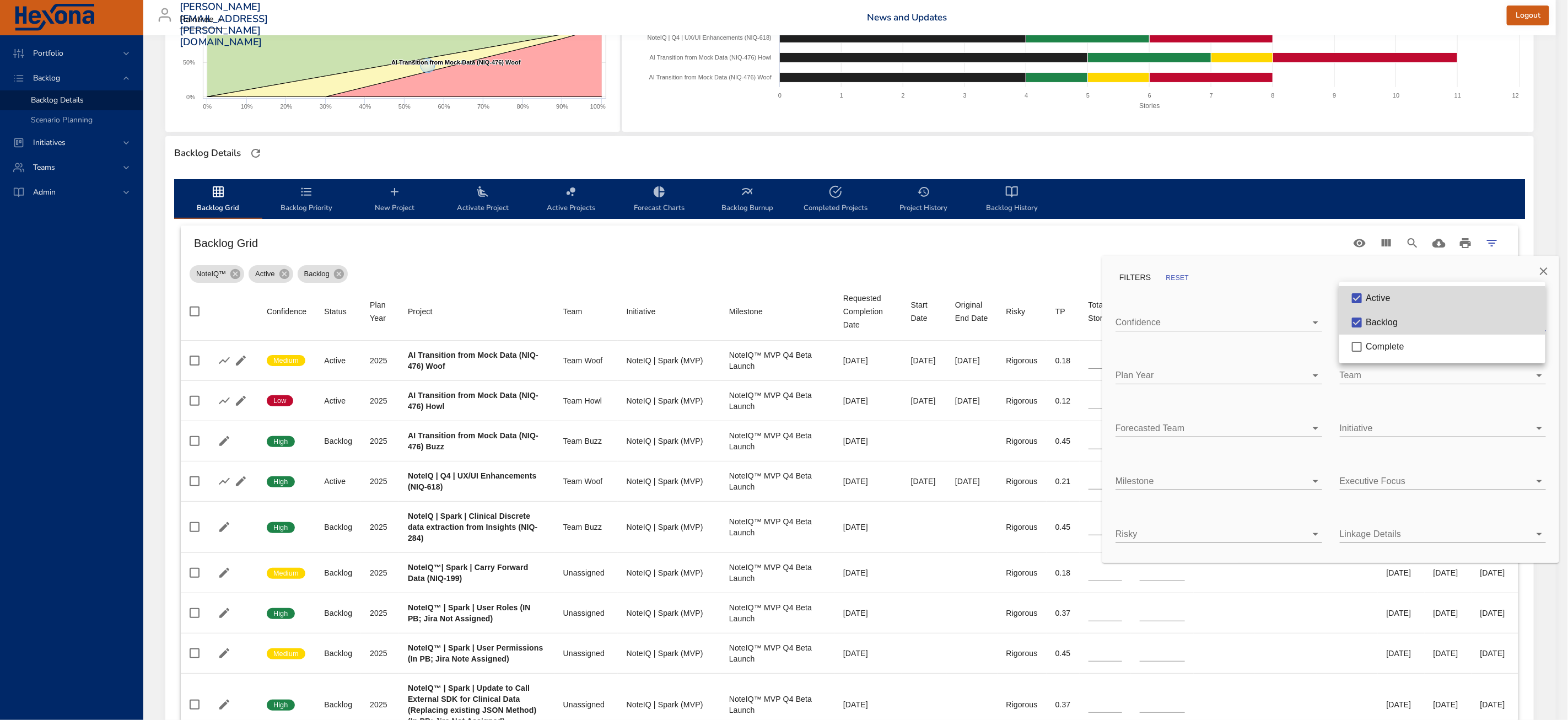
type input "*"
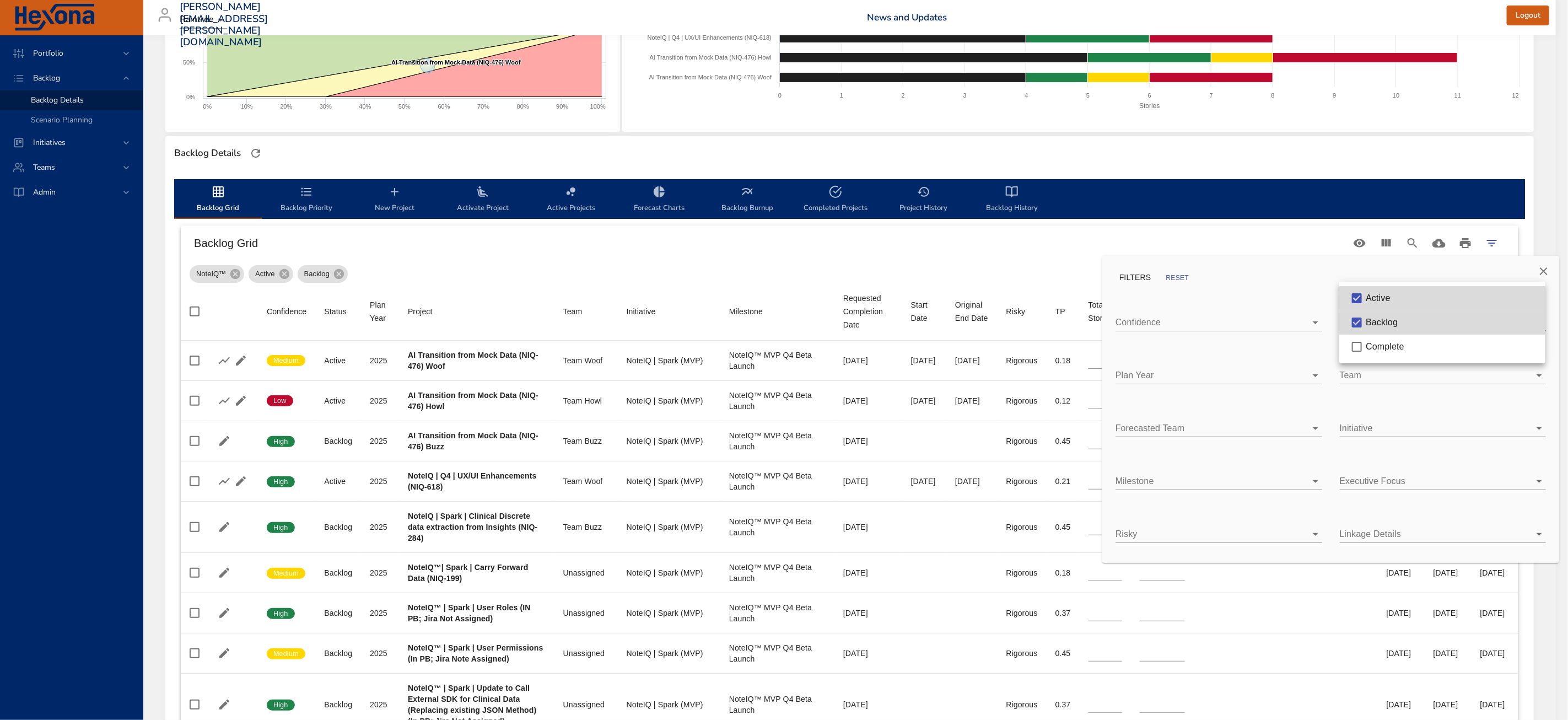
type input "*"
type input "**"
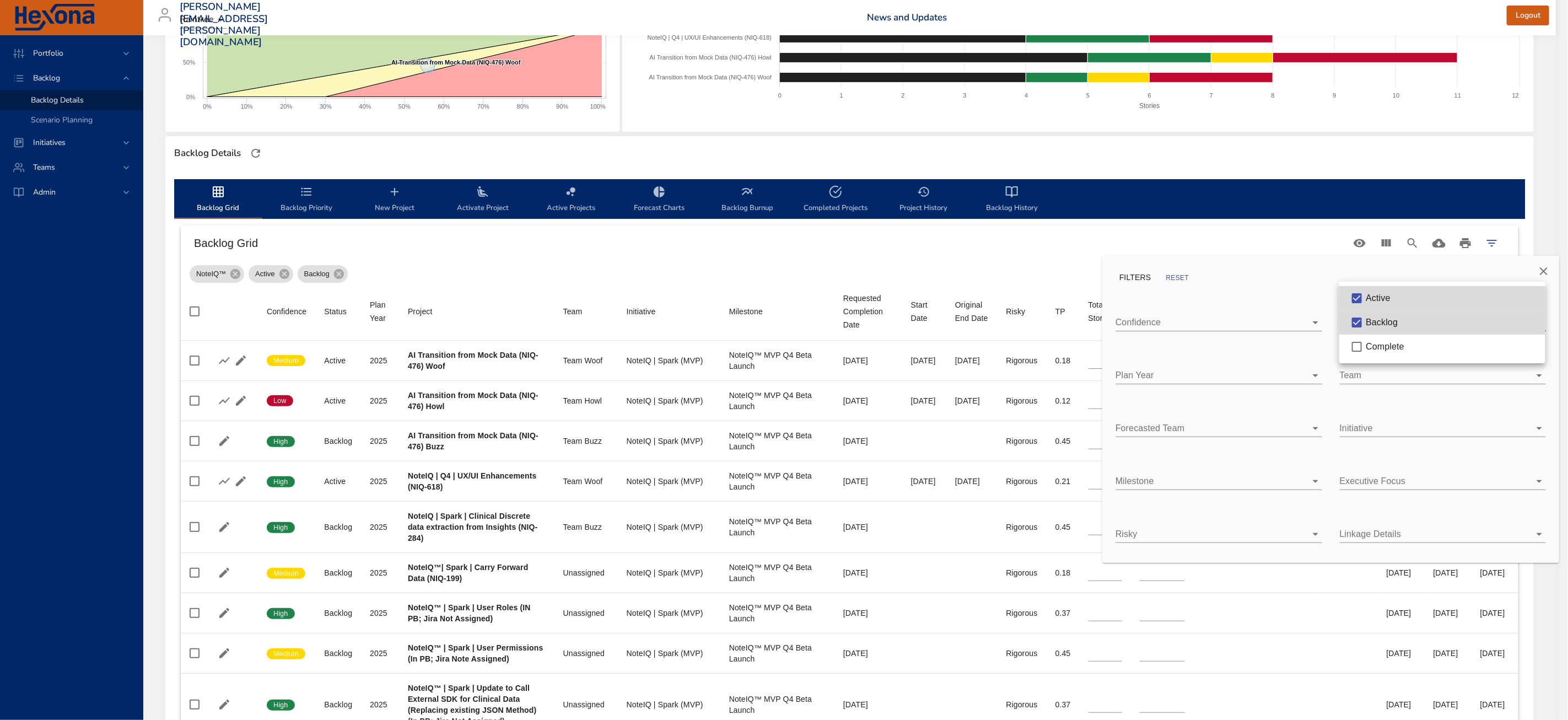
type input "**"
type input "*"
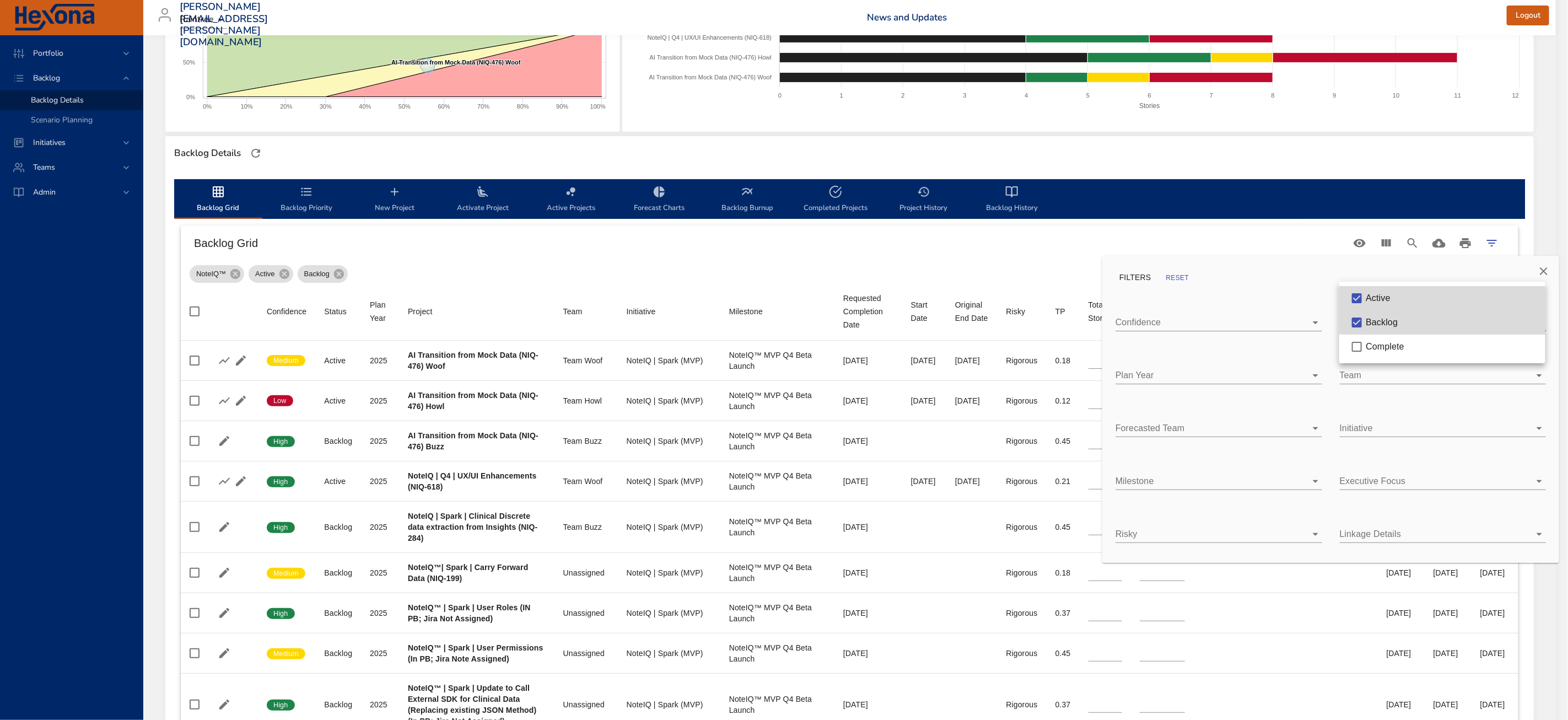
type input "*"
type input "**"
type input "*"
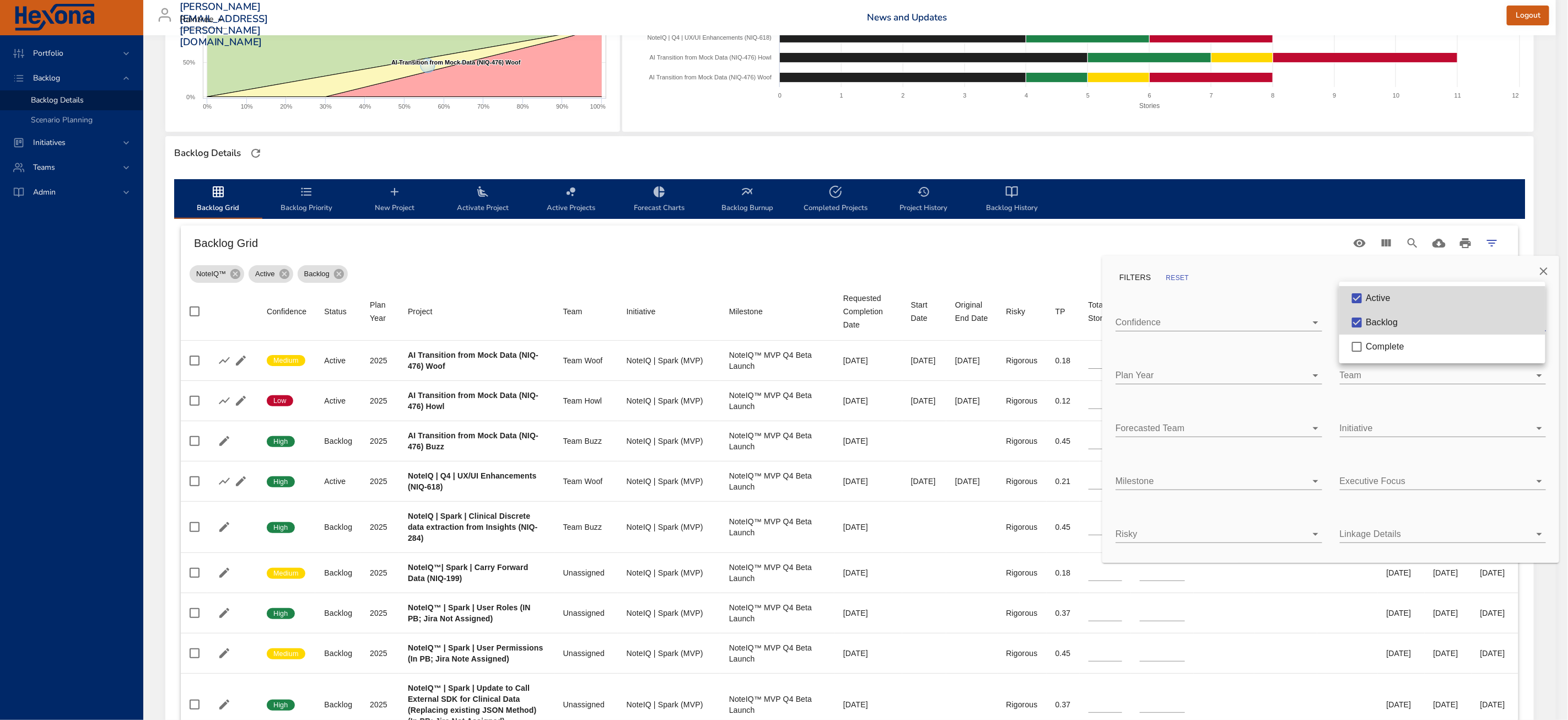
type input "**"
type input "*"
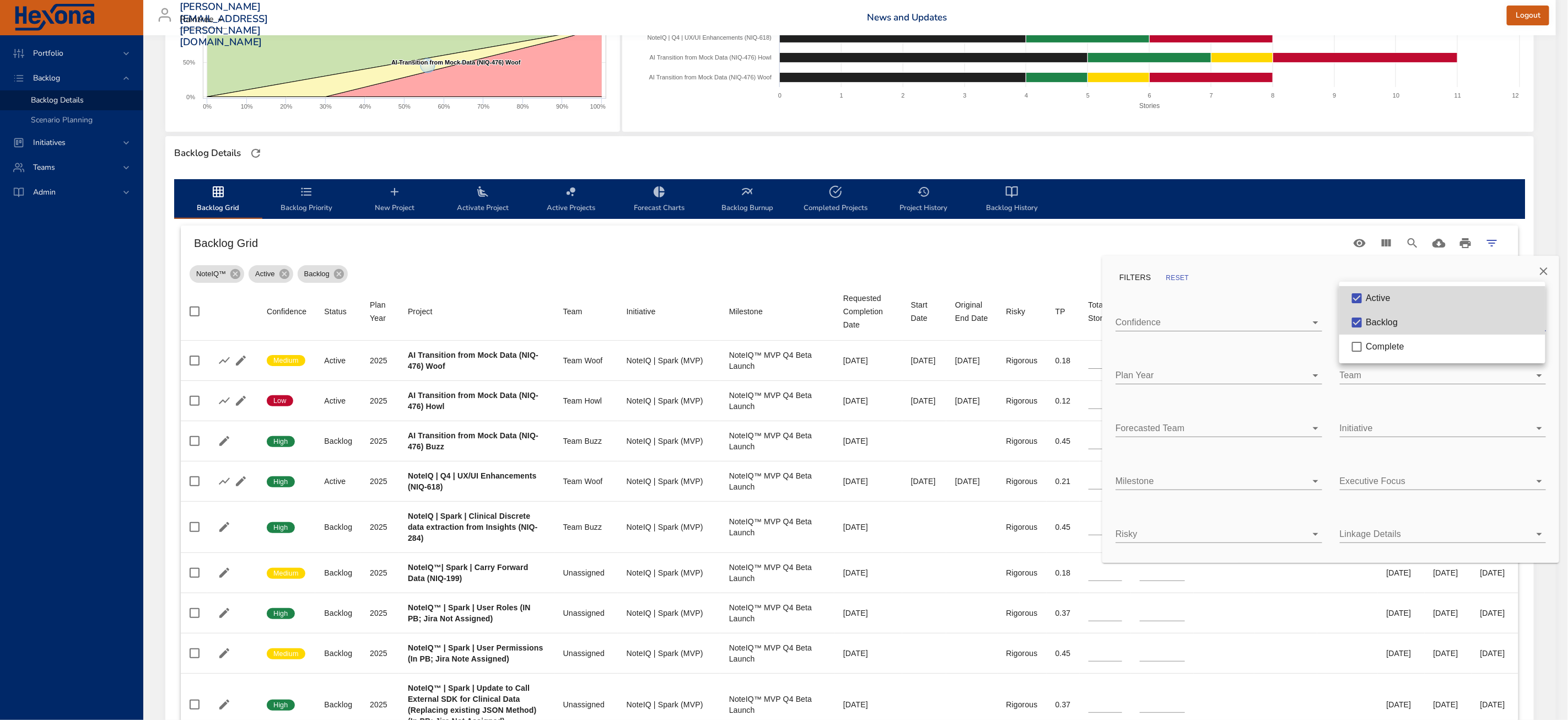
type input "*"
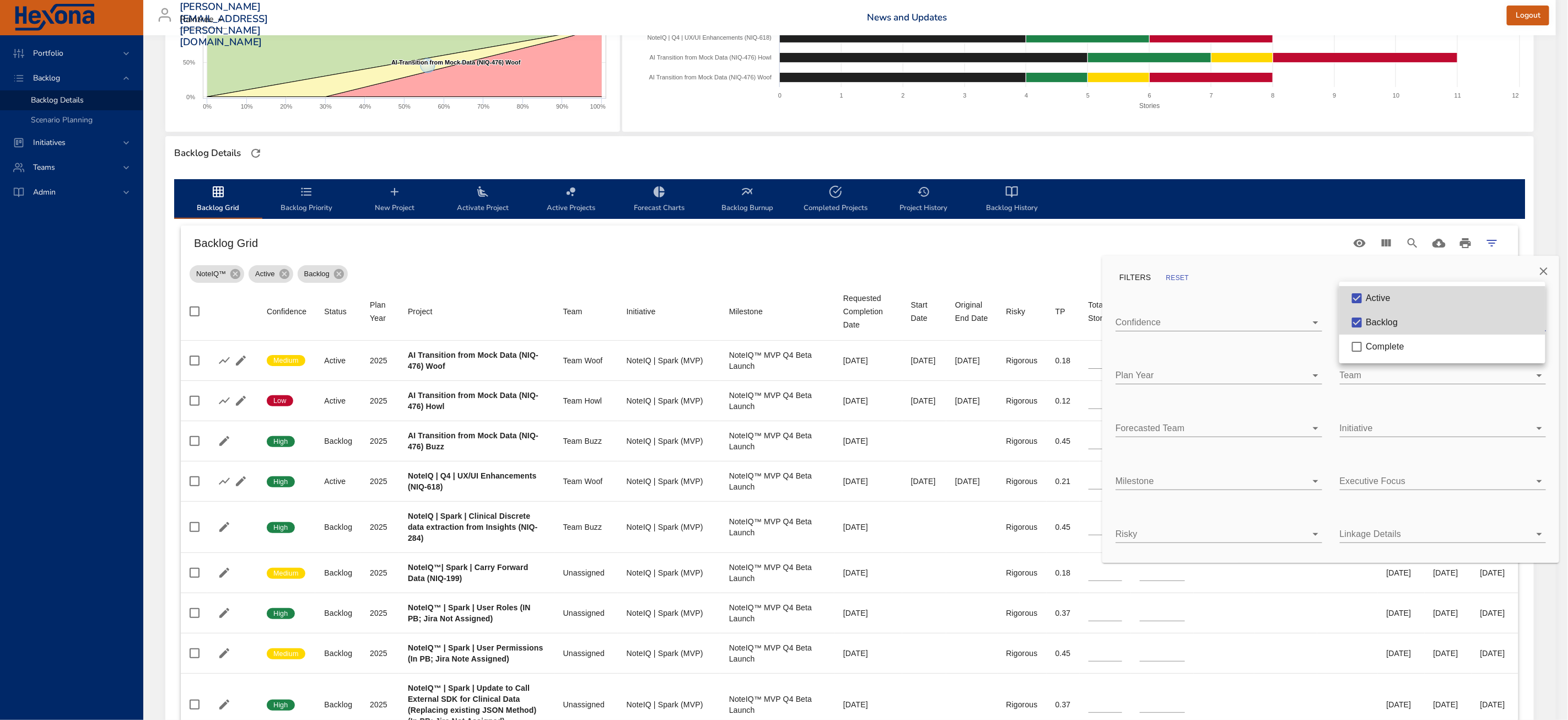
type input "*"
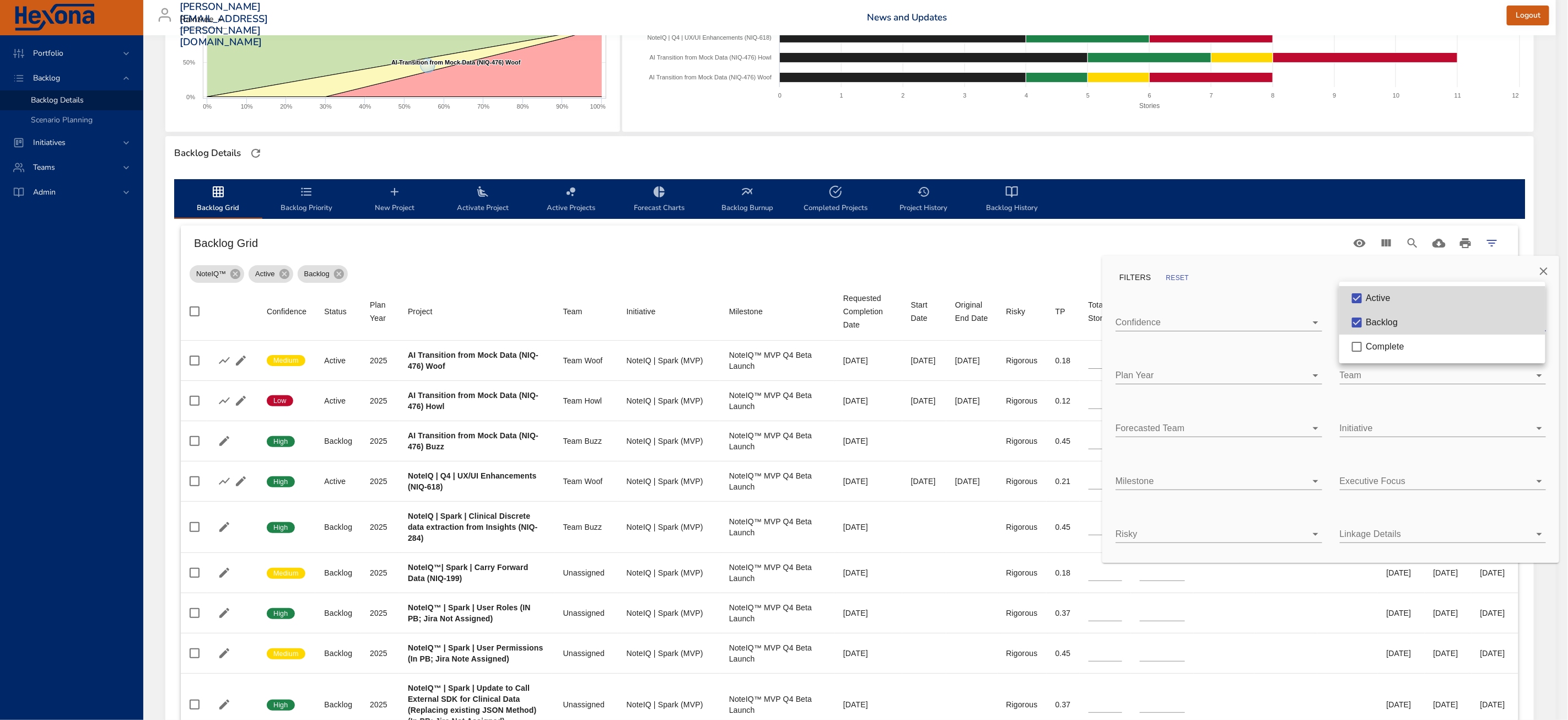
type input "*"
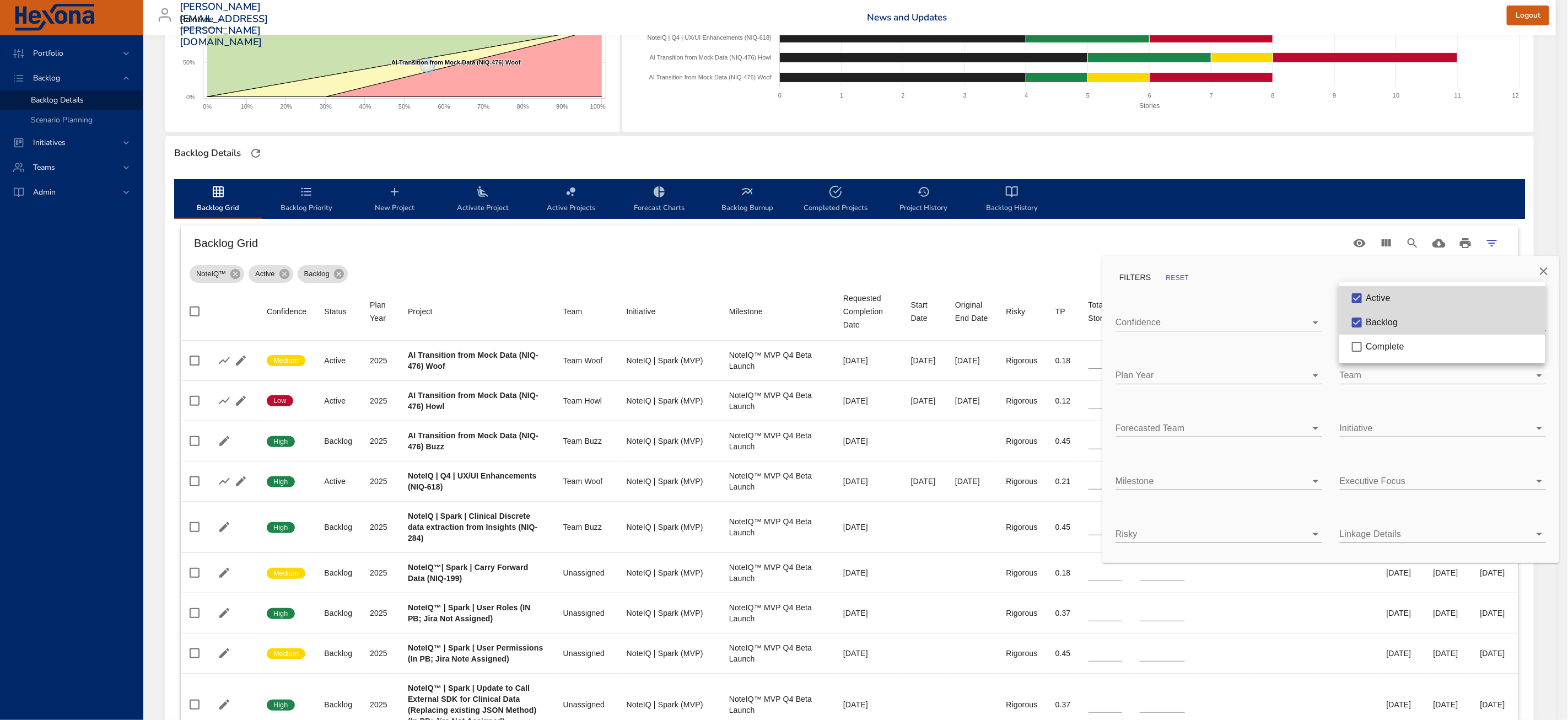
type input "*"
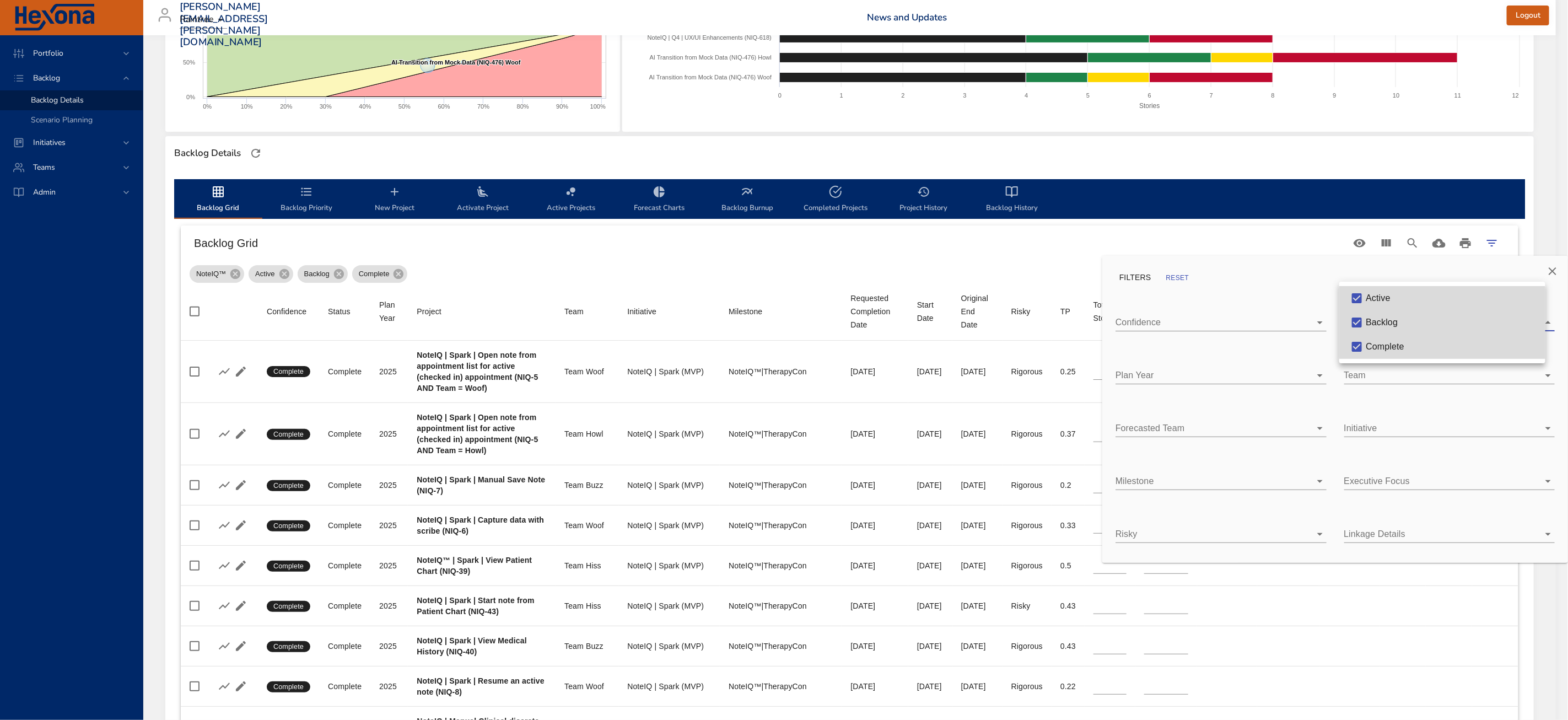
click at [1392, 376] on div at bounding box center [784, 360] width 1568 height 720
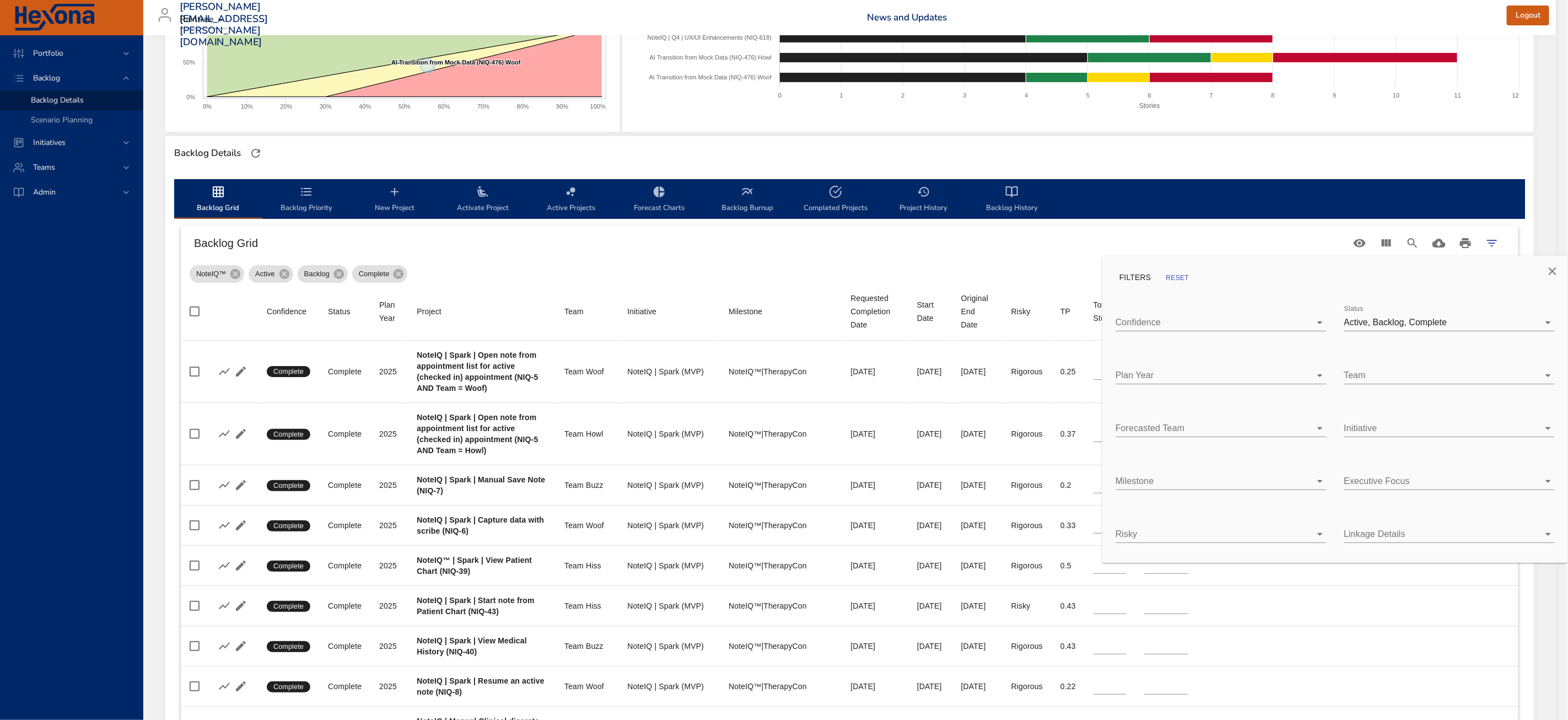
click at [1408, 379] on body "Portfolio Backlog Backlog Details Scenario Planning Initiatives Teams Admin [PE…" at bounding box center [784, 158] width 1568 height 720
click at [1408, 379] on li "Team Buzz" at bounding box center [1450, 375] width 211 height 25
type input "*"
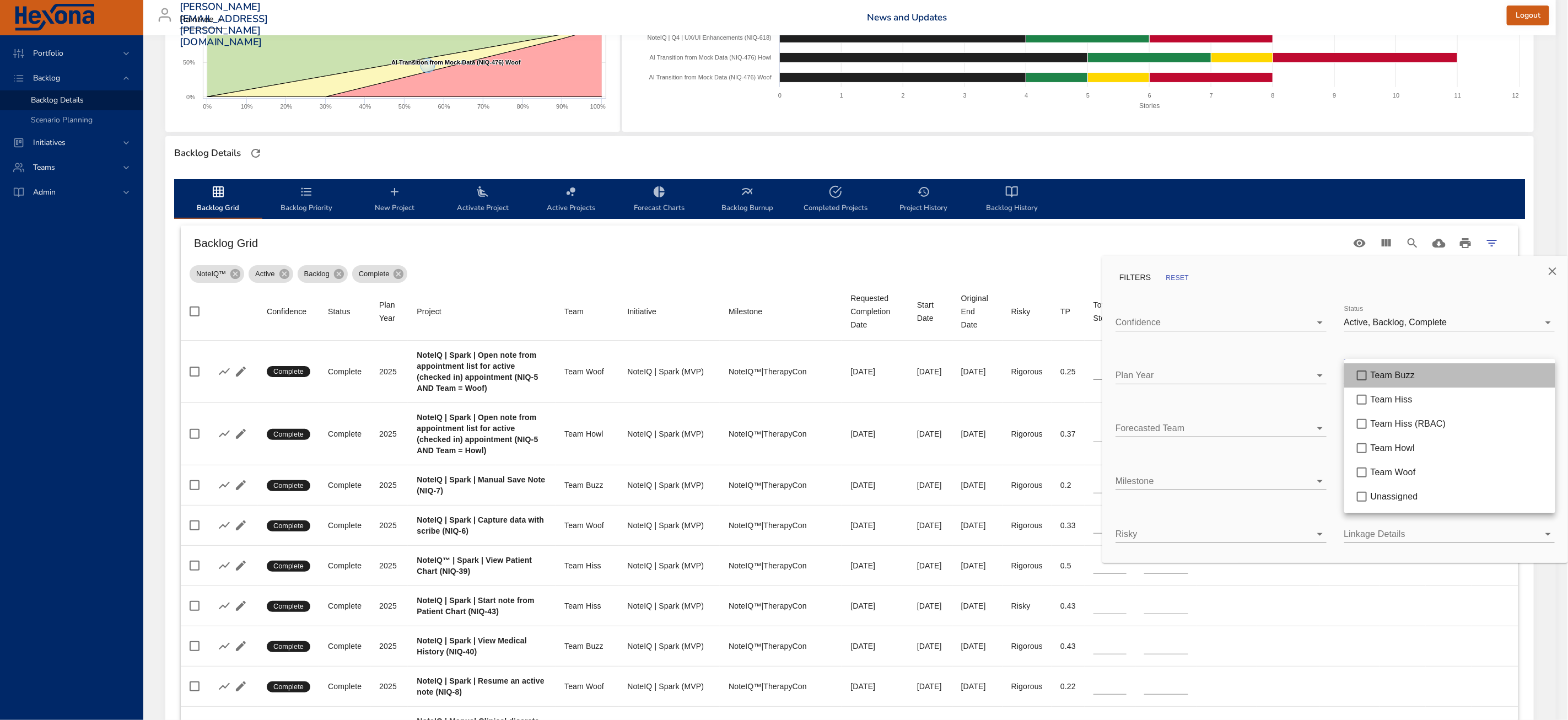
type input "*"
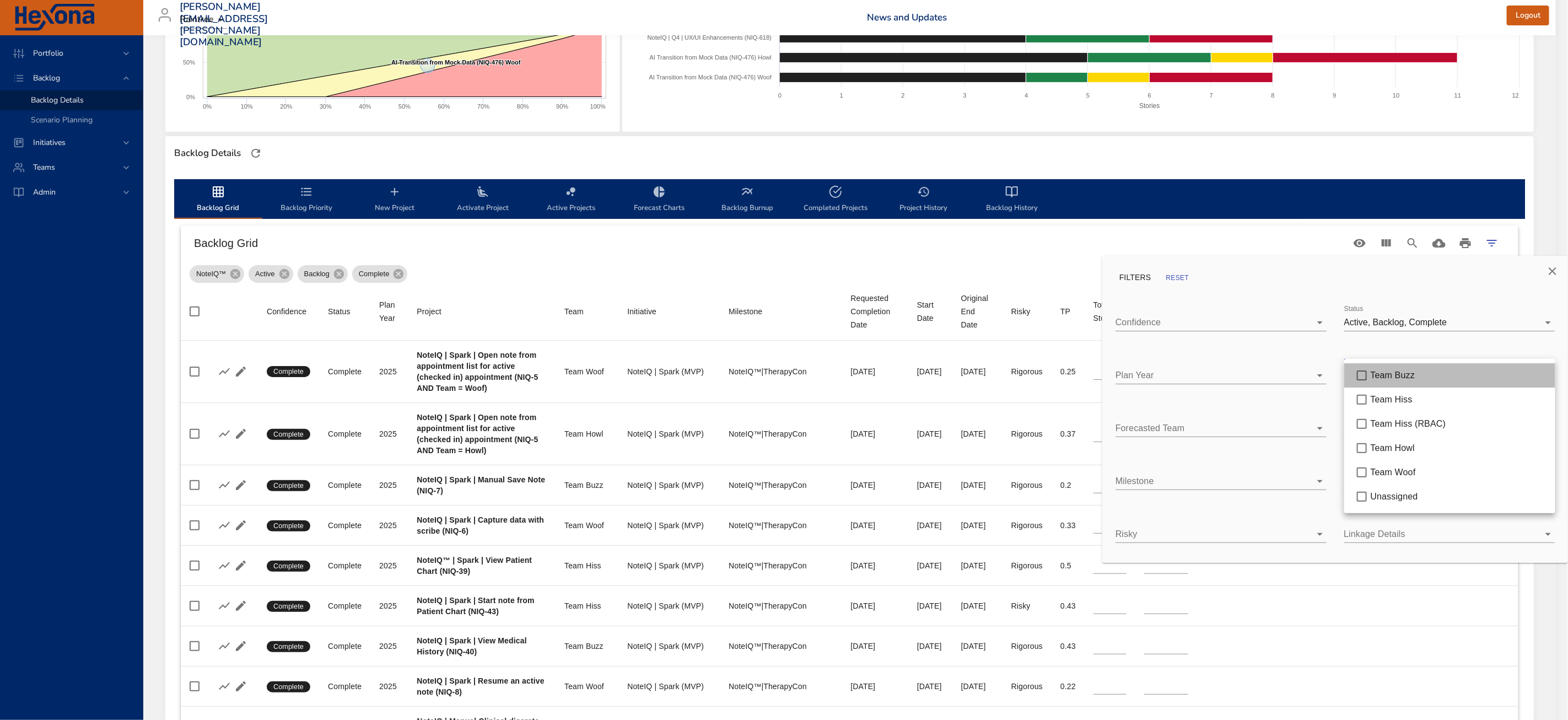
type input "*"
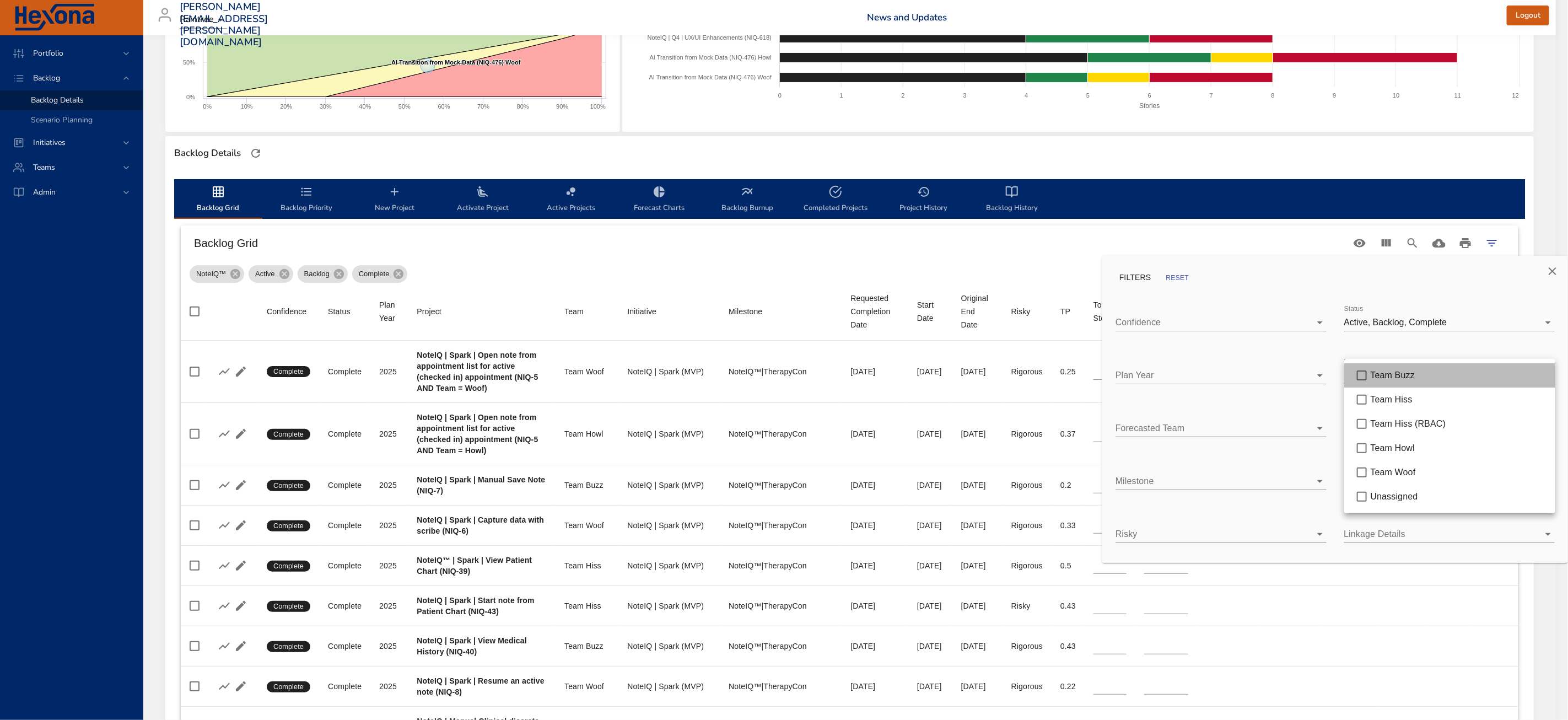
type input "*"
type input "**"
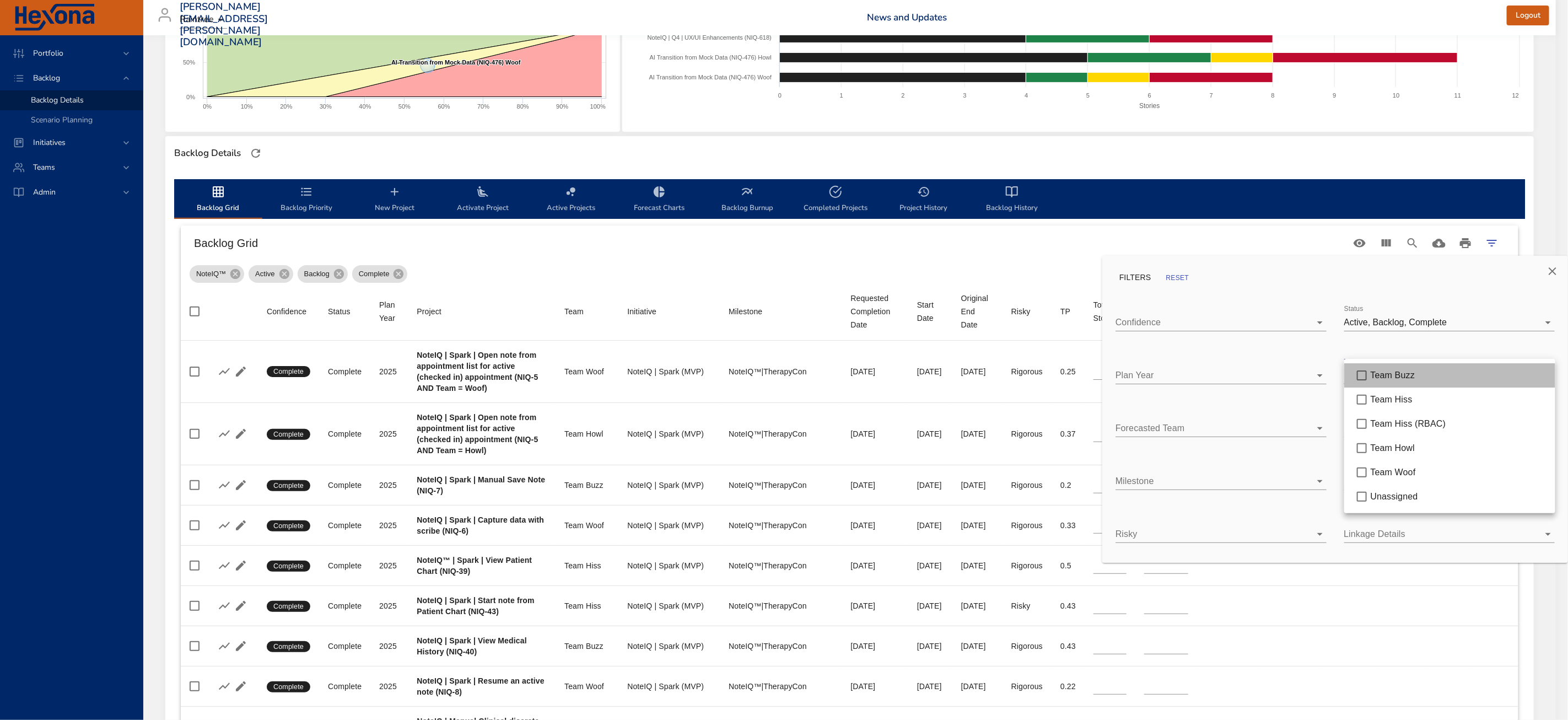
type input "**"
type input "*"
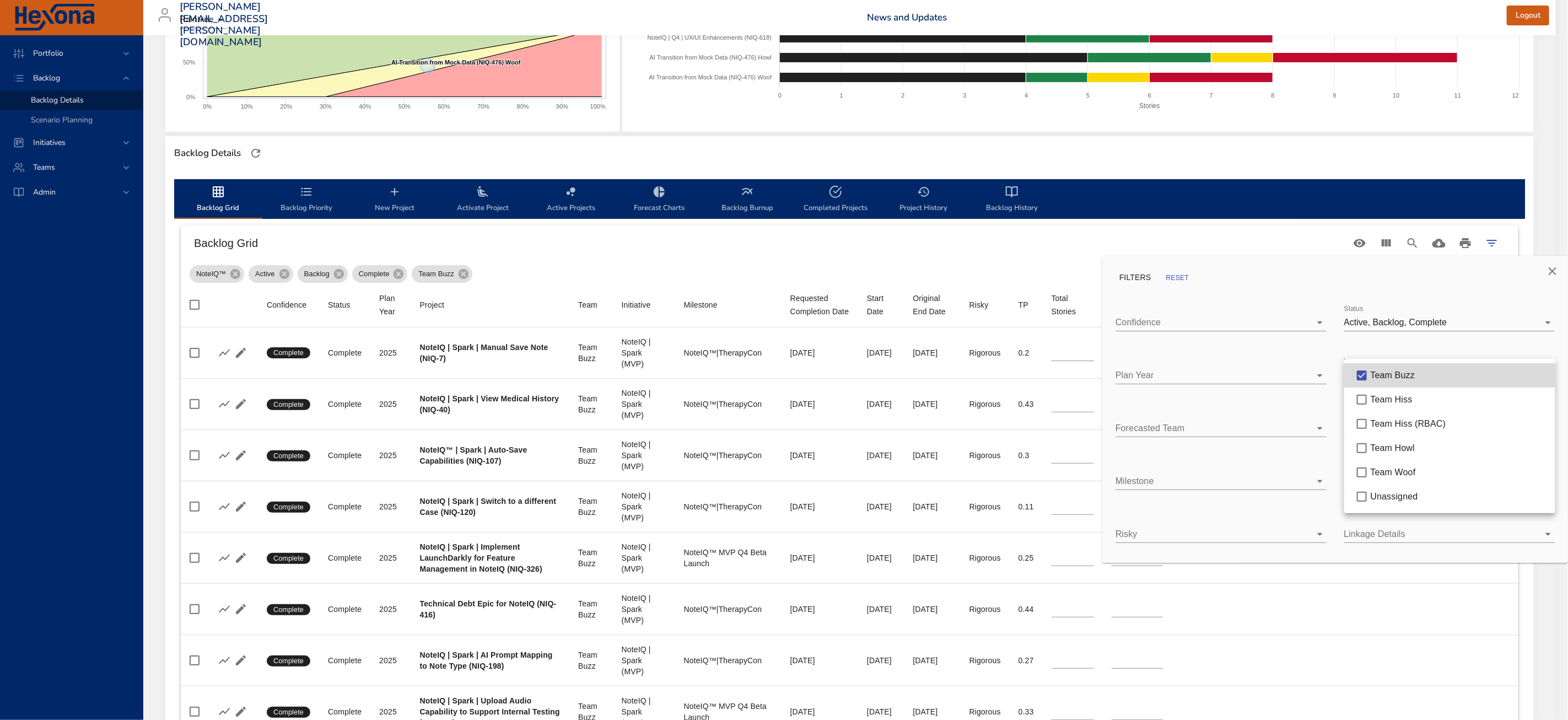
click at [909, 255] on div at bounding box center [784, 360] width 1568 height 720
click at [591, 285] on div at bounding box center [784, 360] width 1568 height 720
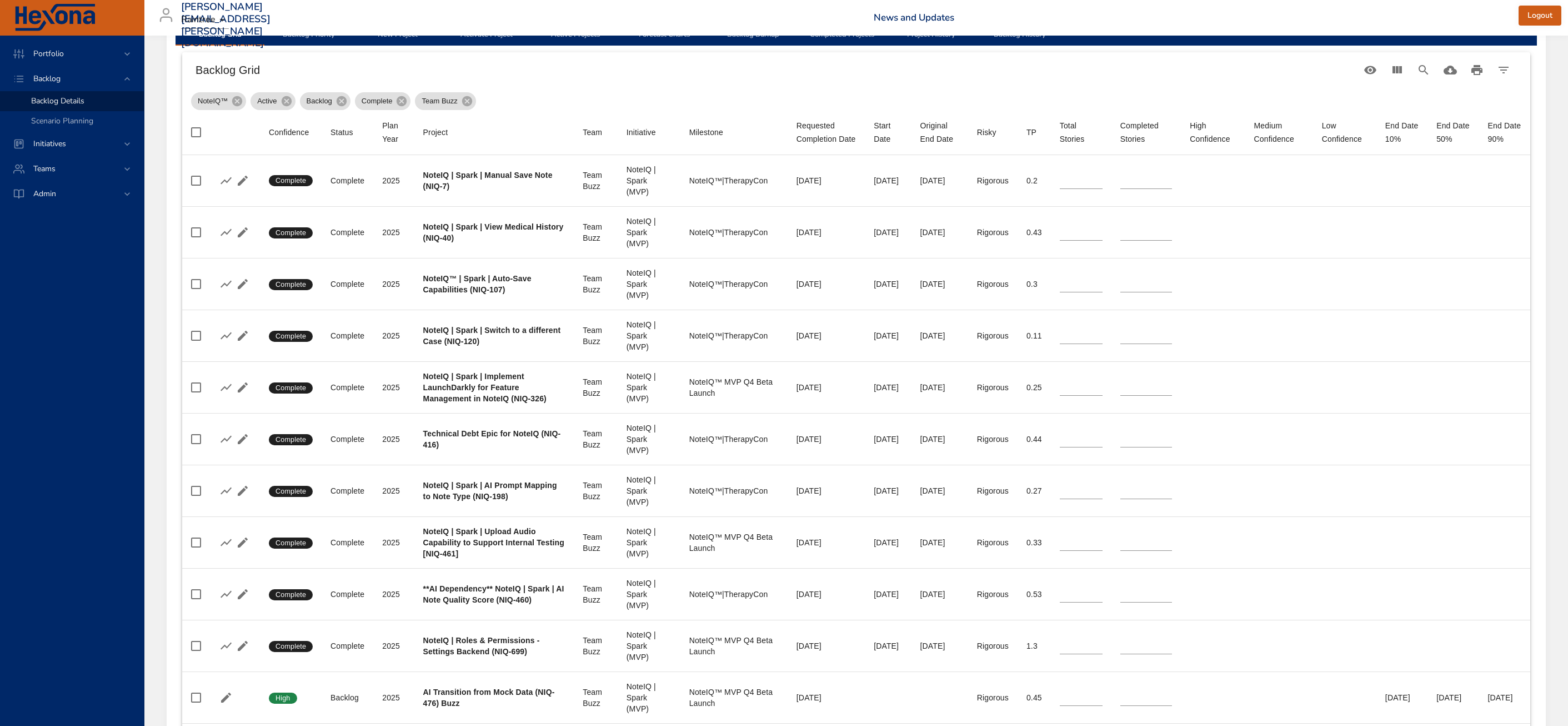
scroll to position [0, 0]
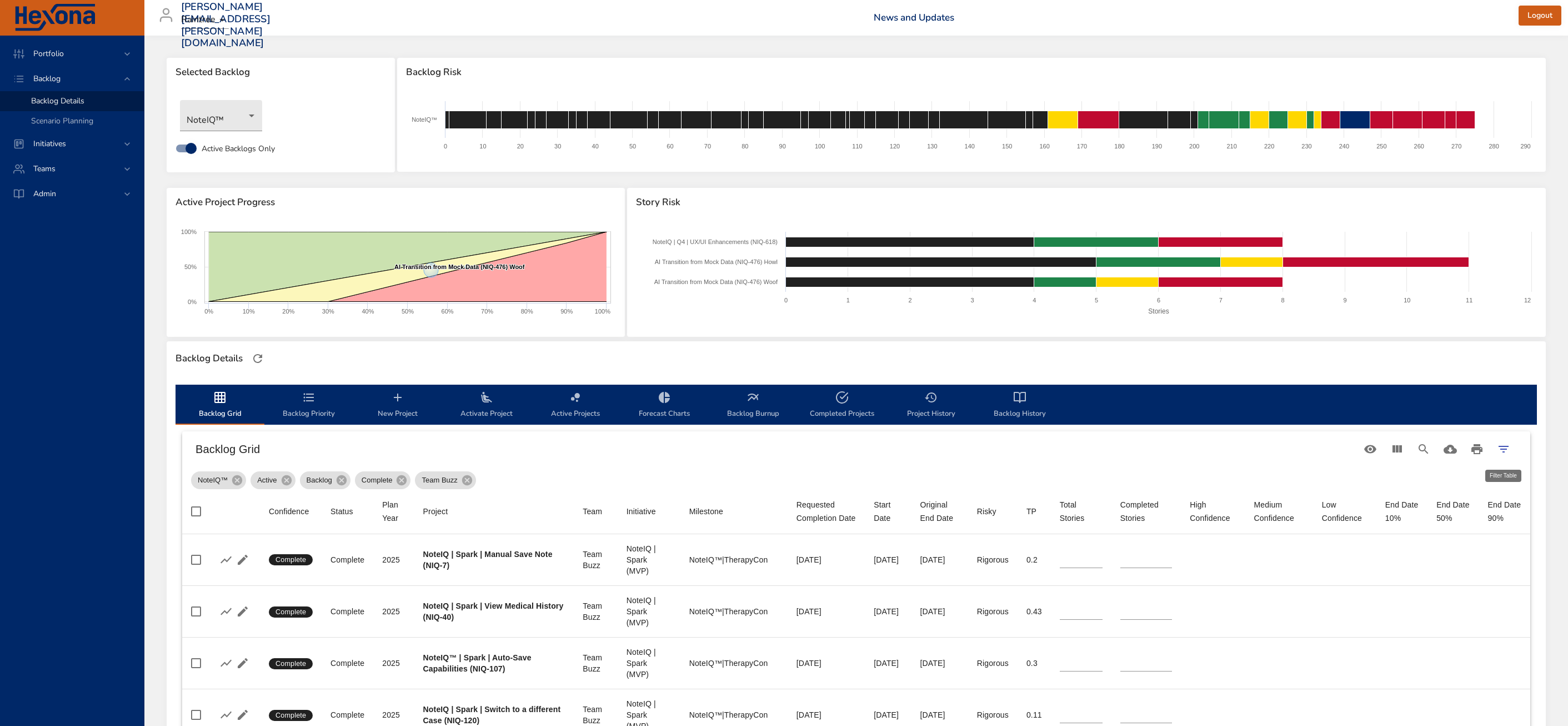
click at [1498, 446] on icon "Filter Table" at bounding box center [1503, 449] width 10 height 7
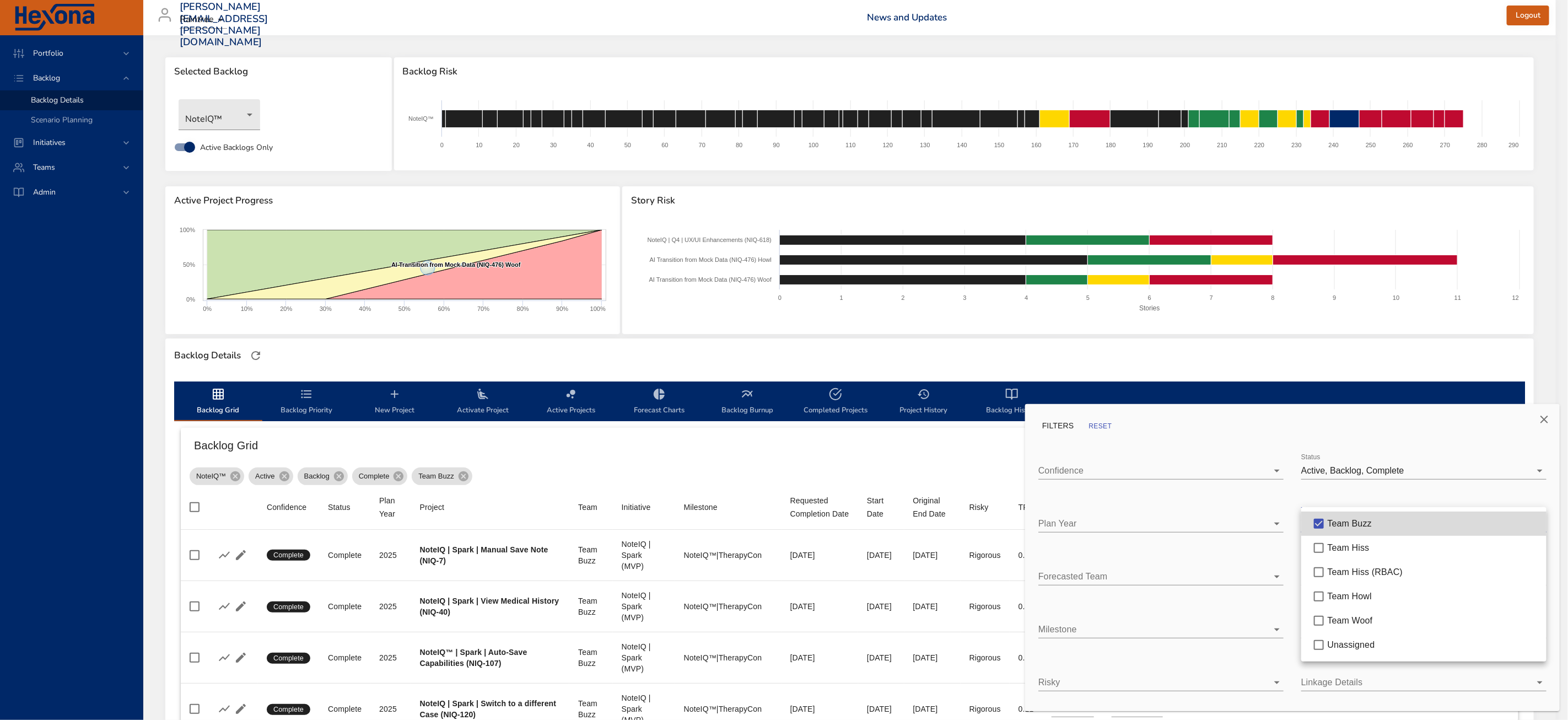
click at [1368, 523] on body "Portfolio Backlog Backlog Details Scenario Planning Initiatives Teams Admin [PE…" at bounding box center [784, 360] width 1568 height 720
click at [1355, 623] on span "Team Woof" at bounding box center [1350, 620] width 45 height 9
type input "*"
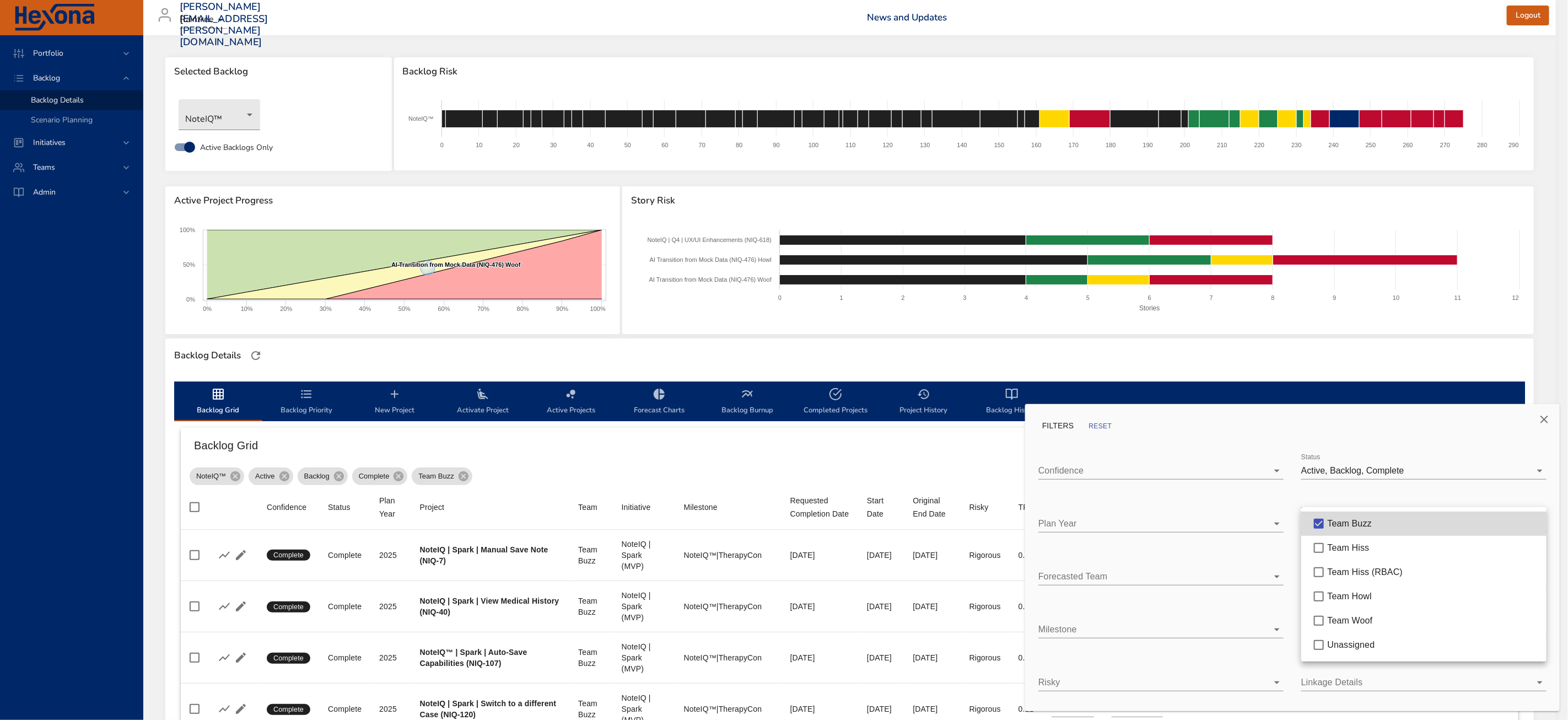
type input "*"
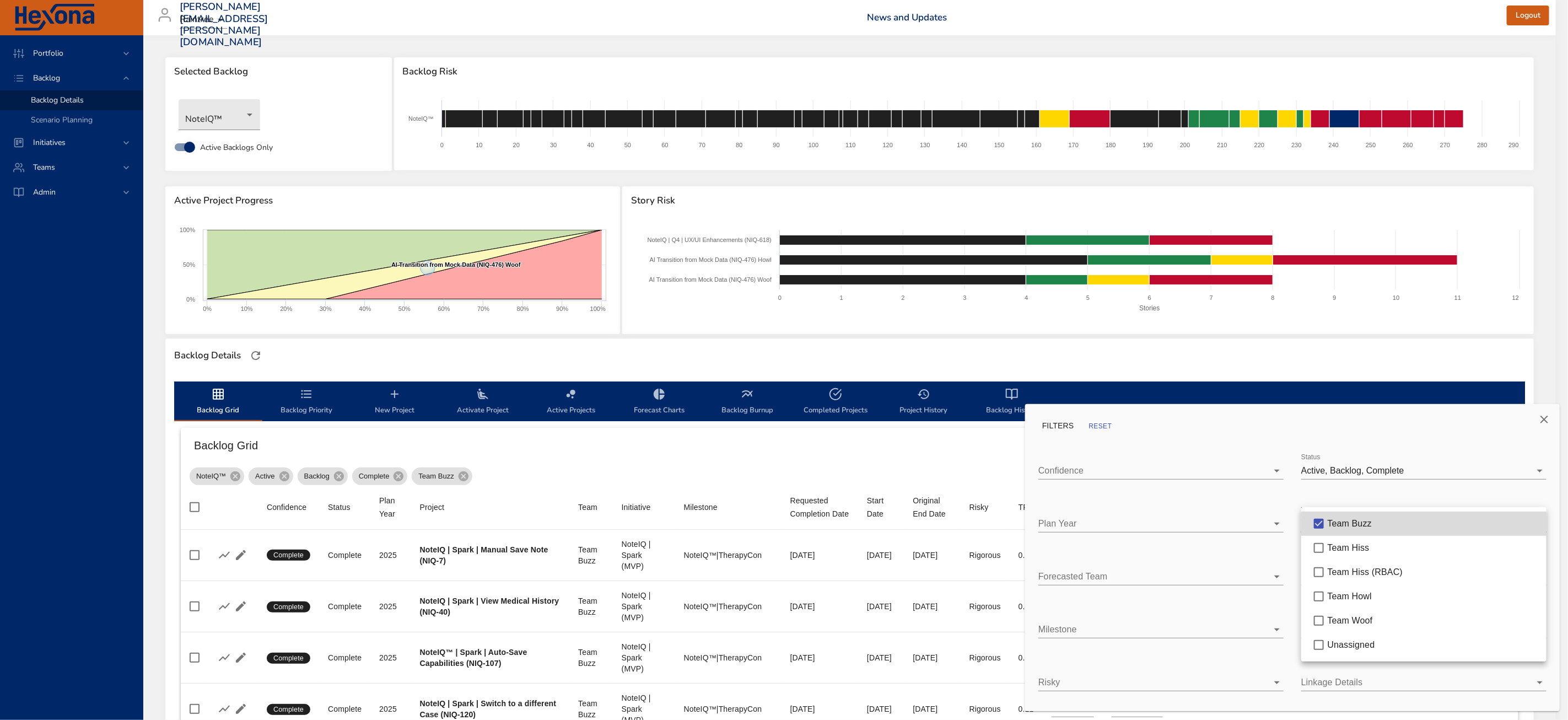
type input "*"
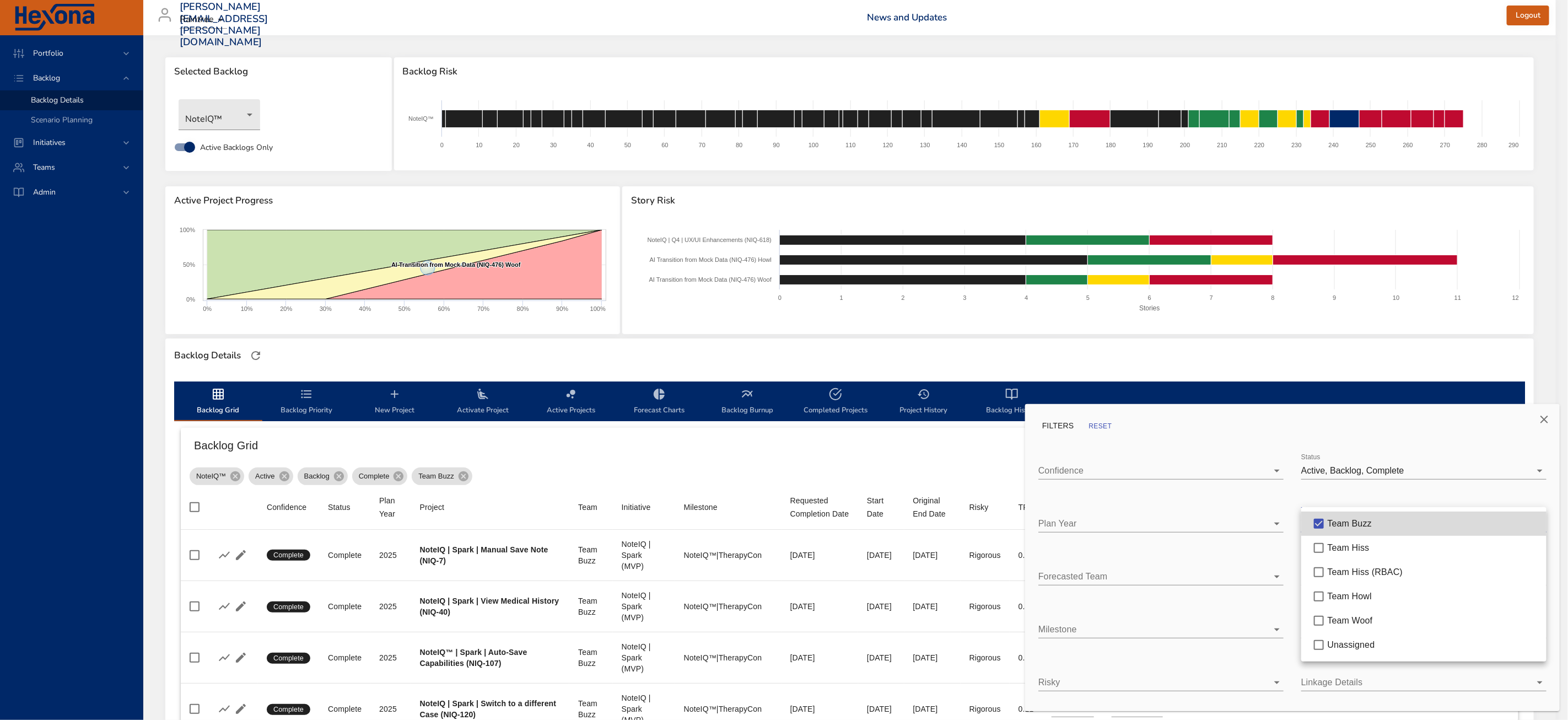
type input "*"
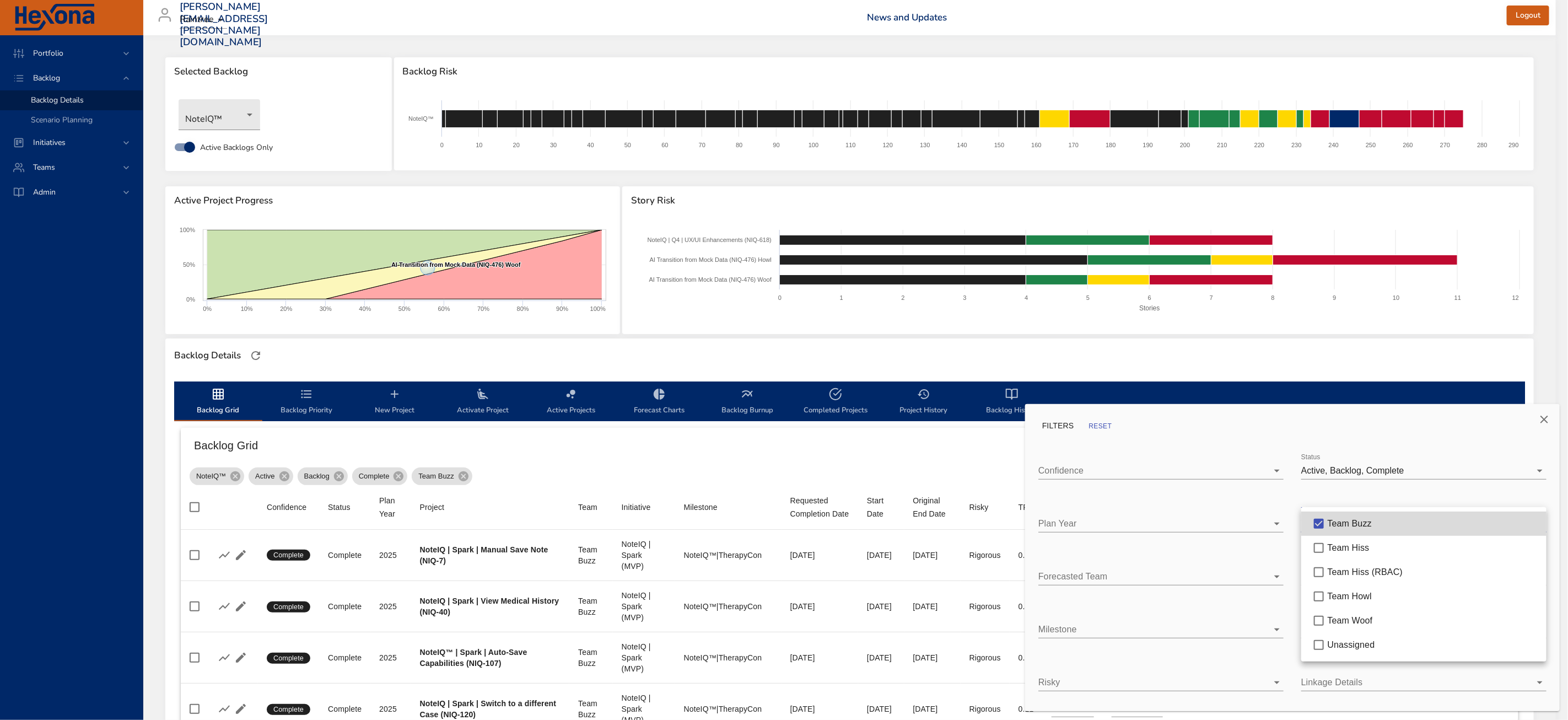
type input "*"
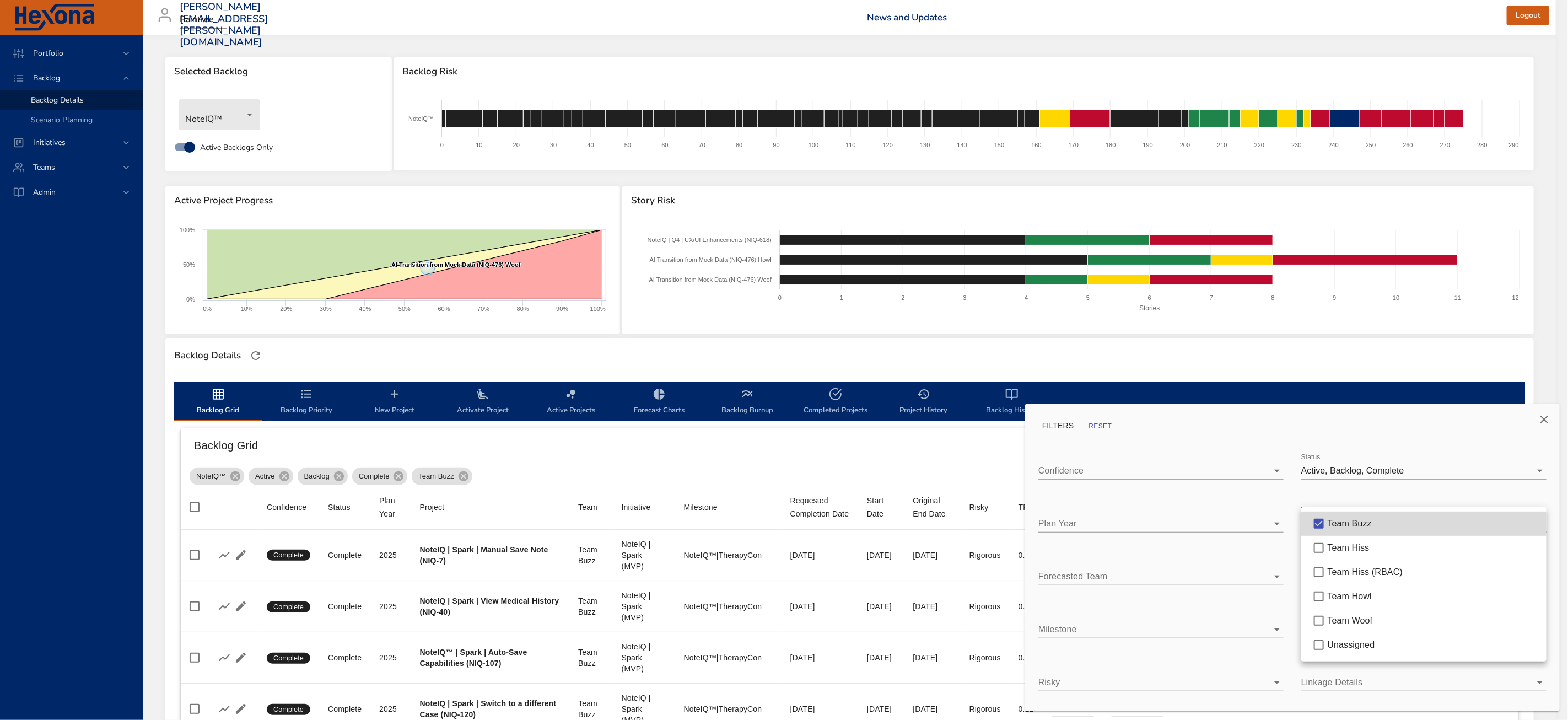
type input "*"
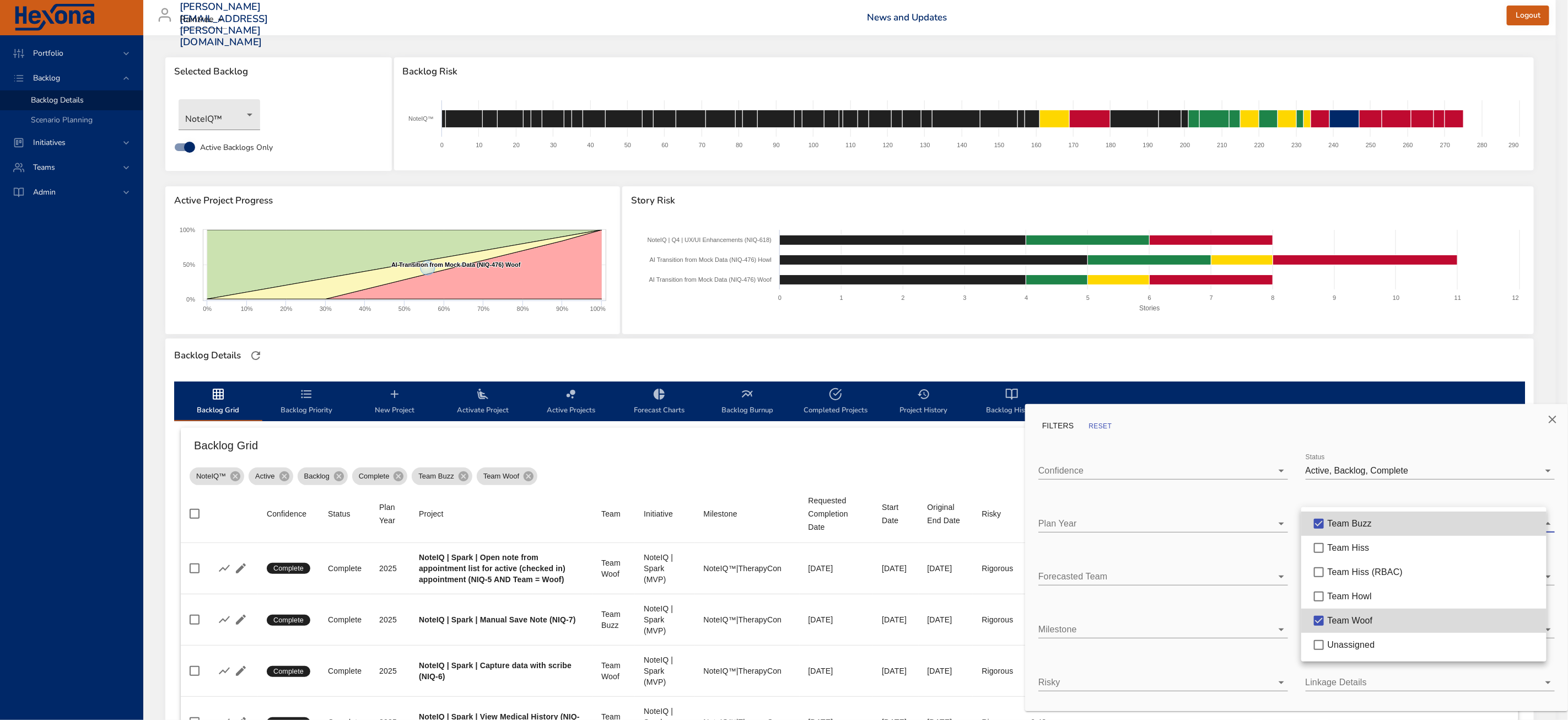
drag, startPoint x: 1361, startPoint y: 597, endPoint x: 1349, endPoint y: 614, distance: 20.8
click at [1361, 598] on span "Team Howl" at bounding box center [1349, 596] width 44 height 9
type input "**"
type input "*"
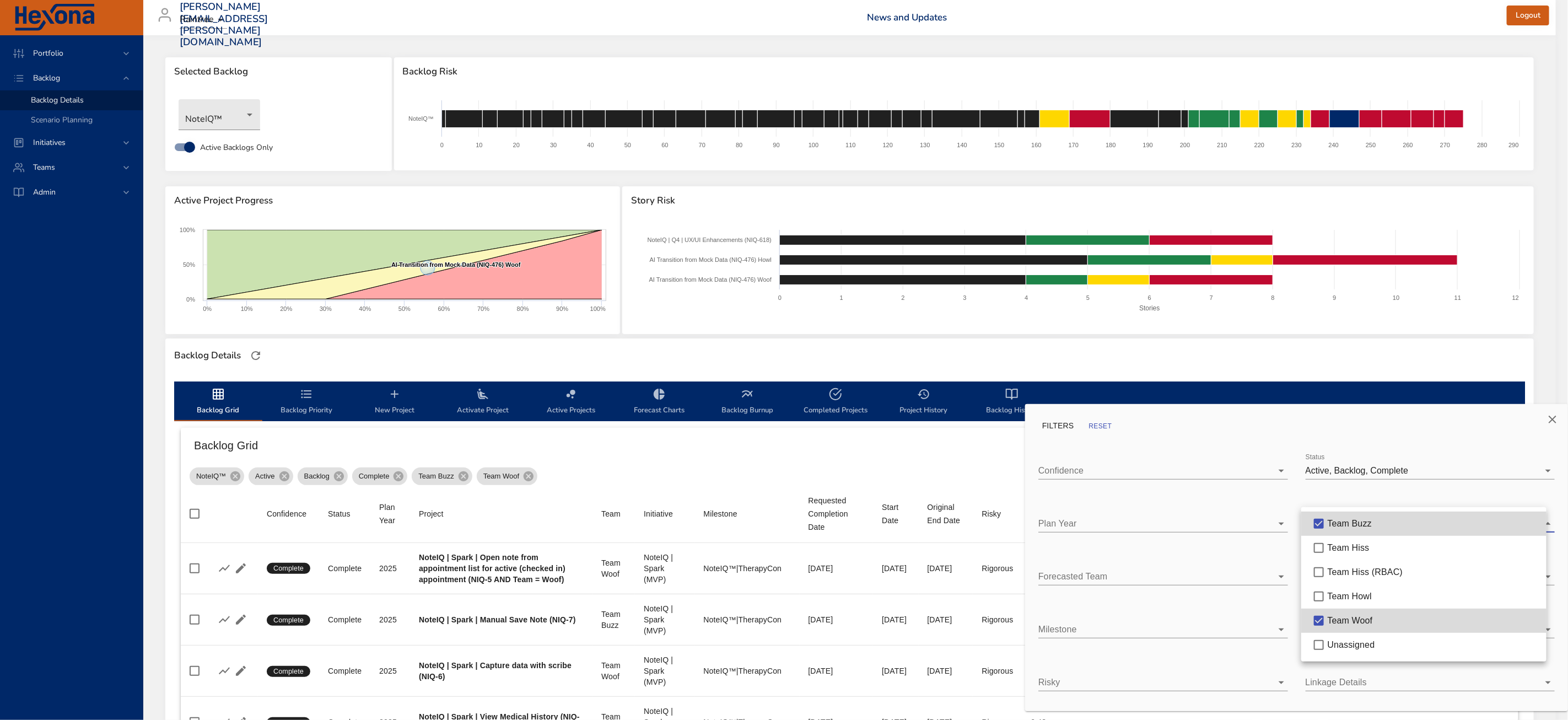
type input "*"
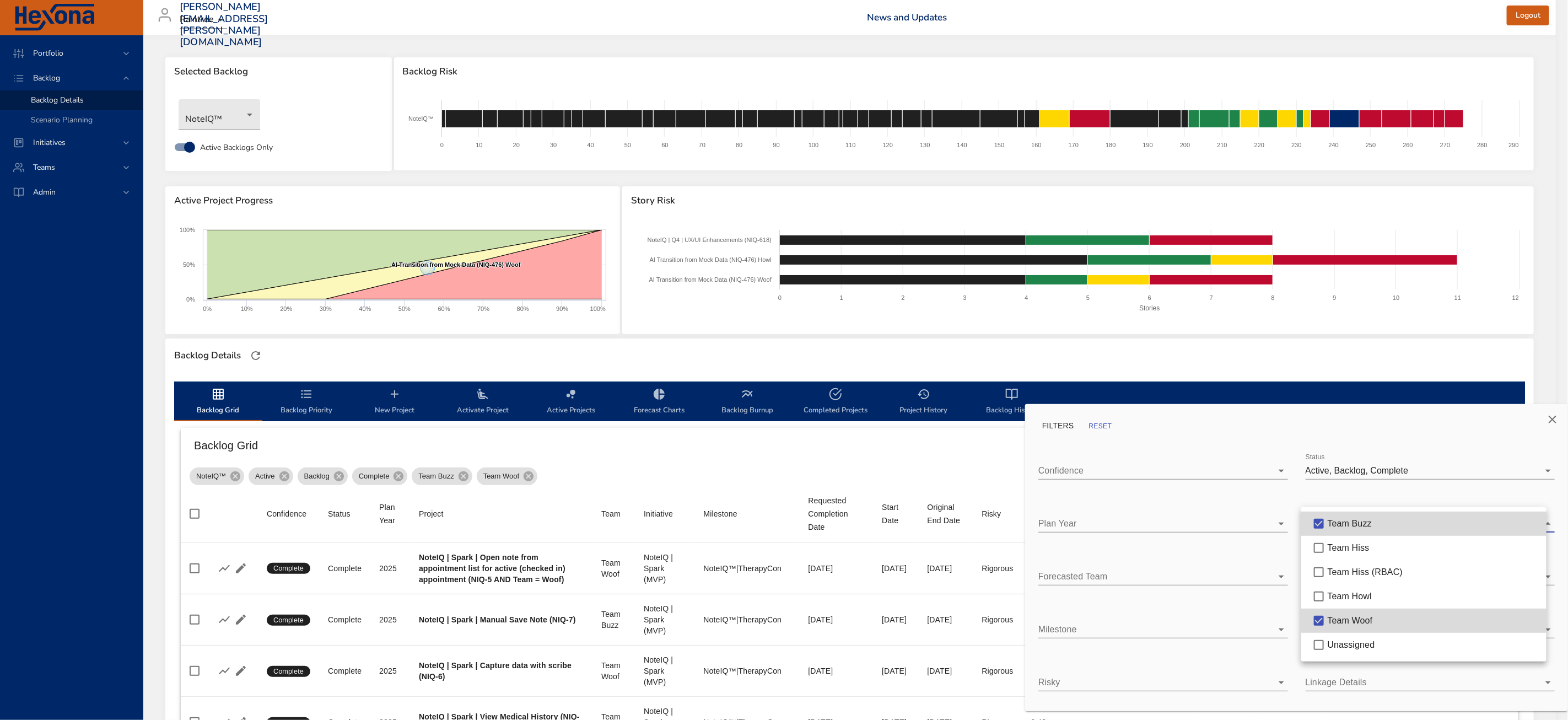
type input "*"
type input "**"
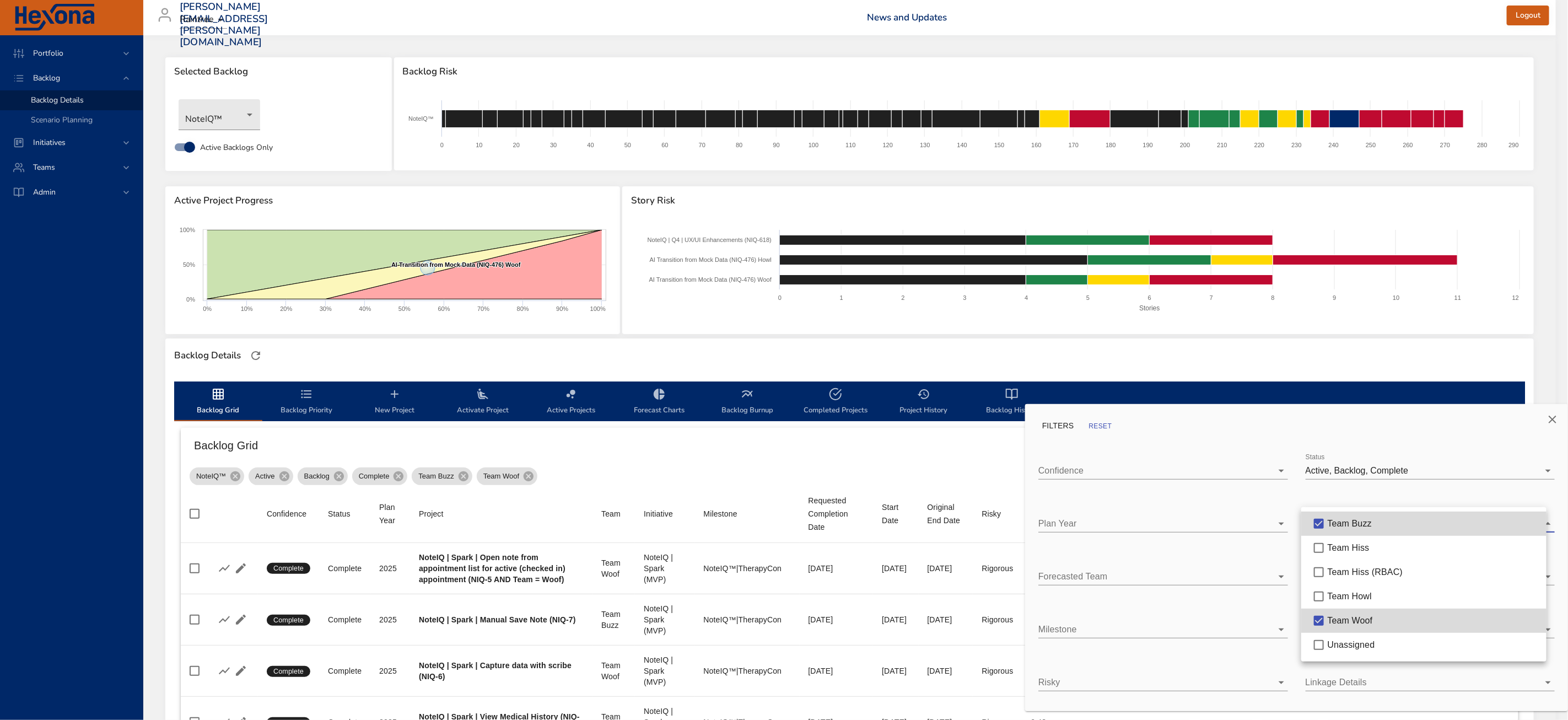
type input "**"
type input "*"
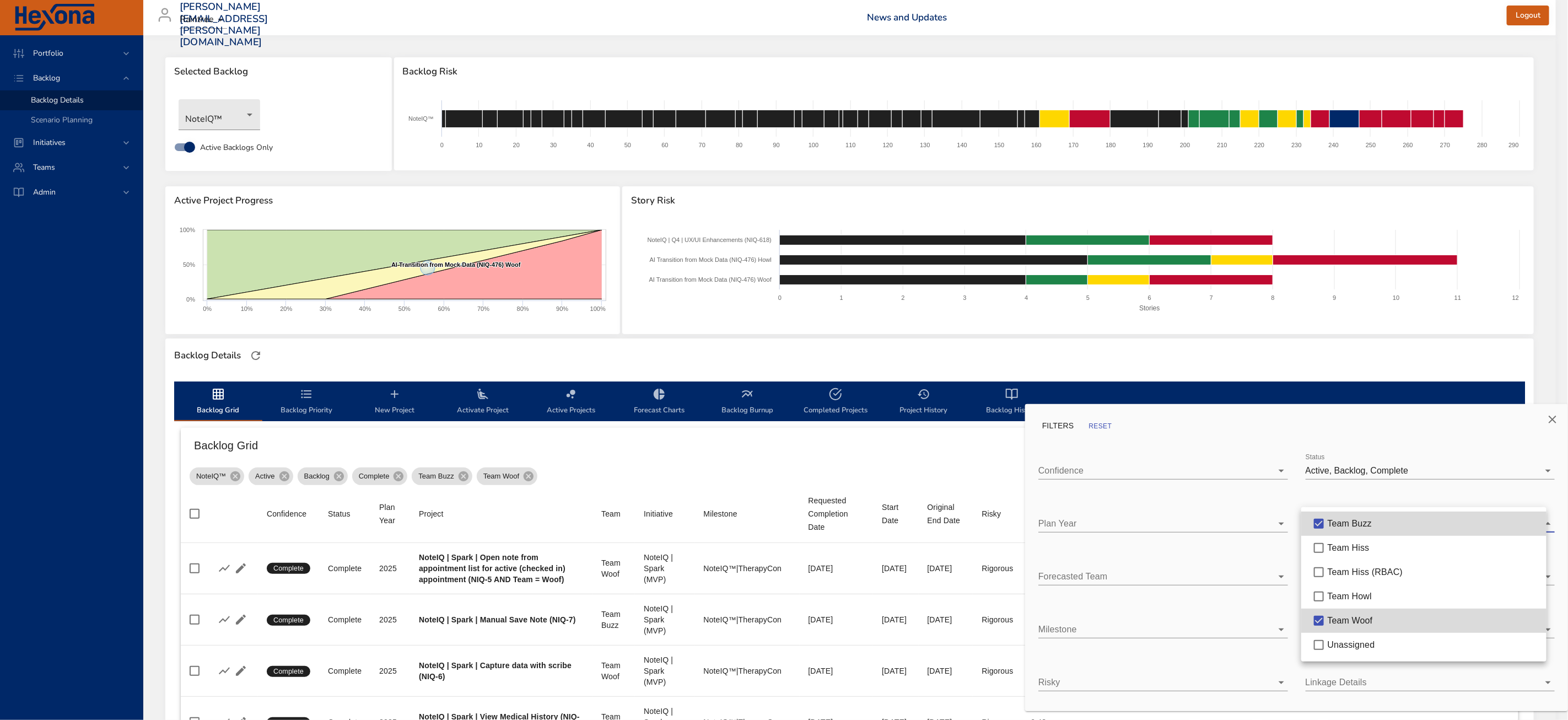
type input "*"
type input "**"
type input "*"
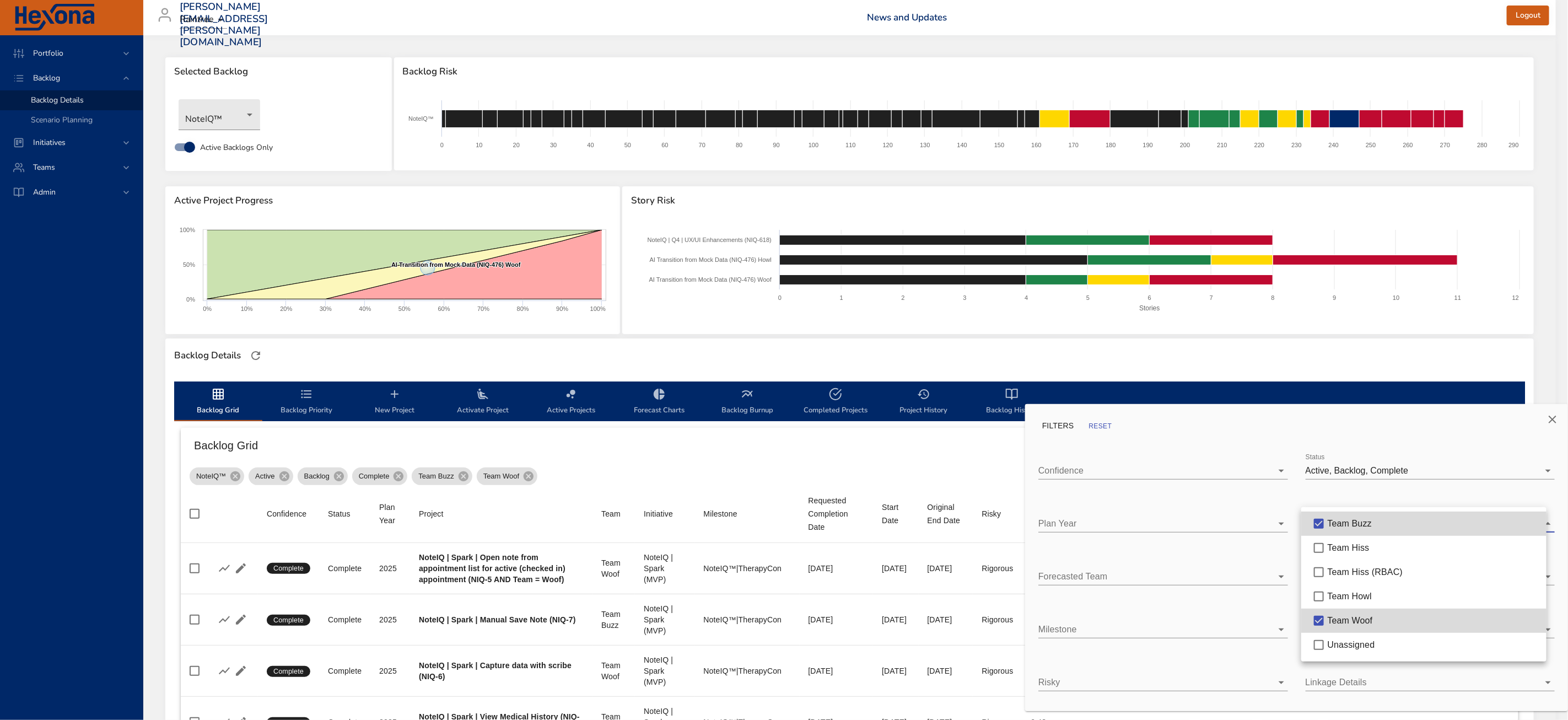
type input "*"
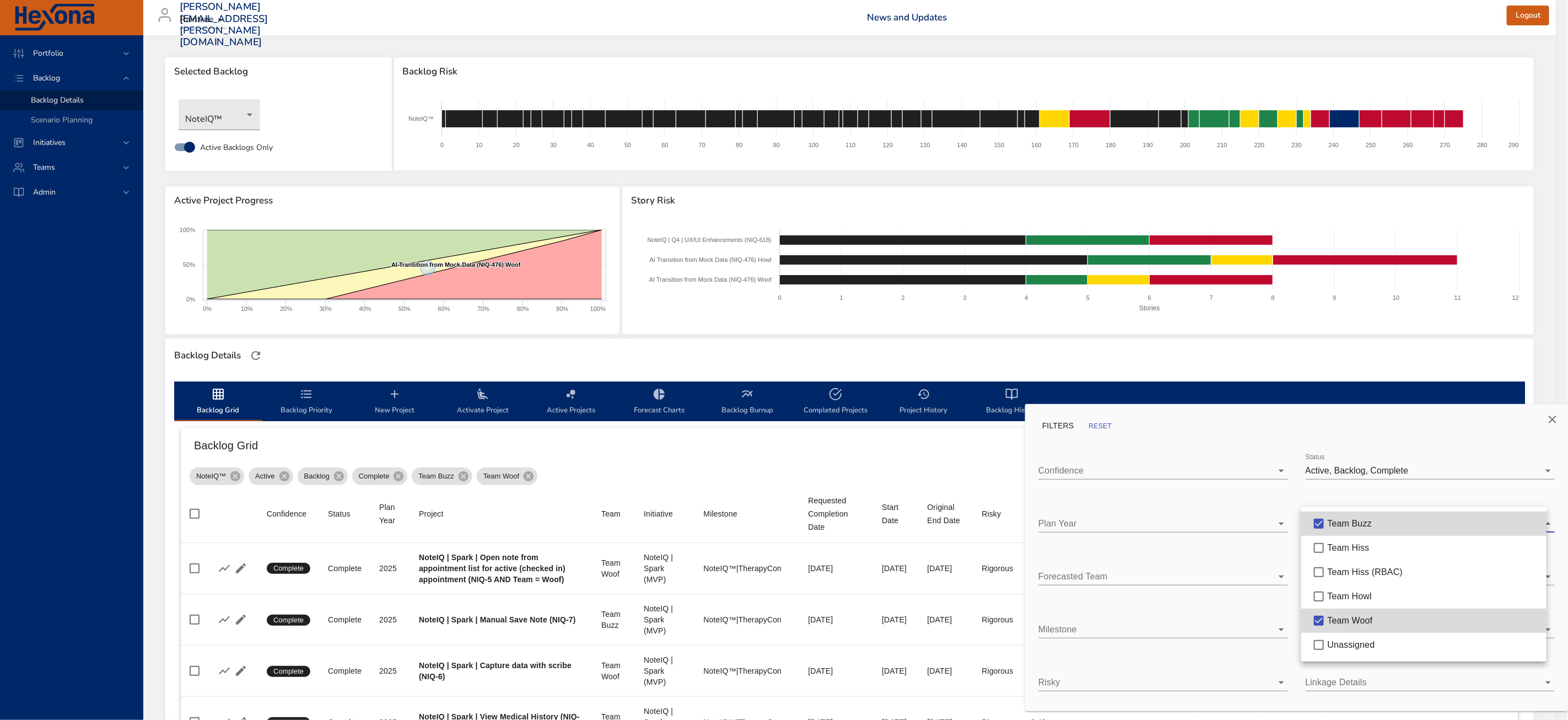
type input "*"
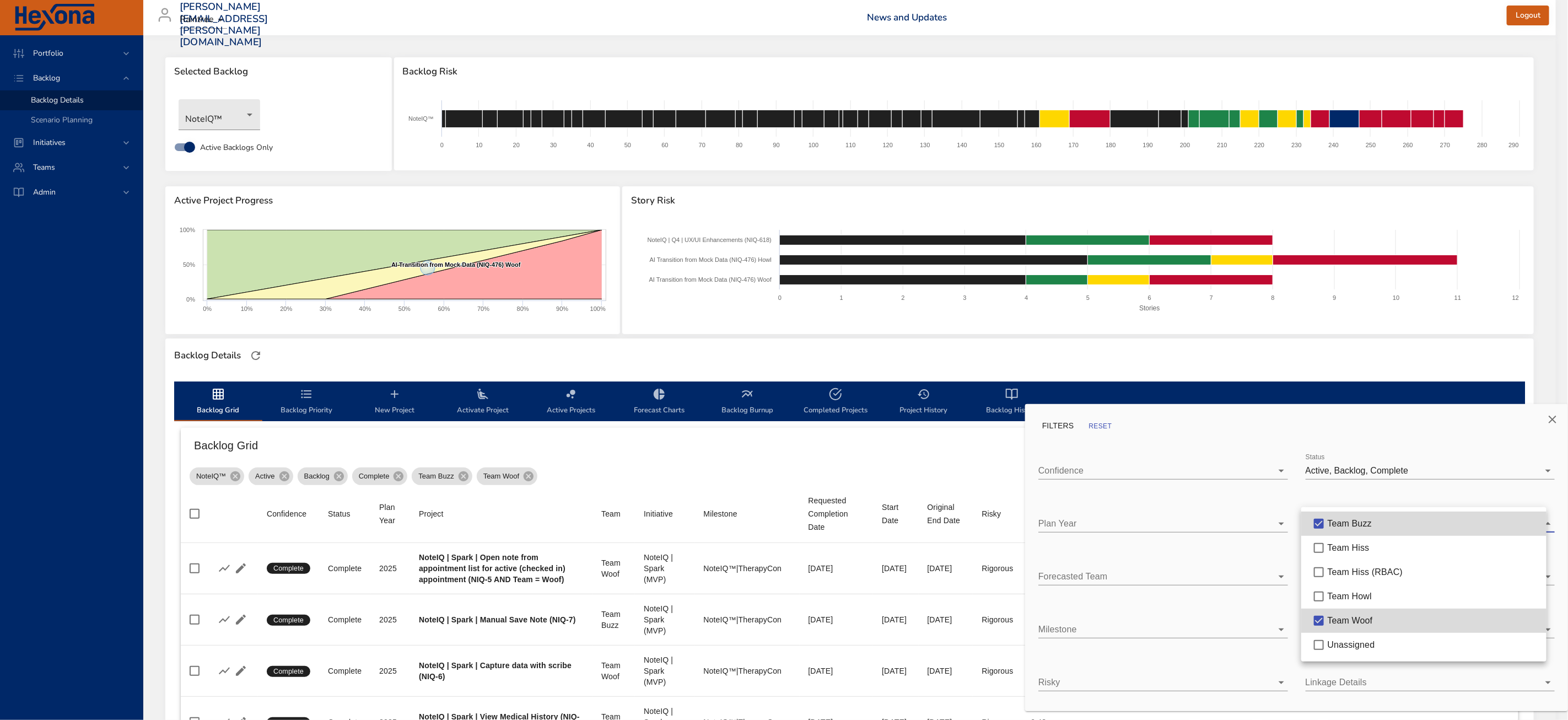
type input "*"
type input "**"
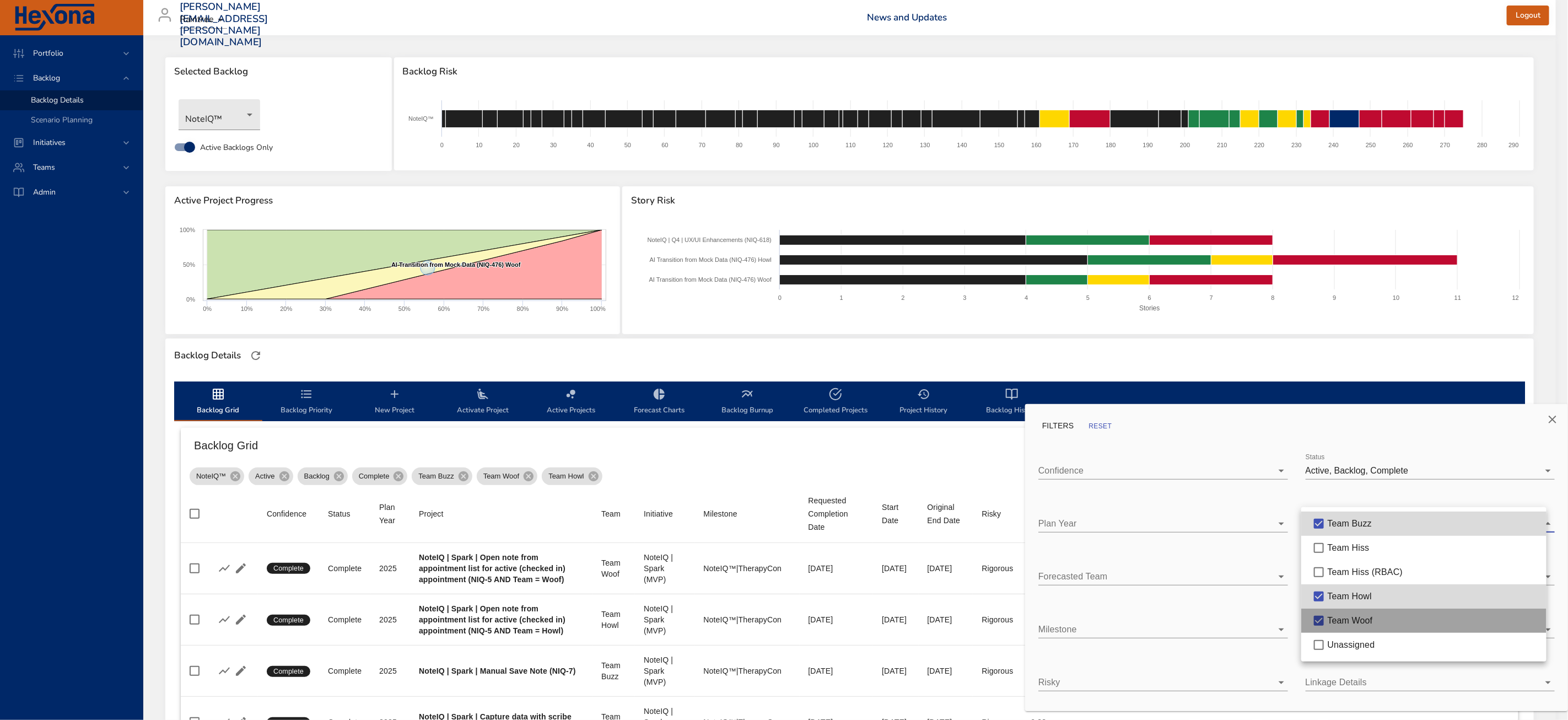
click at [1348, 616] on span "Team Woof" at bounding box center [1350, 620] width 45 height 9
type input "**"
type input "*"
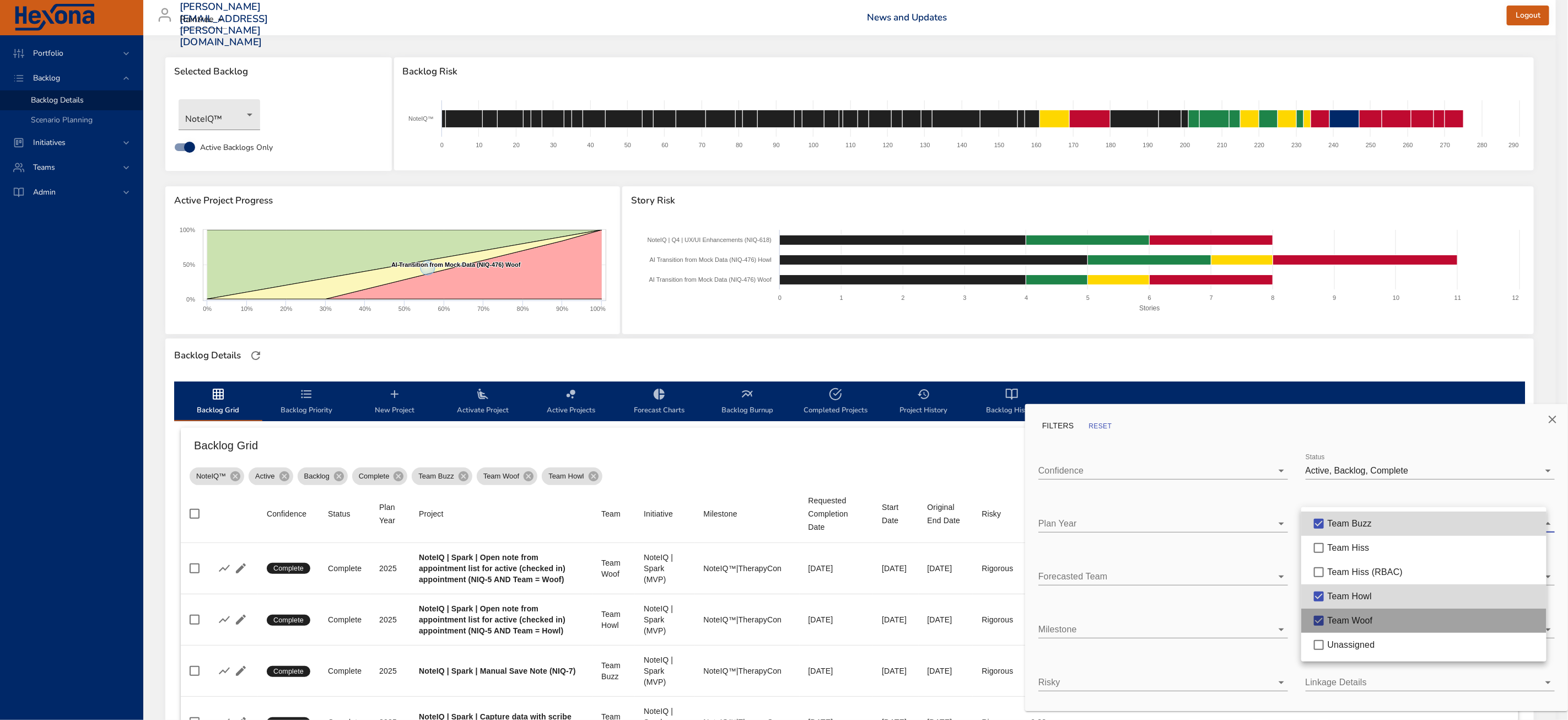
type input "*"
type input "**"
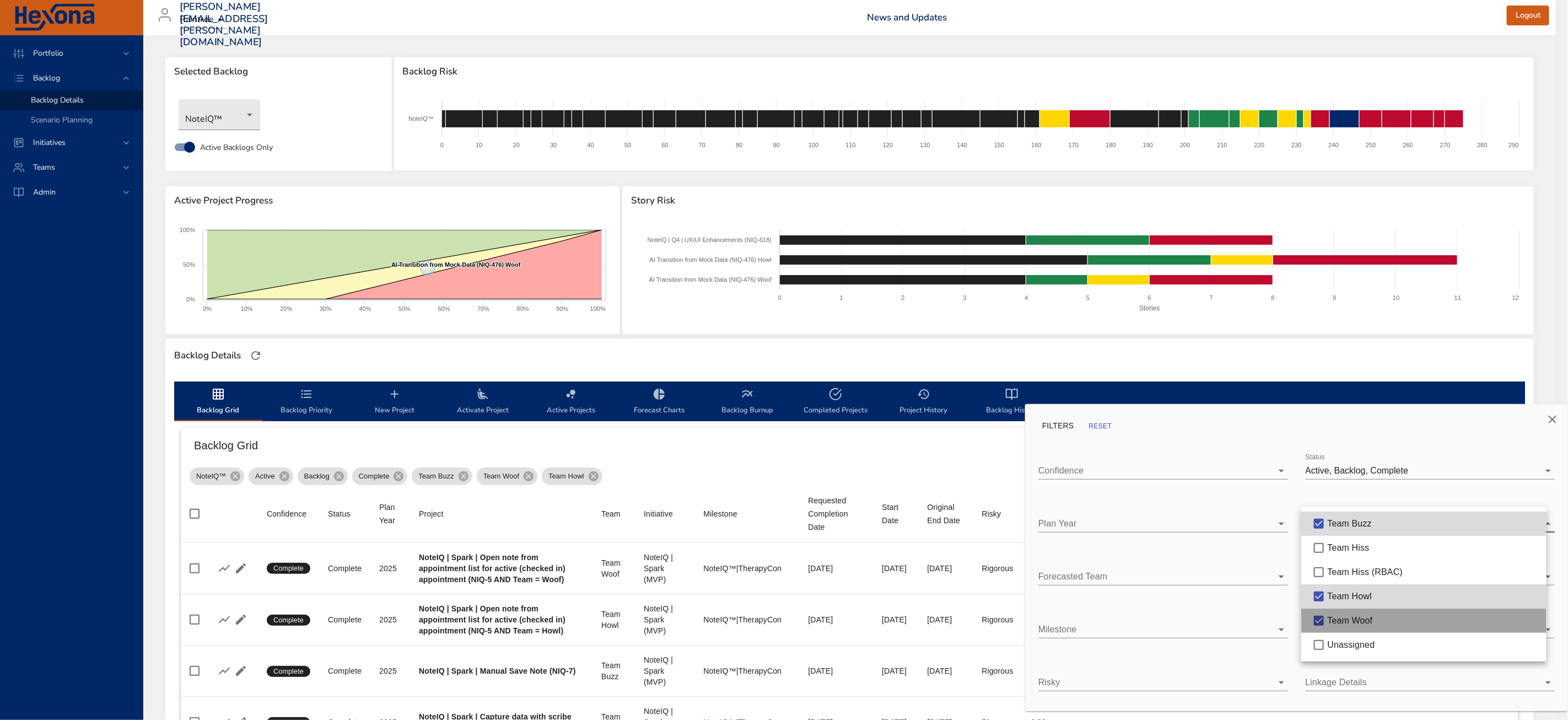
type input "**"
type input "*"
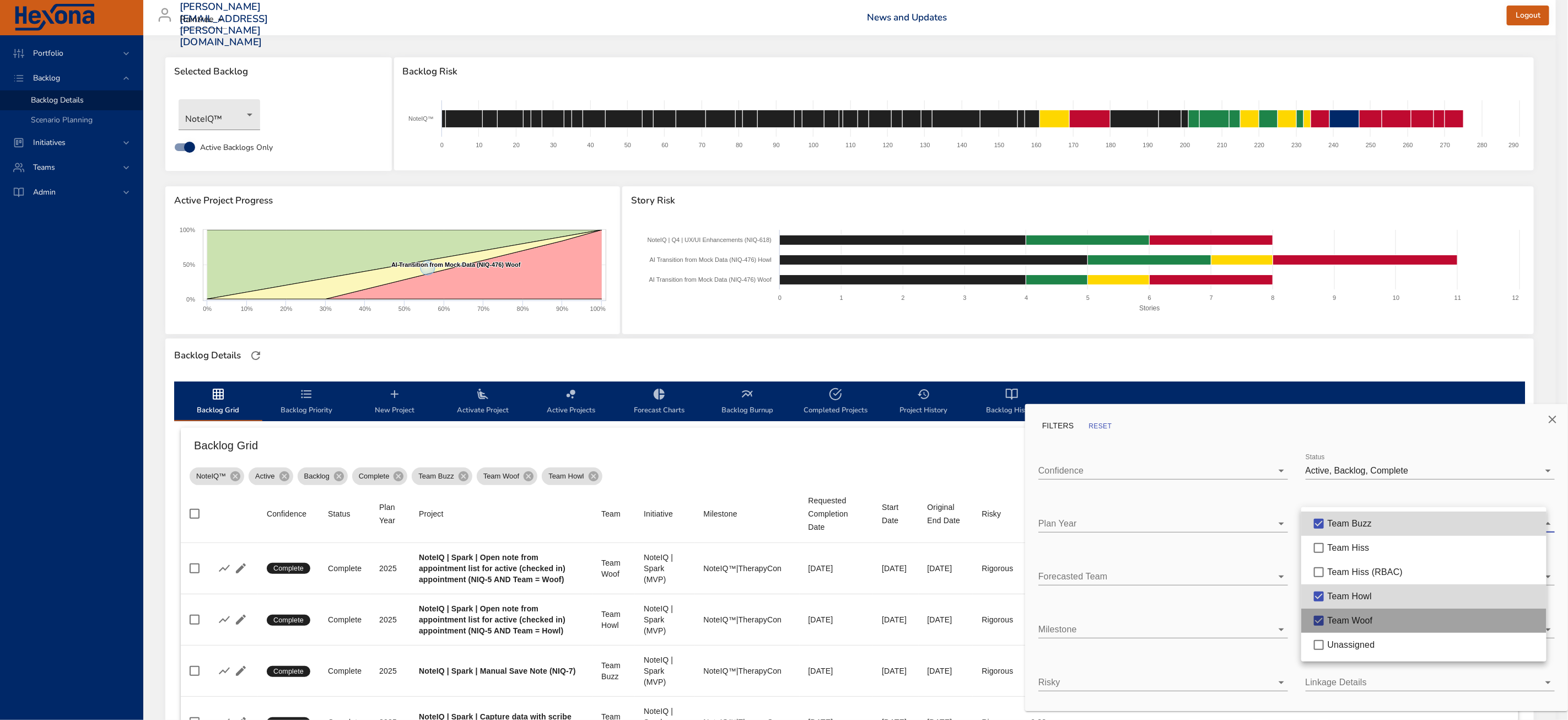
type input "*"
type input "**"
type input "*"
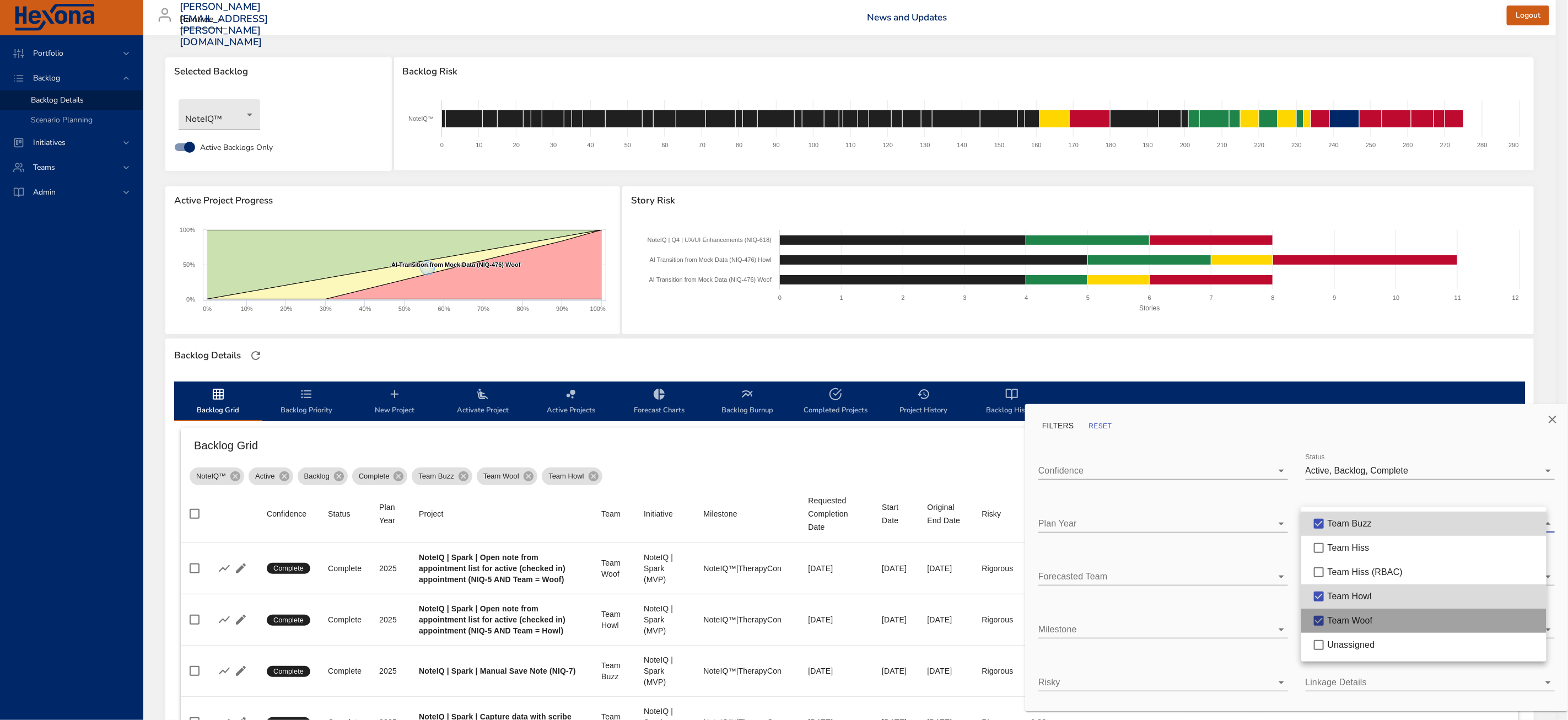
type input "*"
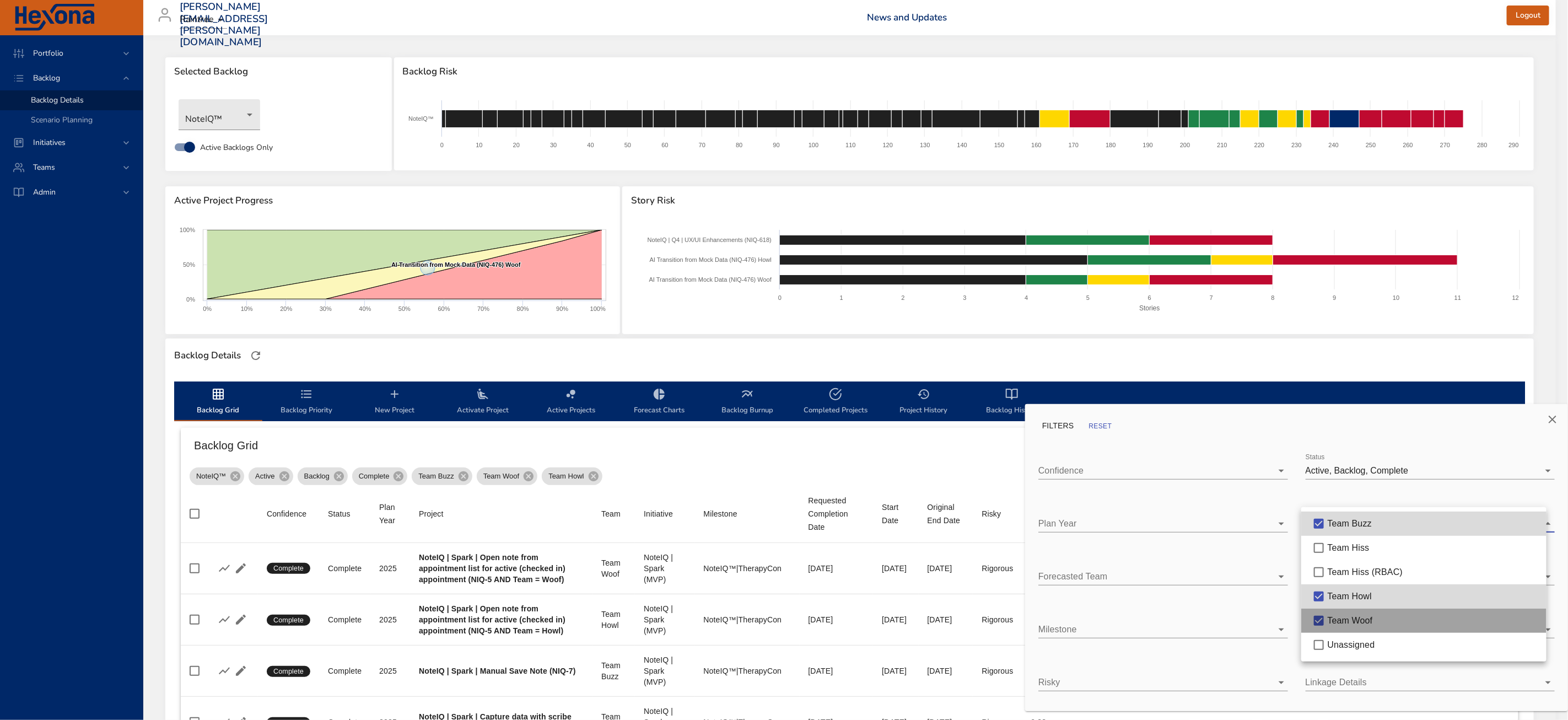
type input "*"
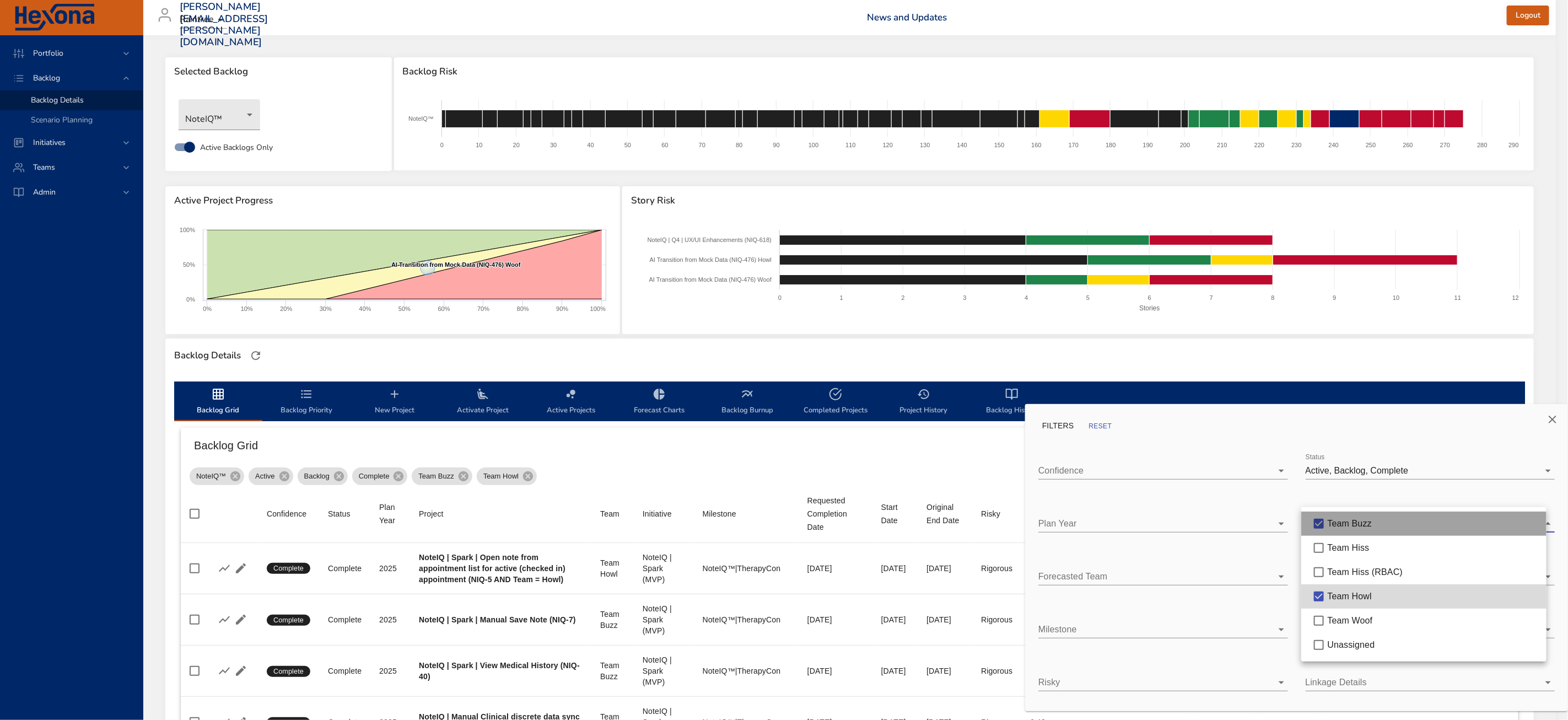
click at [1350, 525] on span "Team Buzz" at bounding box center [1350, 523] width 45 height 9
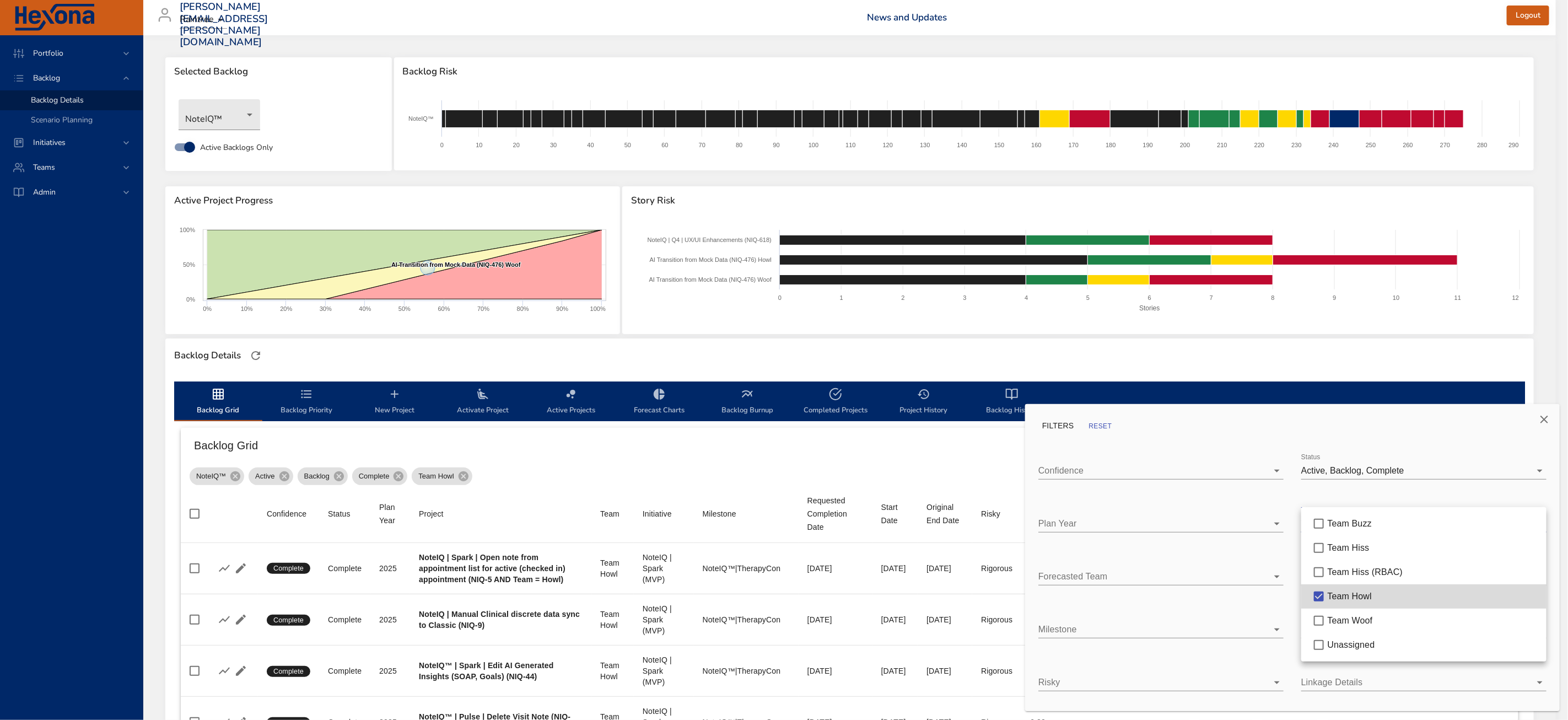
click at [844, 355] on div at bounding box center [784, 360] width 1568 height 720
click at [529, 473] on div at bounding box center [784, 360] width 1568 height 720
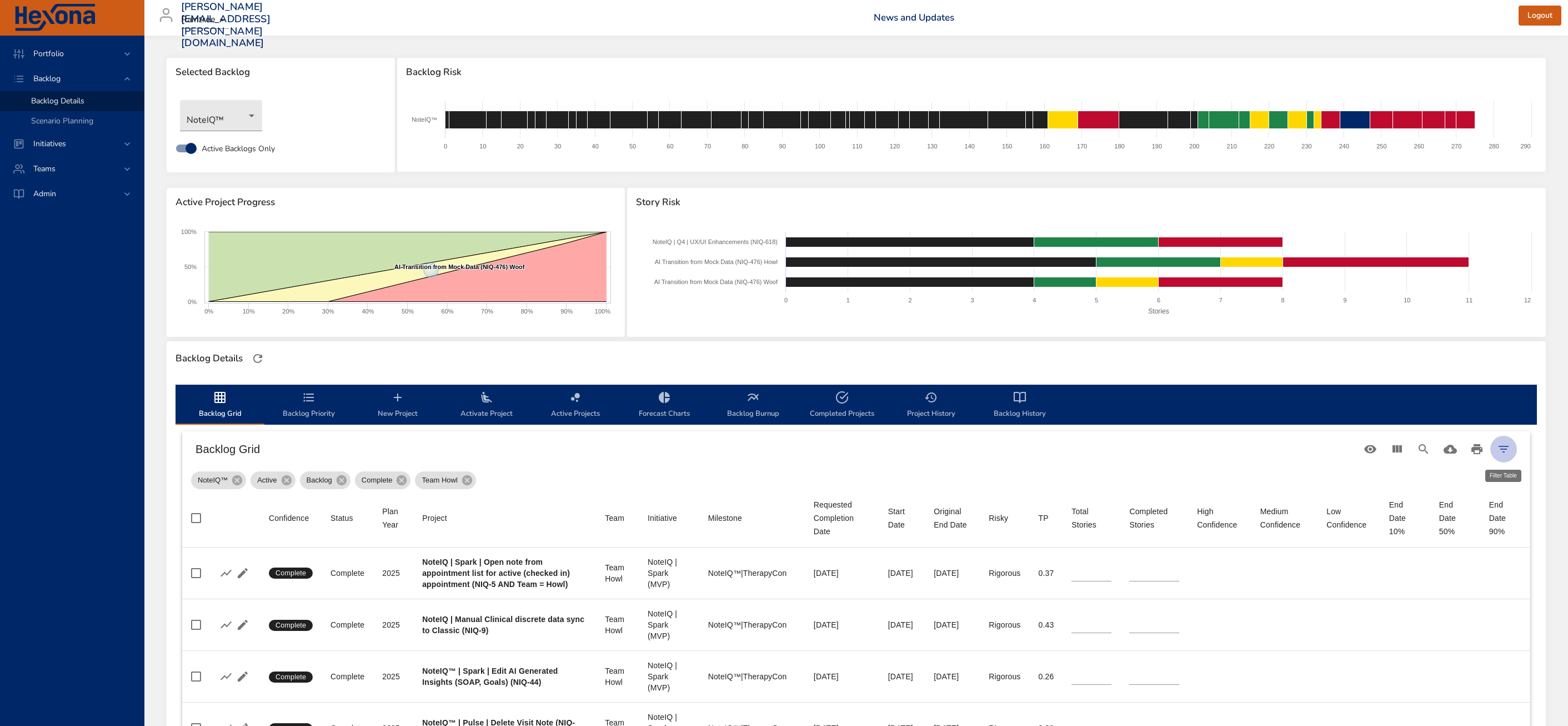
click at [1500, 447] on icon "Filter Table" at bounding box center [1503, 448] width 13 height 13
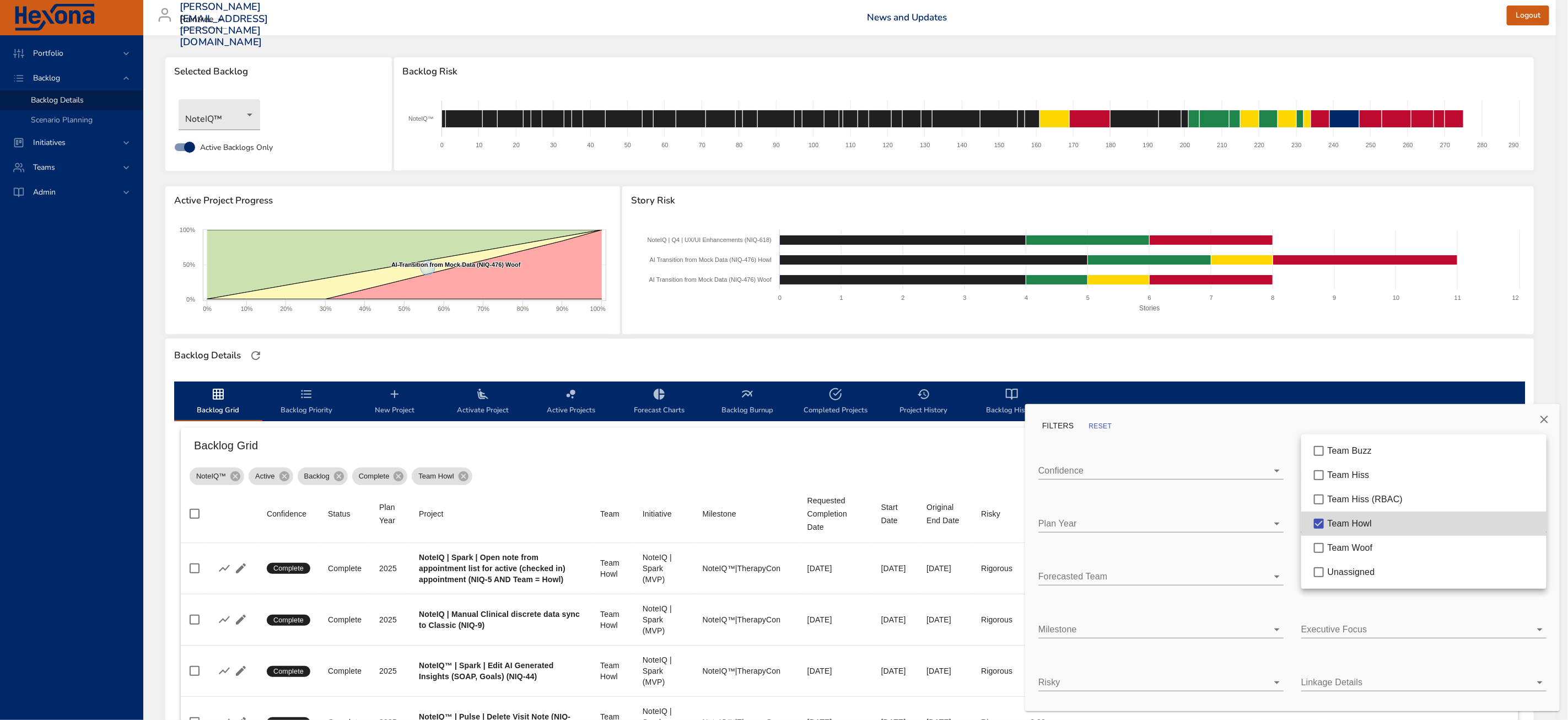
click at [1358, 525] on body "Portfolio Backlog Backlog Details Scenario Planning Initiatives Teams Admin [PE…" at bounding box center [784, 360] width 1568 height 720
click at [1365, 474] on span "Team Hiss" at bounding box center [1348, 474] width 42 height 9
click at [1351, 519] on span "Team Howl" at bounding box center [1349, 523] width 44 height 9
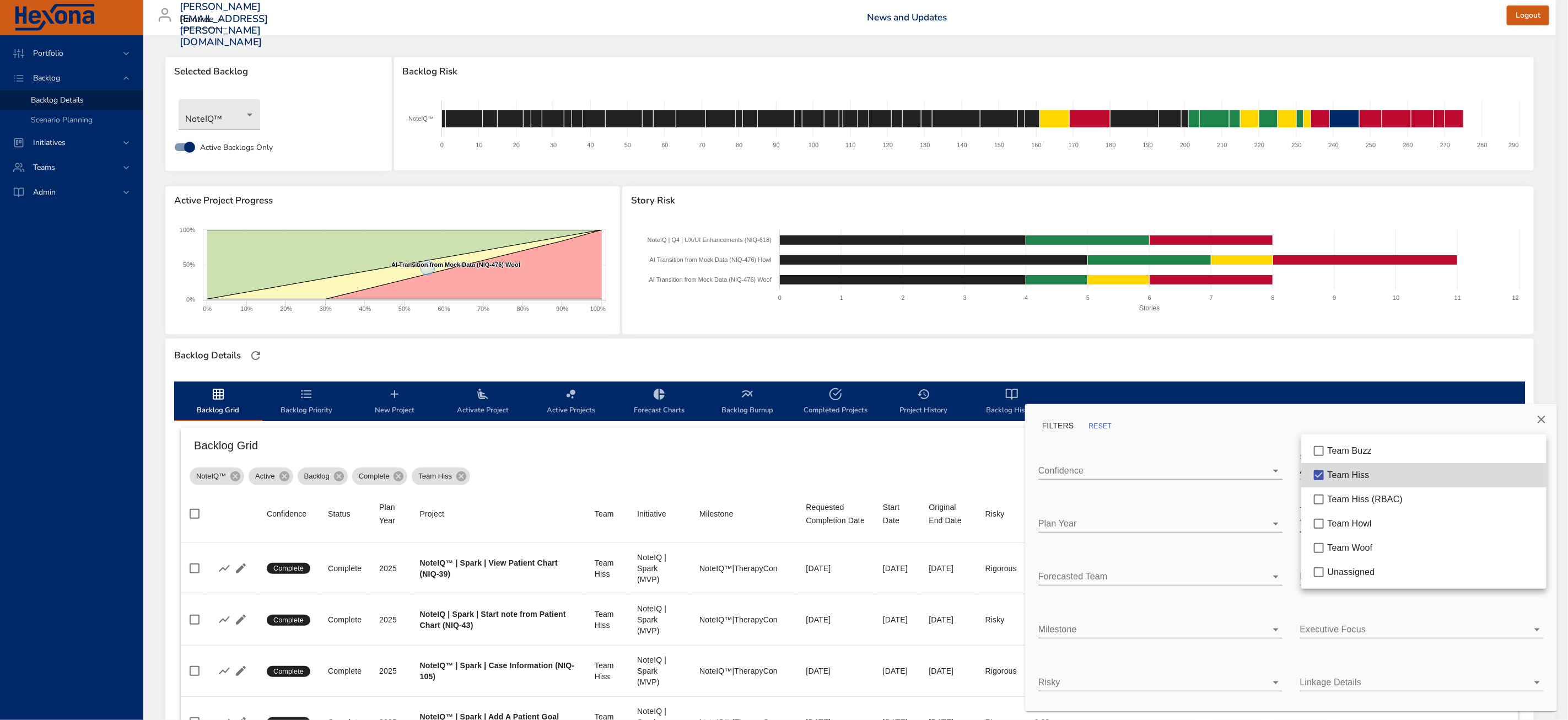
click at [1273, 356] on div at bounding box center [784, 360] width 1568 height 720
click at [1546, 421] on icon "Close" at bounding box center [1541, 419] width 13 height 13
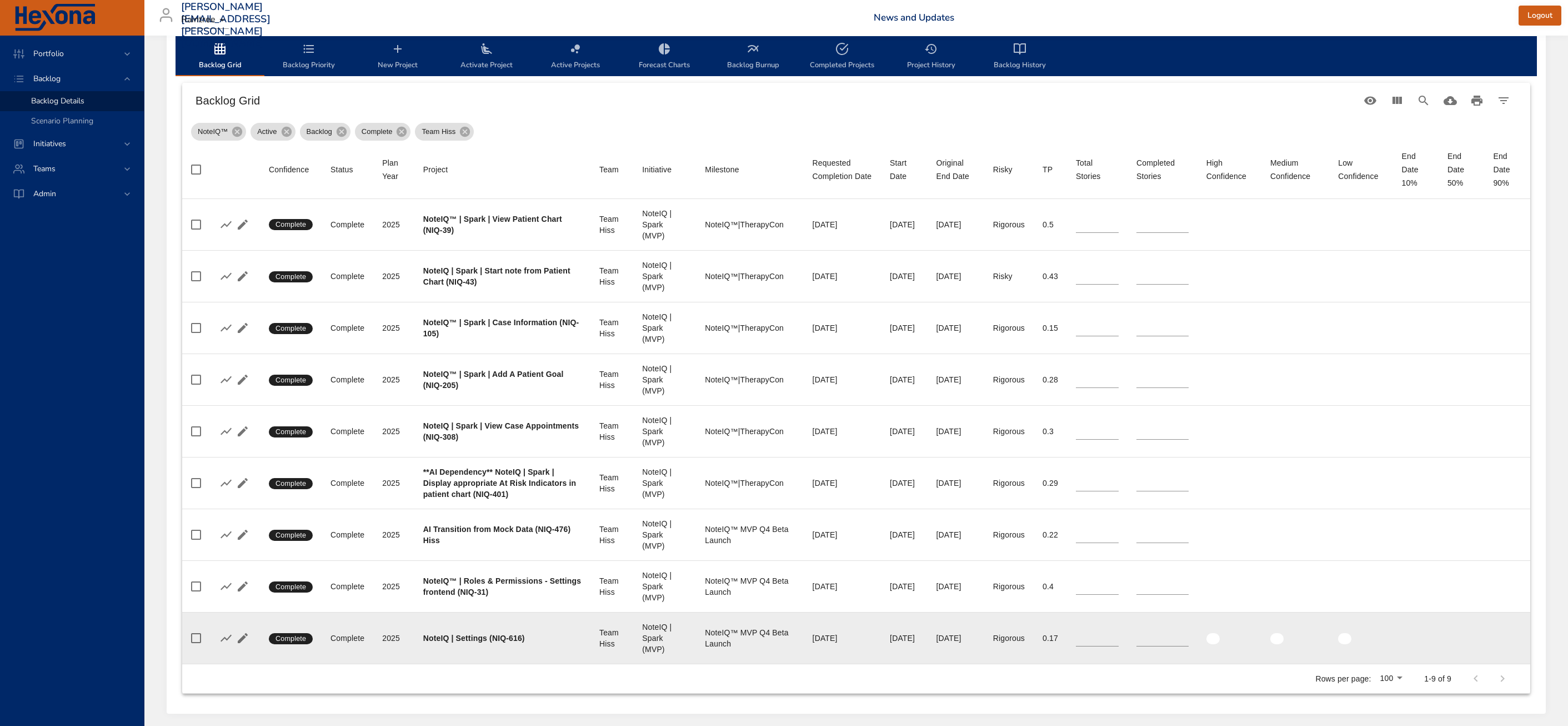
scroll to position [334, 0]
